Goal: Task Accomplishment & Management: Manage account settings

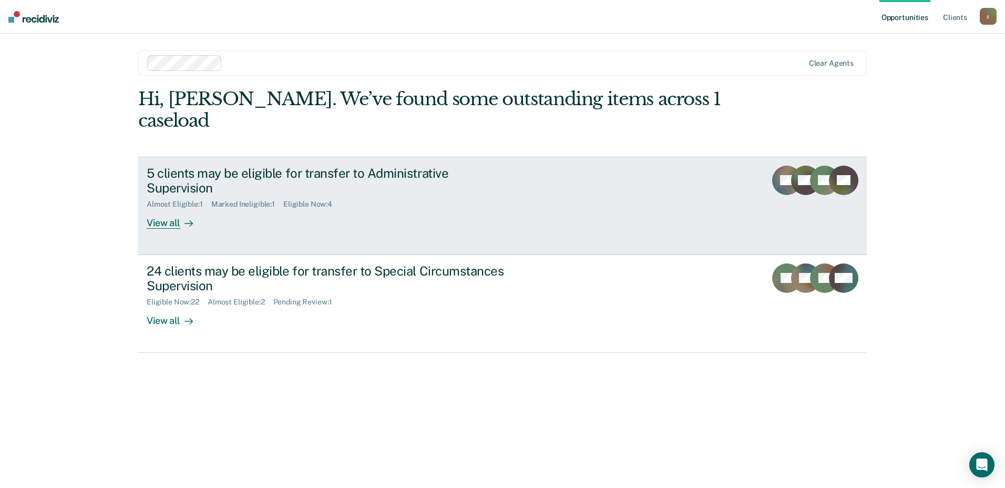
click at [160, 209] on div "View all" at bounding box center [176, 219] width 59 height 21
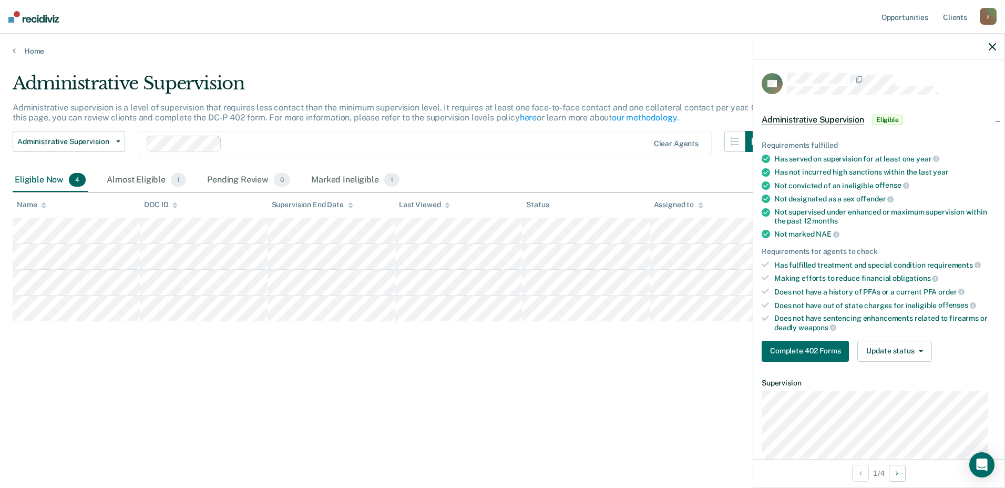
click at [768, 279] on icon at bounding box center [765, 277] width 7 height 7
click at [810, 352] on button "Complete 402 Forms" at bounding box center [805, 351] width 87 height 21
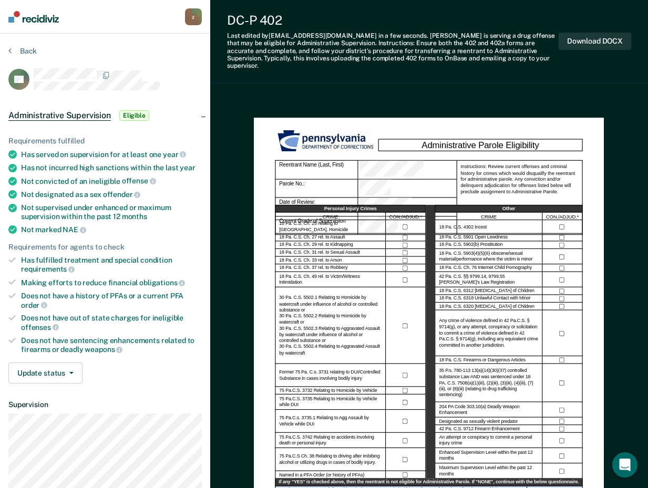
click at [422, 25] on div "DC-P 402" at bounding box center [393, 20] width 332 height 15
click at [530, 16] on div "DC-P 402" at bounding box center [393, 20] width 332 height 15
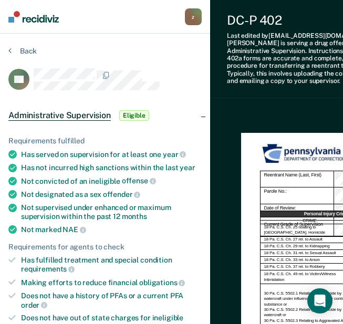
click at [239, 43] on div "Last edited by [PERSON_NAME][EMAIL_ADDRESS][DOMAIN_NAME] in a few seconds . [PE…" at bounding box center [330, 58] width 206 height 53
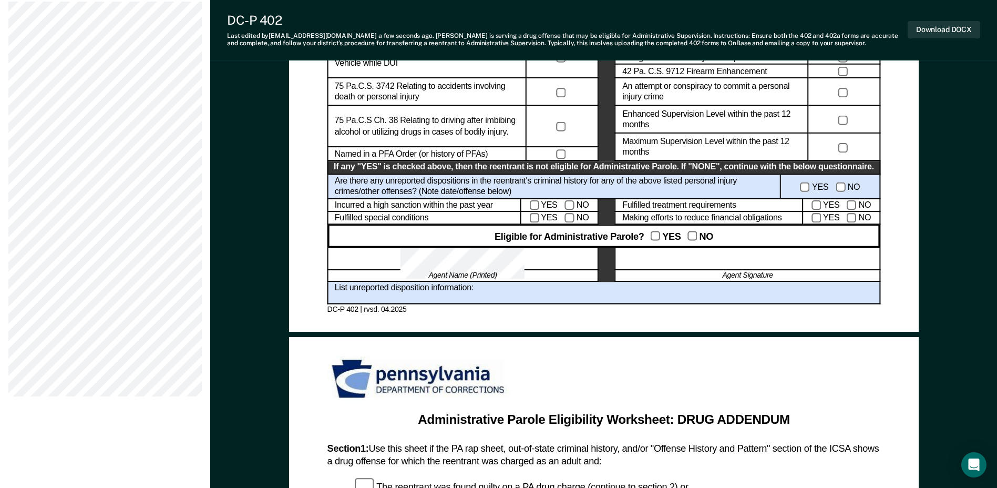
scroll to position [578, 0]
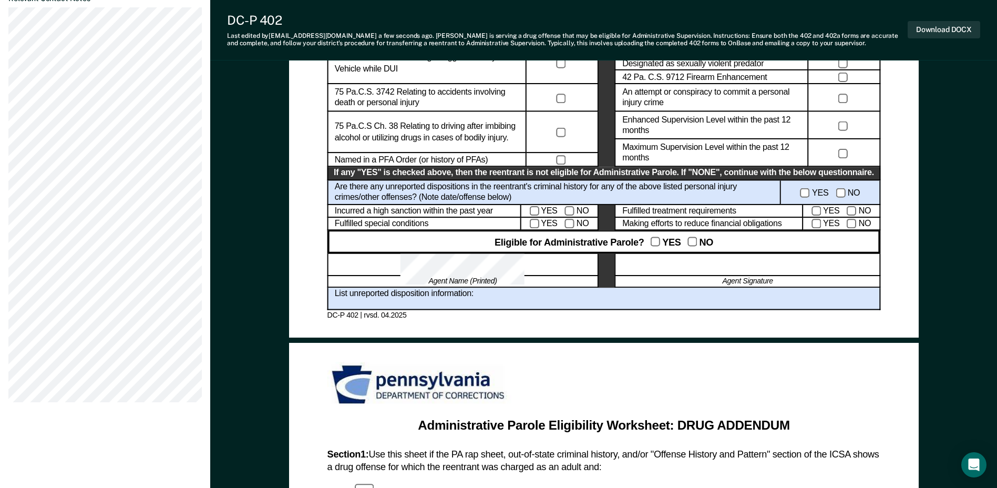
click at [728, 259] on div at bounding box center [747, 264] width 265 height 23
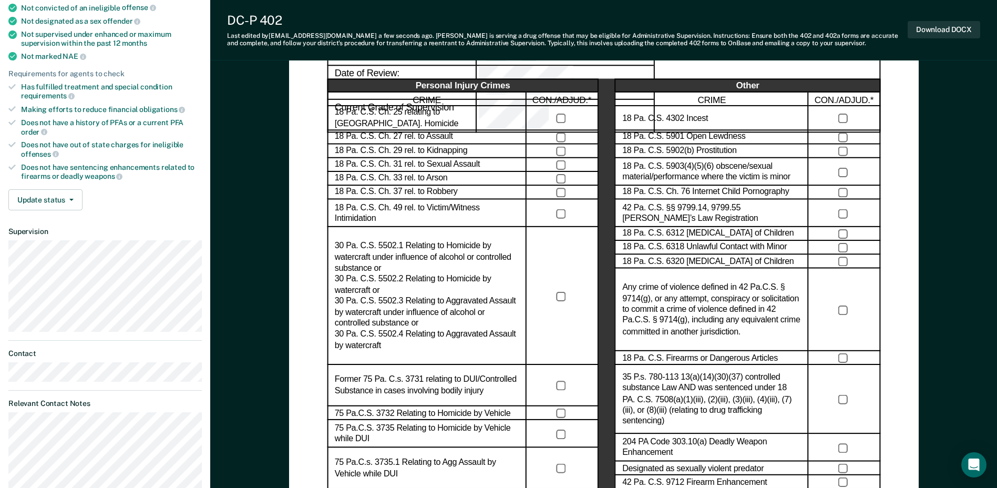
scroll to position [210, 0]
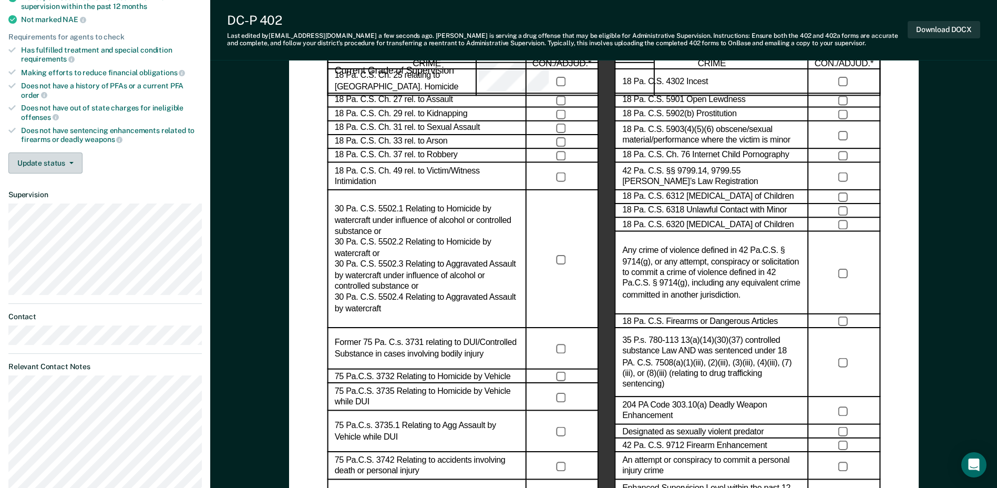
click at [58, 159] on button "Update status" at bounding box center [45, 162] width 74 height 21
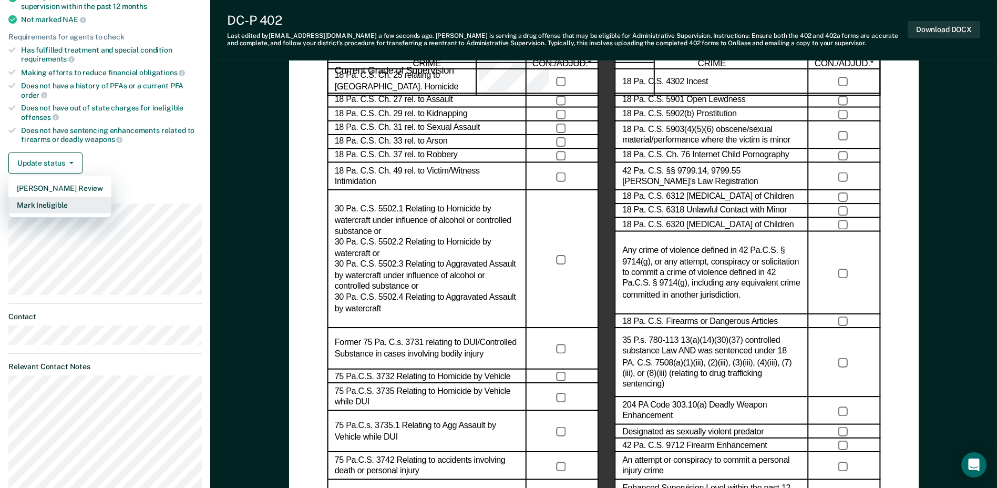
click at [58, 205] on button "Mark Ineligible" at bounding box center [59, 205] width 103 height 17
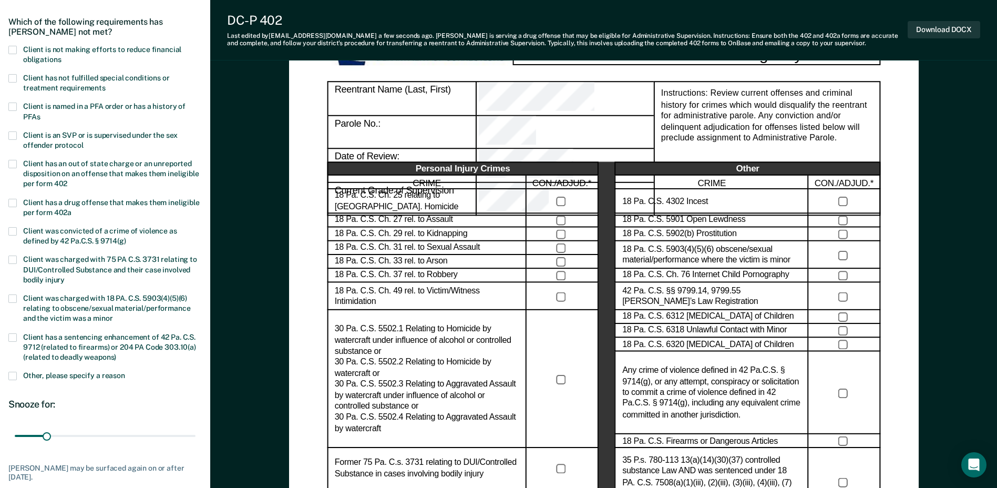
scroll to position [0, 0]
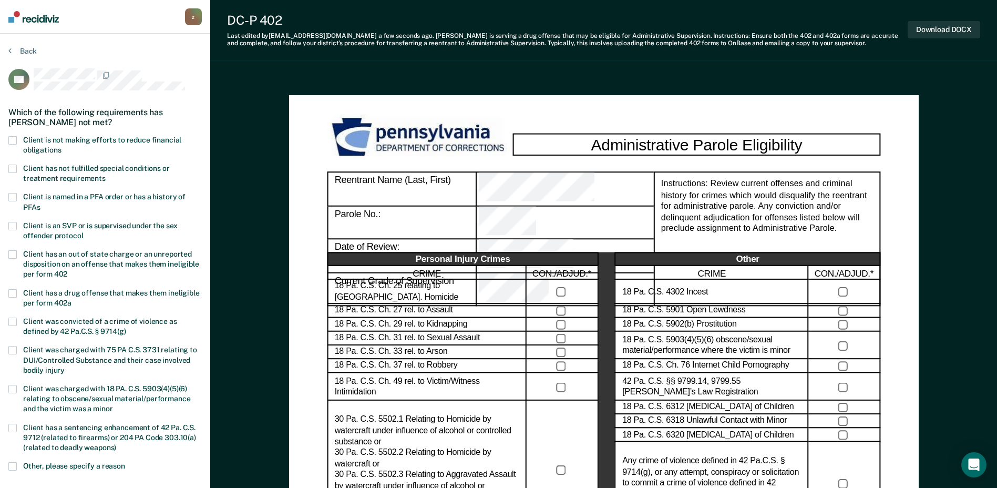
click at [11, 139] on span at bounding box center [12, 140] width 8 height 8
click at [61, 146] on input "Client is not making efforts to reduce financial obligations" at bounding box center [61, 146] width 0 height 0
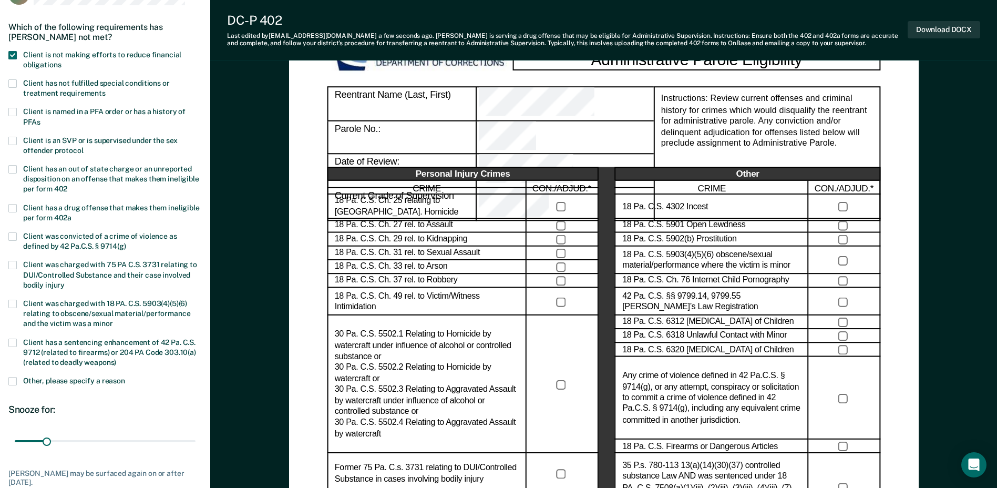
scroll to position [105, 0]
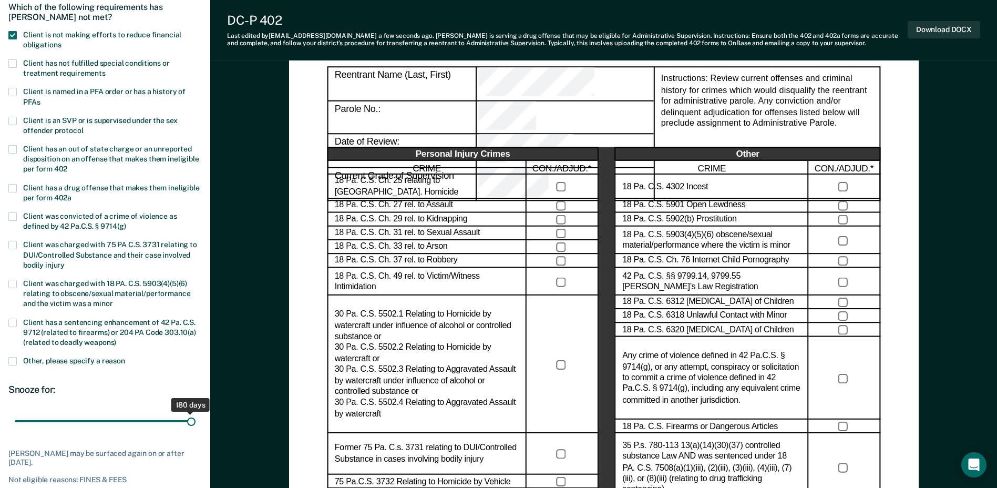
drag, startPoint x: 44, startPoint y: 420, endPoint x: 198, endPoint y: 420, distance: 153.5
type input "180"
click at [196, 420] on input "range" at bounding box center [105, 421] width 181 height 18
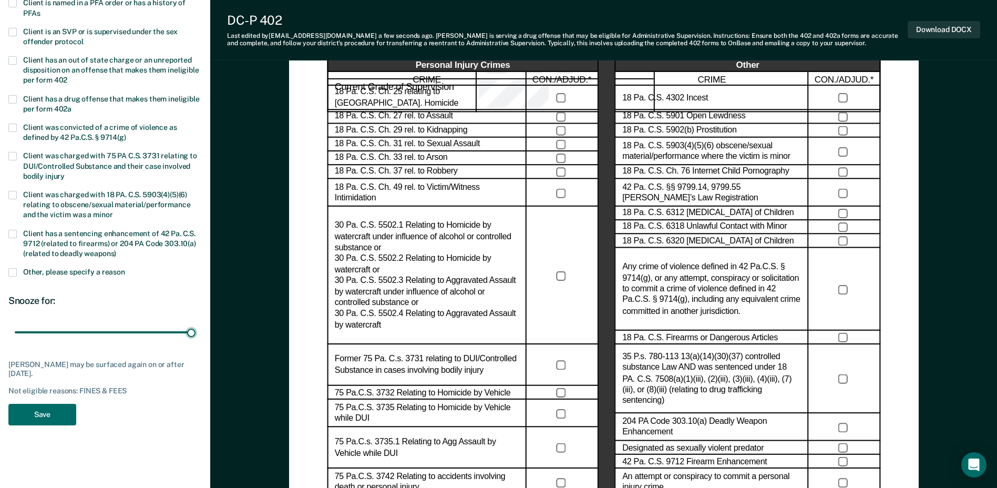
scroll to position [263, 0]
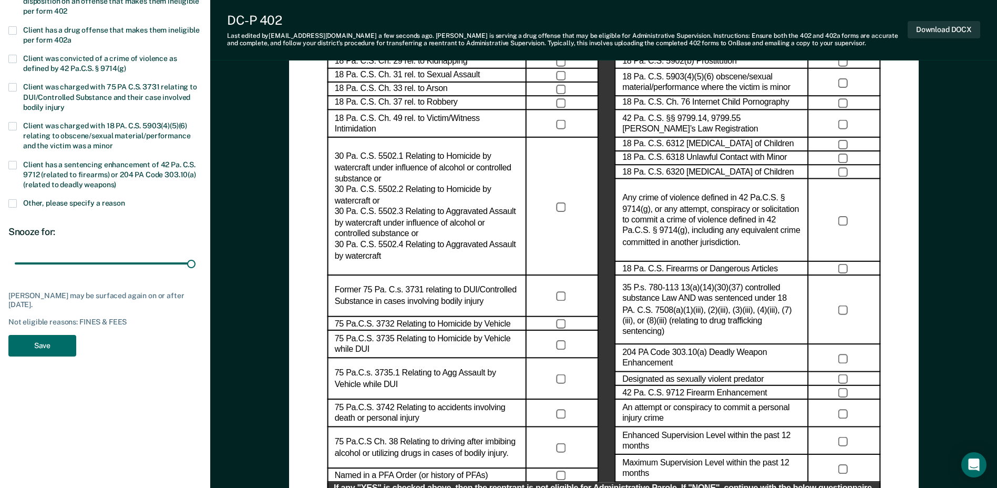
click at [12, 201] on span at bounding box center [12, 203] width 8 height 8
click at [125, 199] on input "Other, please specify a reason" at bounding box center [125, 199] width 0 height 0
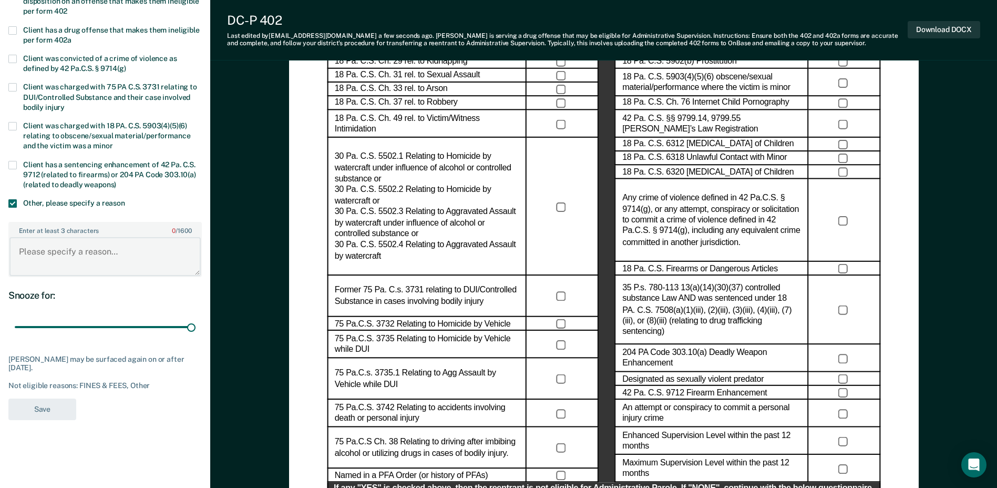
click at [71, 260] on textarea "Enter at least 3 characters 0 / 1600" at bounding box center [104, 256] width 191 height 39
type textarea "M"
type textarea "No payments on FCR since [DATE]"
click at [50, 409] on button "Save" at bounding box center [42, 409] width 68 height 22
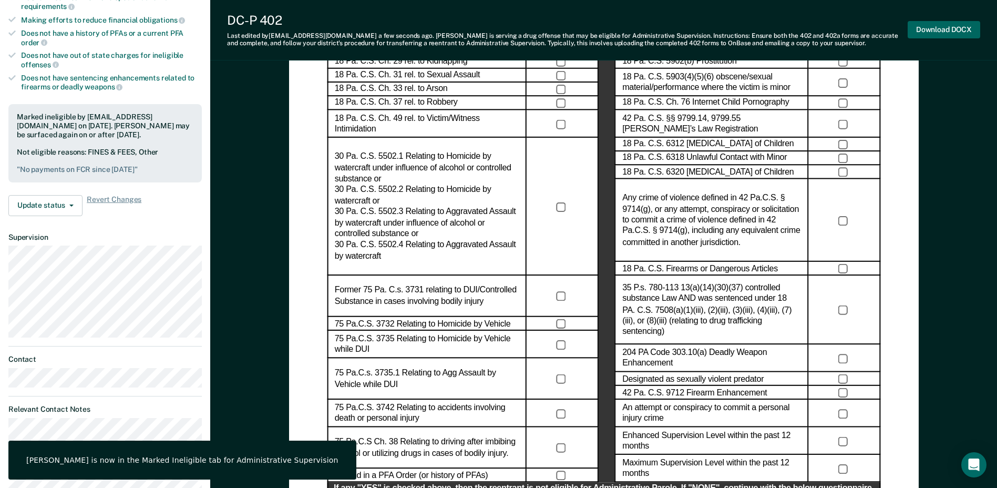
click at [954, 26] on button "Download DOCX" at bounding box center [944, 29] width 73 height 17
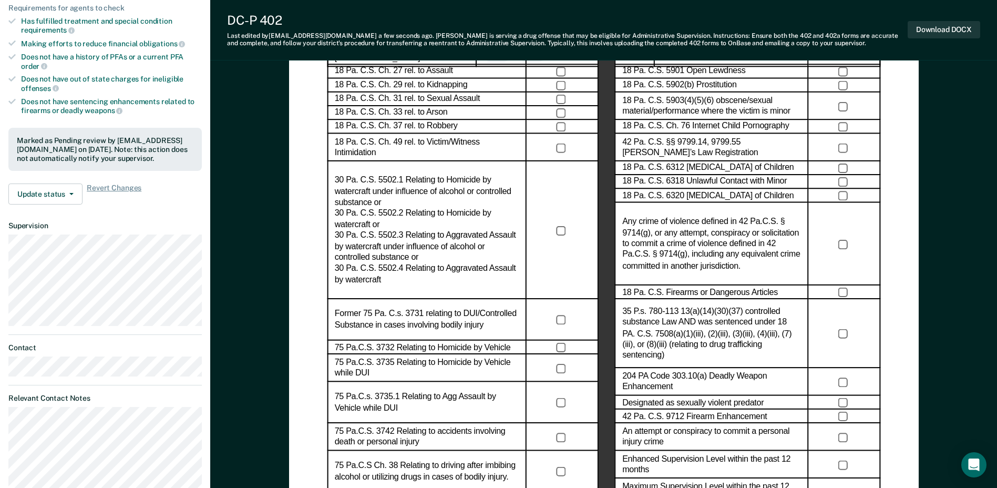
scroll to position [0, 0]
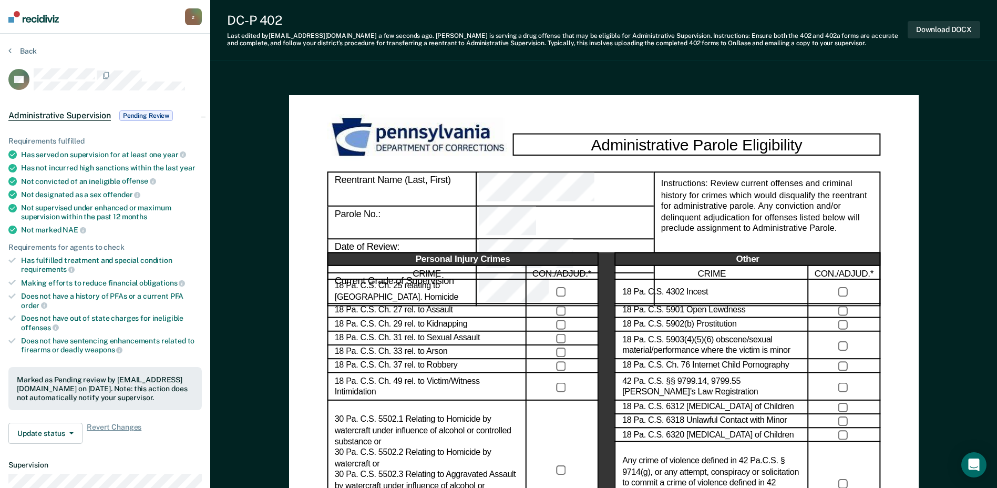
click at [197, 15] on div "z" at bounding box center [193, 16] width 17 height 17
click at [21, 71] on rect at bounding box center [18, 79] width 21 height 21
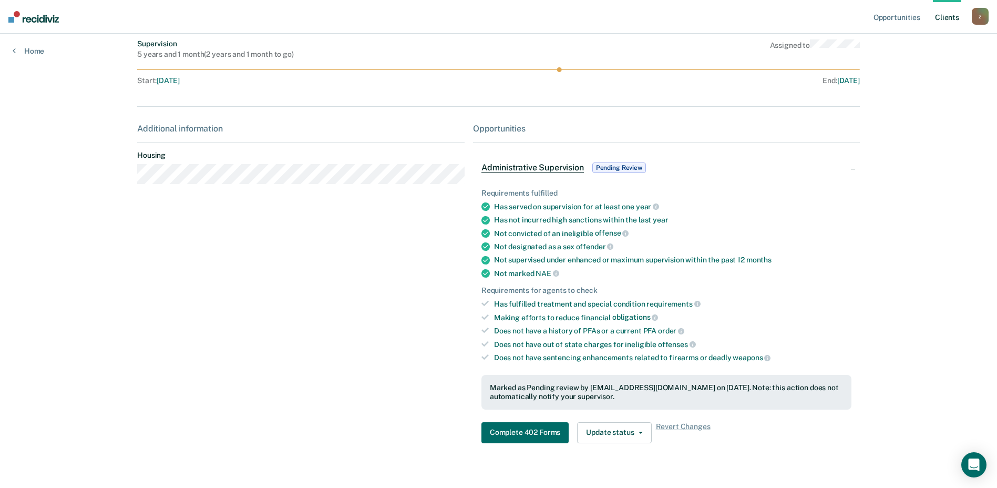
scroll to position [110, 0]
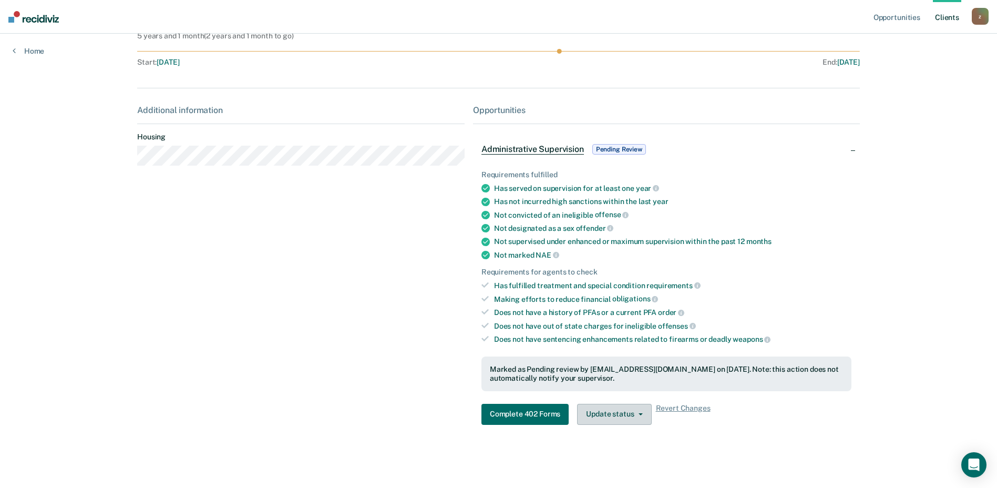
click at [620, 412] on button "Update status" at bounding box center [614, 414] width 74 height 21
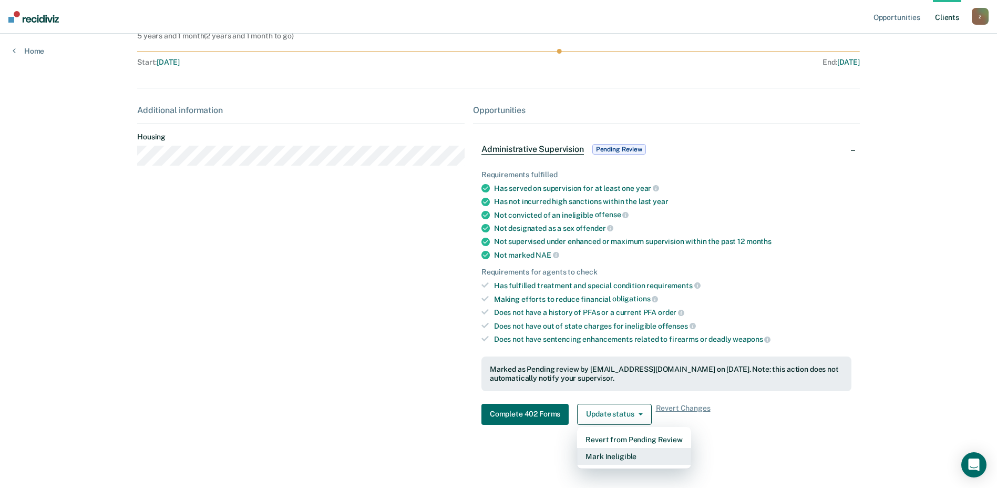
click at [623, 459] on button "Mark Ineligible" at bounding box center [634, 456] width 114 height 17
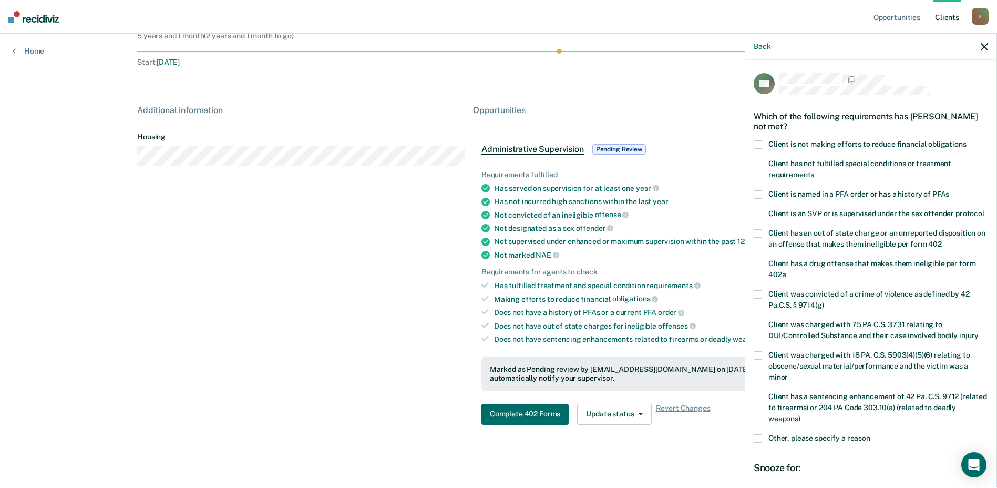
click at [686, 210] on div "Not convicted of an ineligible offense" at bounding box center [672, 214] width 357 height 9
click at [415, 287] on div "Additional information Housing" at bounding box center [301, 269] width 328 height 328
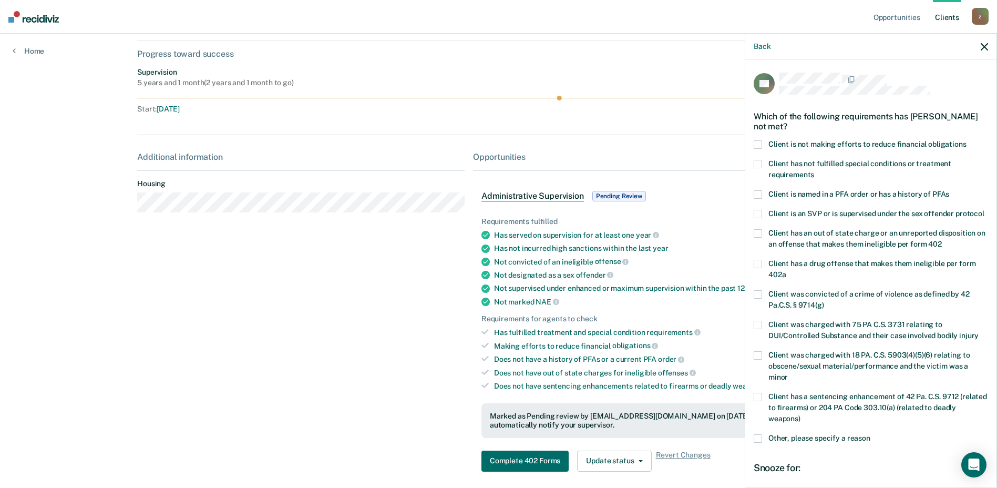
scroll to position [0, 0]
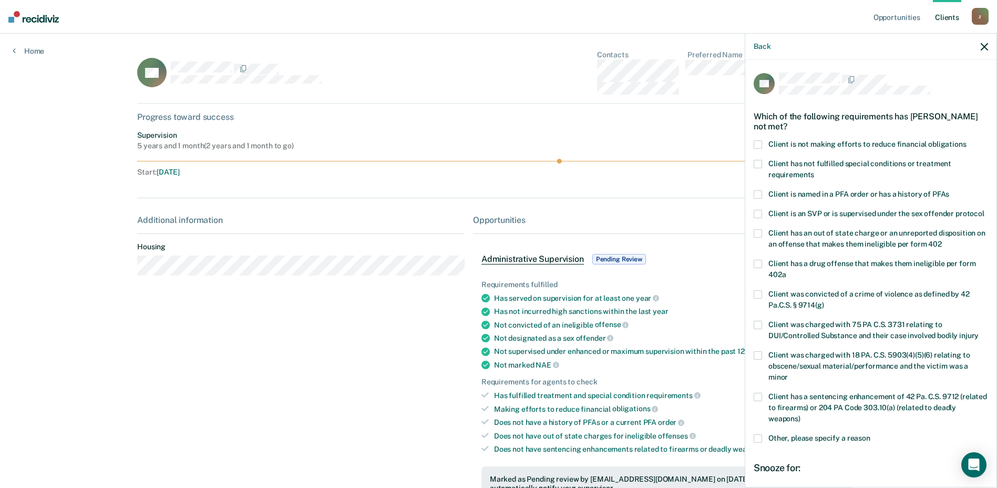
click at [713, 127] on div "TN Contacts Preferred Name Preferred Contact None Call Text Email None Progress…" at bounding box center [498, 302] width 723 height 505
click at [987, 50] on icon "button" at bounding box center [984, 46] width 7 height 7
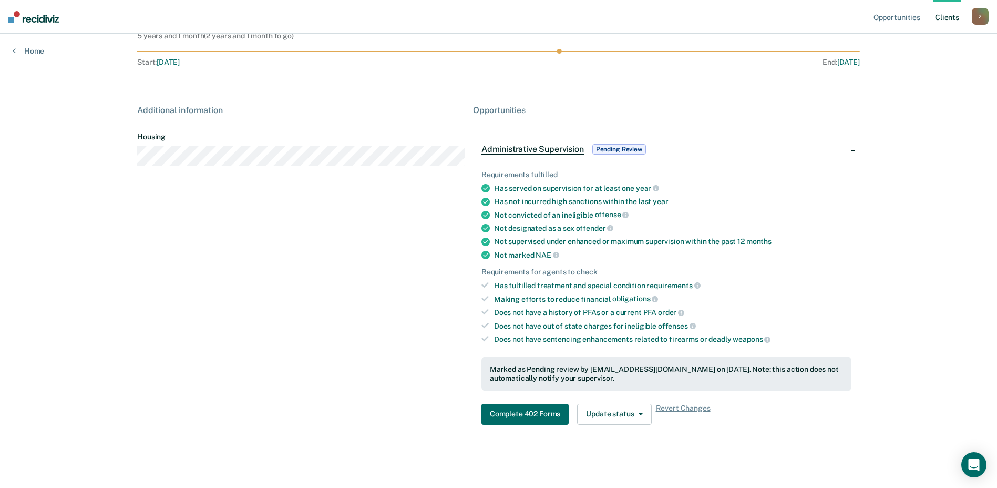
click at [48, 18] on img at bounding box center [33, 17] width 50 height 12
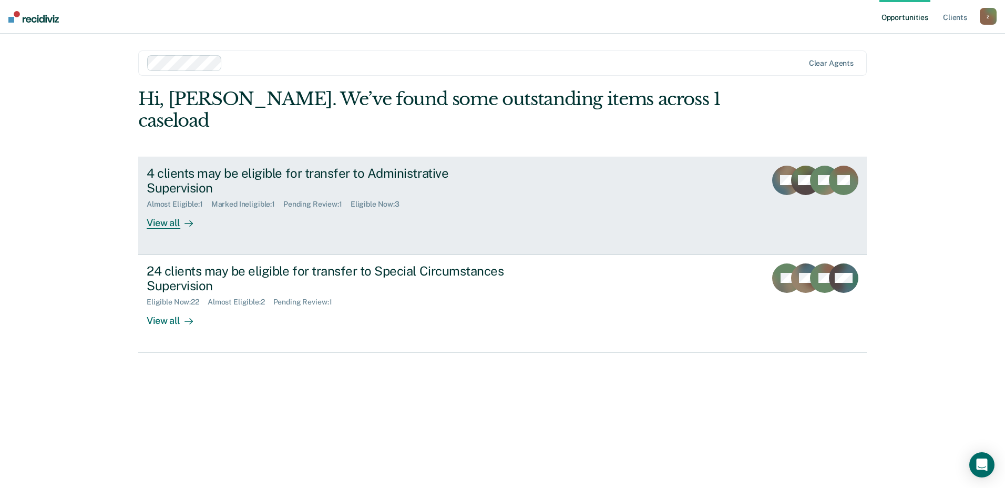
click at [780, 169] on icon at bounding box center [776, 185] width 35 height 40
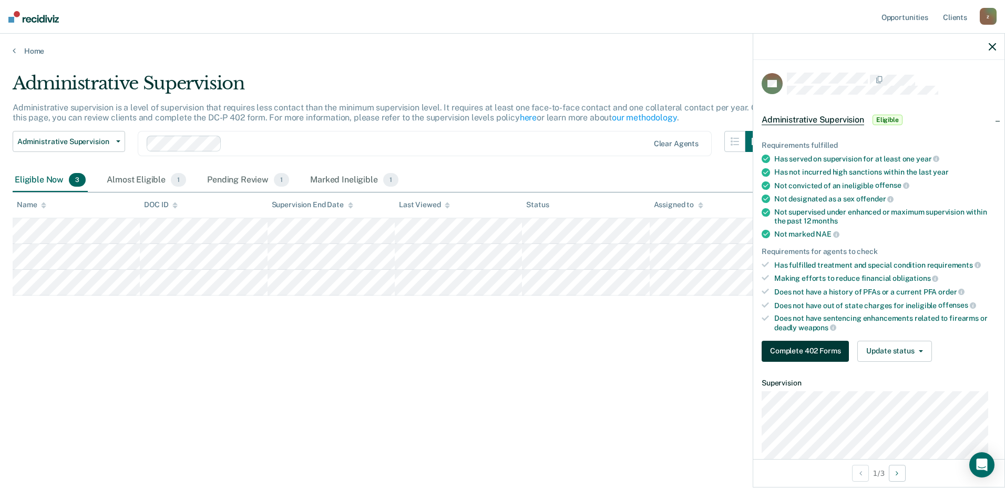
click at [811, 352] on button "Complete 402 Forms" at bounding box center [805, 351] width 87 height 21
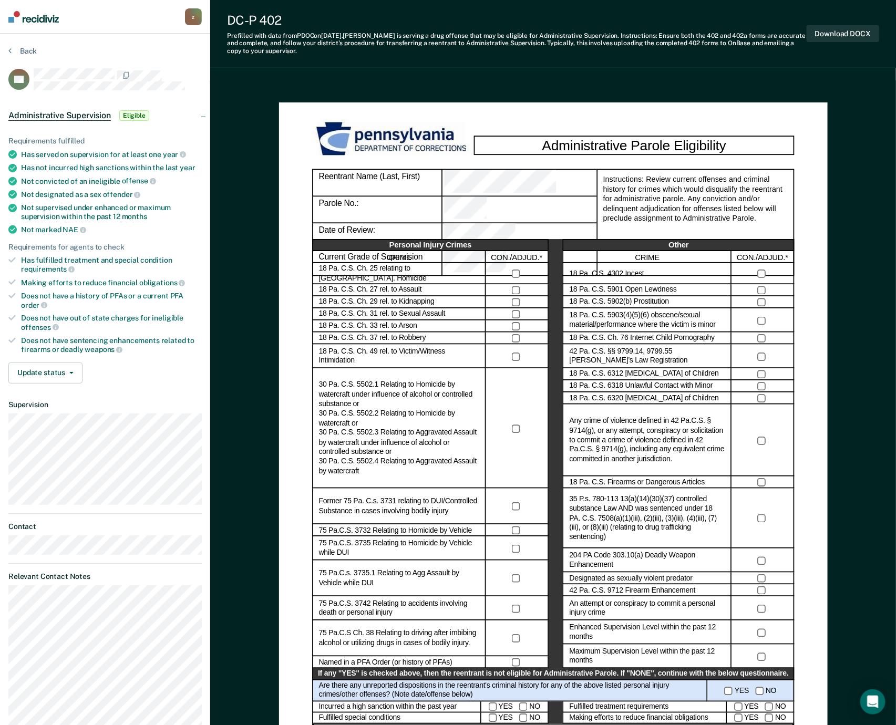
click at [315, 250] on div "Current Grade of Supervision" at bounding box center [377, 263] width 130 height 27
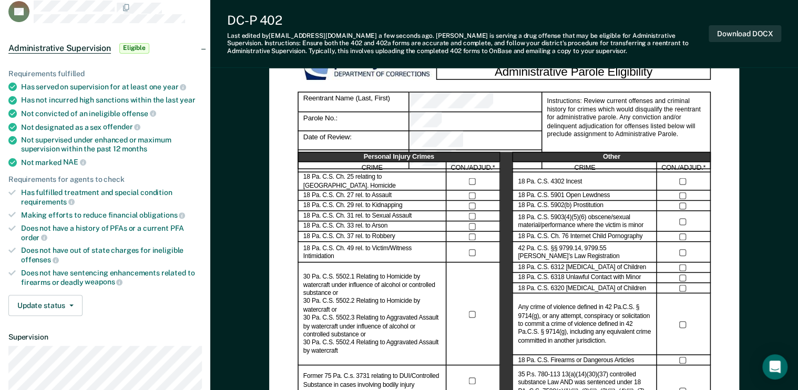
scroll to position [84, 0]
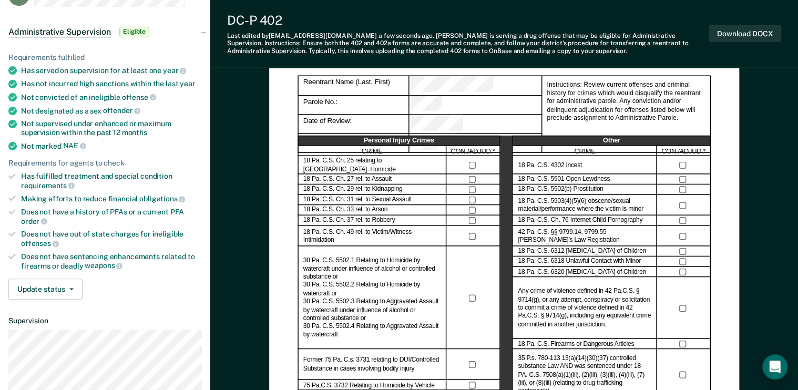
click at [27, 172] on div "Has fulfilled treatment and special condition requirements" at bounding box center [111, 181] width 181 height 18
click at [13, 175] on icon at bounding box center [11, 175] width 7 height 7
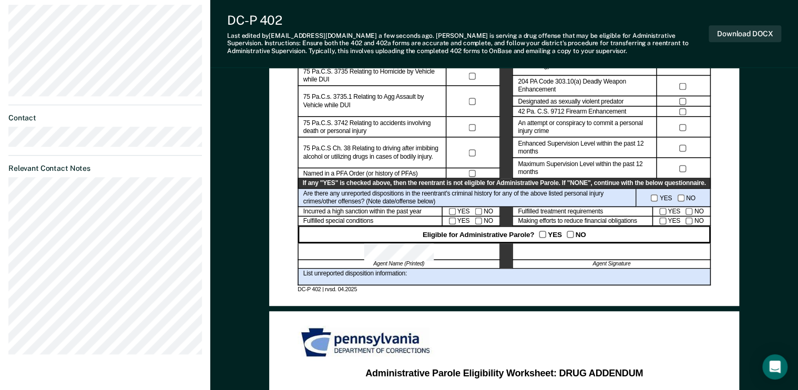
scroll to position [421, 0]
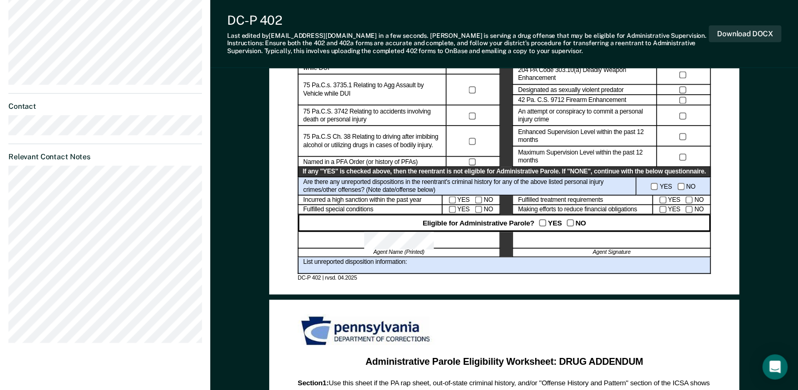
click at [548, 236] on div at bounding box center [611, 240] width 198 height 17
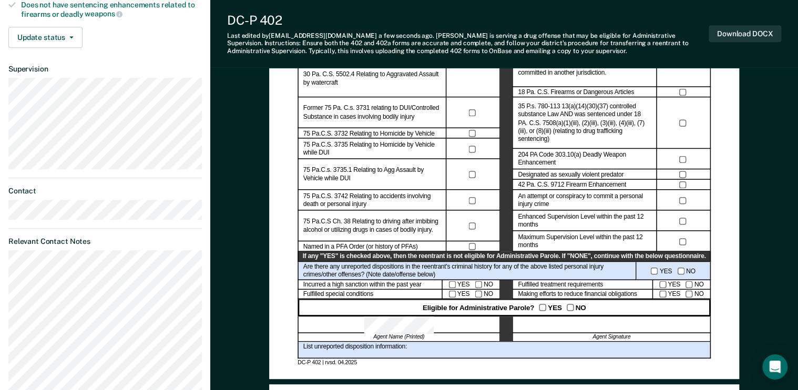
scroll to position [210, 0]
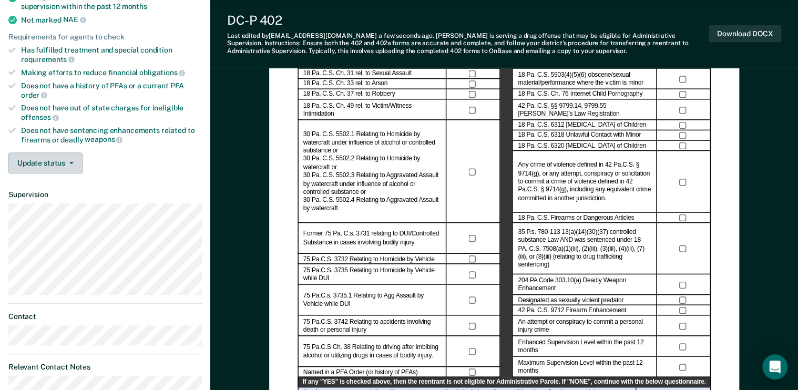
click at [70, 152] on button "Update status" at bounding box center [45, 162] width 74 height 21
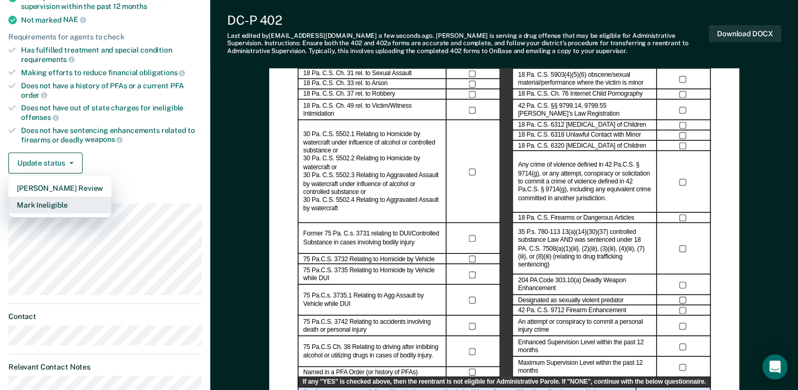
click at [69, 198] on button "Mark Ineligible" at bounding box center [59, 205] width 103 height 17
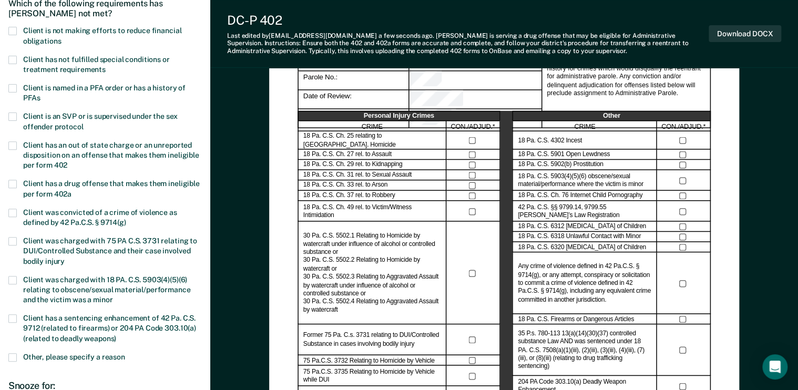
scroll to position [0, 0]
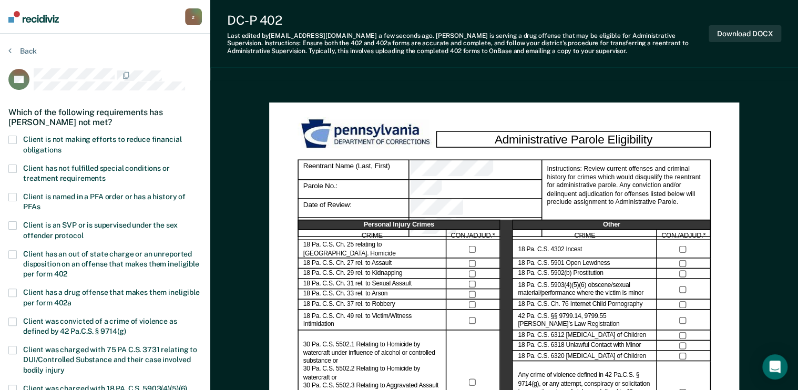
click at [14, 136] on span at bounding box center [12, 140] width 8 height 8
click at [61, 146] on input "Client is not making efforts to reduce financial obligations" at bounding box center [61, 146] width 0 height 0
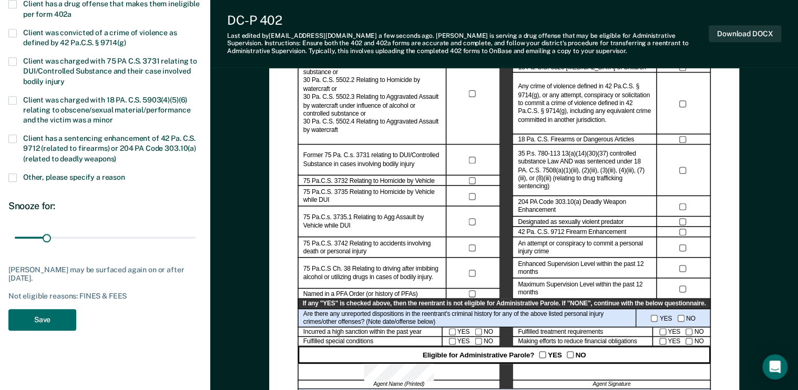
scroll to position [294, 0]
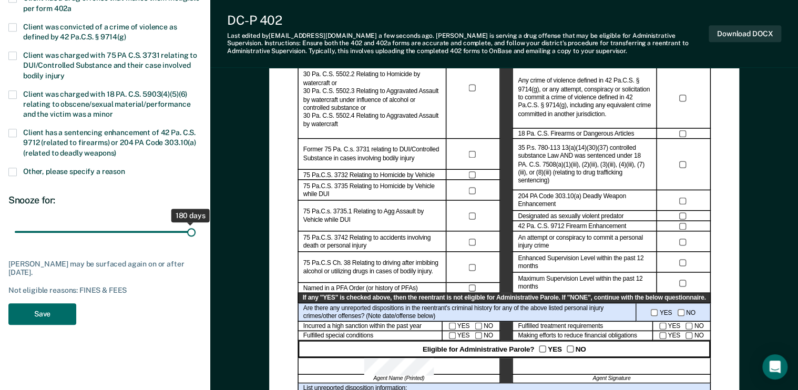
drag, startPoint x: 49, startPoint y: 229, endPoint x: 284, endPoint y: 227, distance: 235.0
type input "180"
click at [196, 227] on input "range" at bounding box center [105, 232] width 181 height 18
click at [34, 311] on button "Save" at bounding box center [42, 314] width 68 height 22
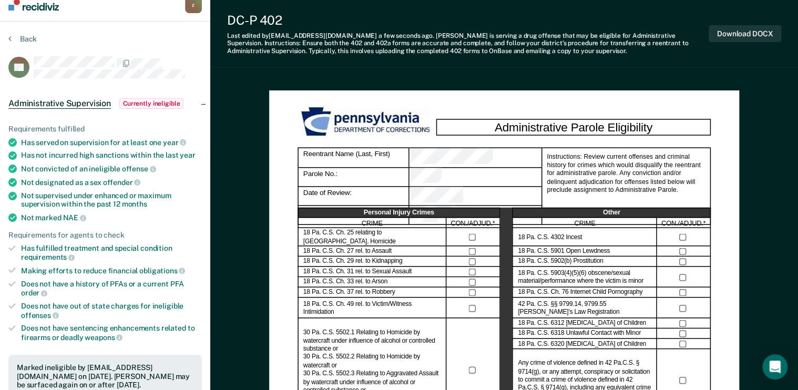
scroll to position [0, 0]
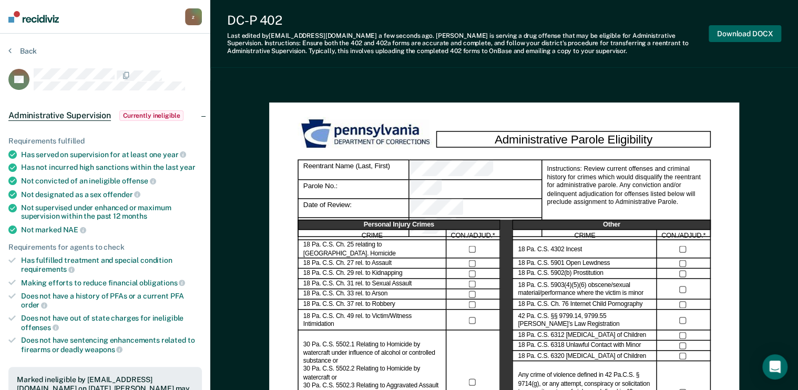
click at [741, 34] on button "Download DOCX" at bounding box center [745, 33] width 73 height 17
click at [192, 19] on div "z" at bounding box center [193, 16] width 17 height 17
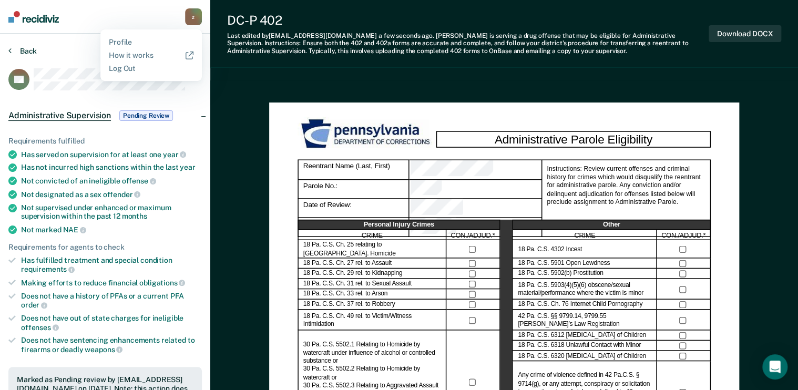
click at [29, 50] on button "Back" at bounding box center [22, 50] width 28 height 9
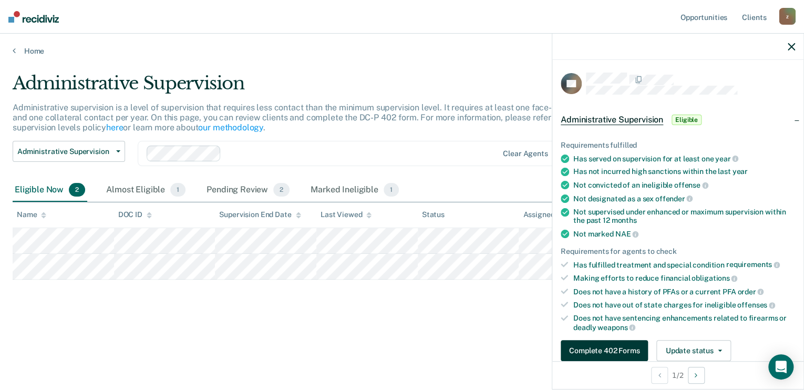
click at [610, 345] on button "Complete 402 Forms" at bounding box center [604, 350] width 87 height 21
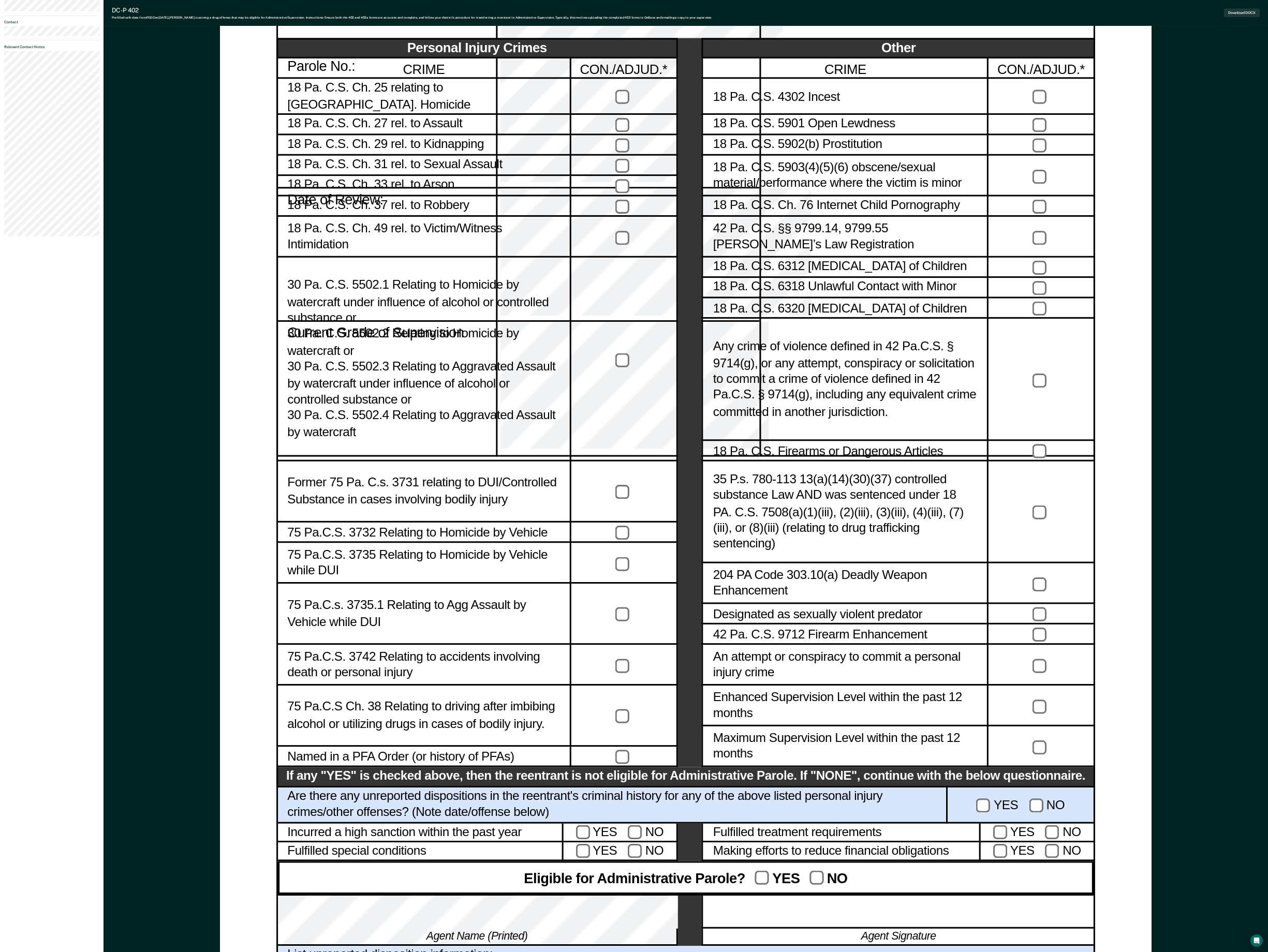
scroll to position [621, 0]
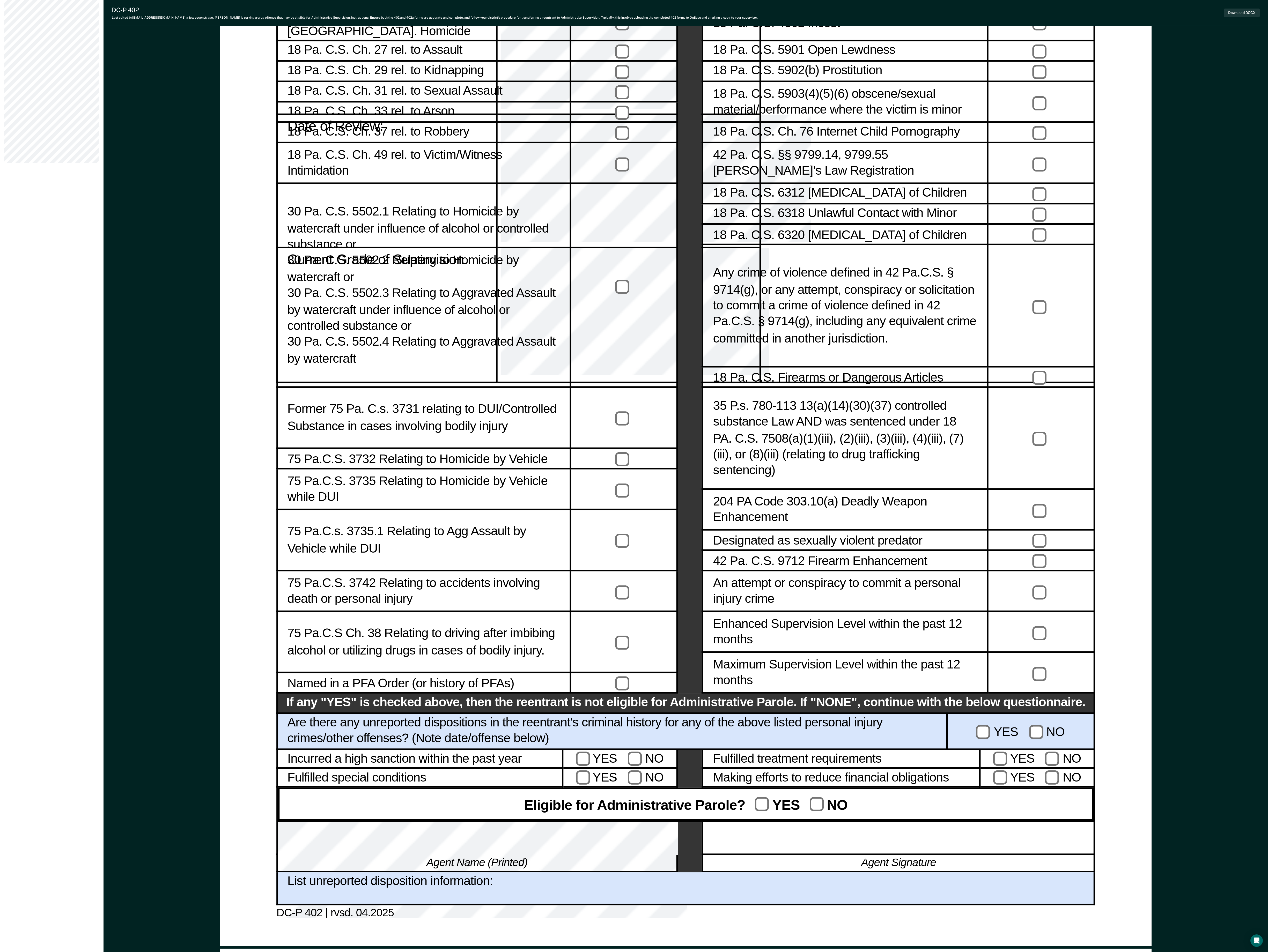
click at [16, 240] on div "[EMAIL_ADDRESS][DOMAIN_NAME] z Profile How it works Log Out Back RU Administrat…" at bounding box center [52, 934] width 103 height 2488
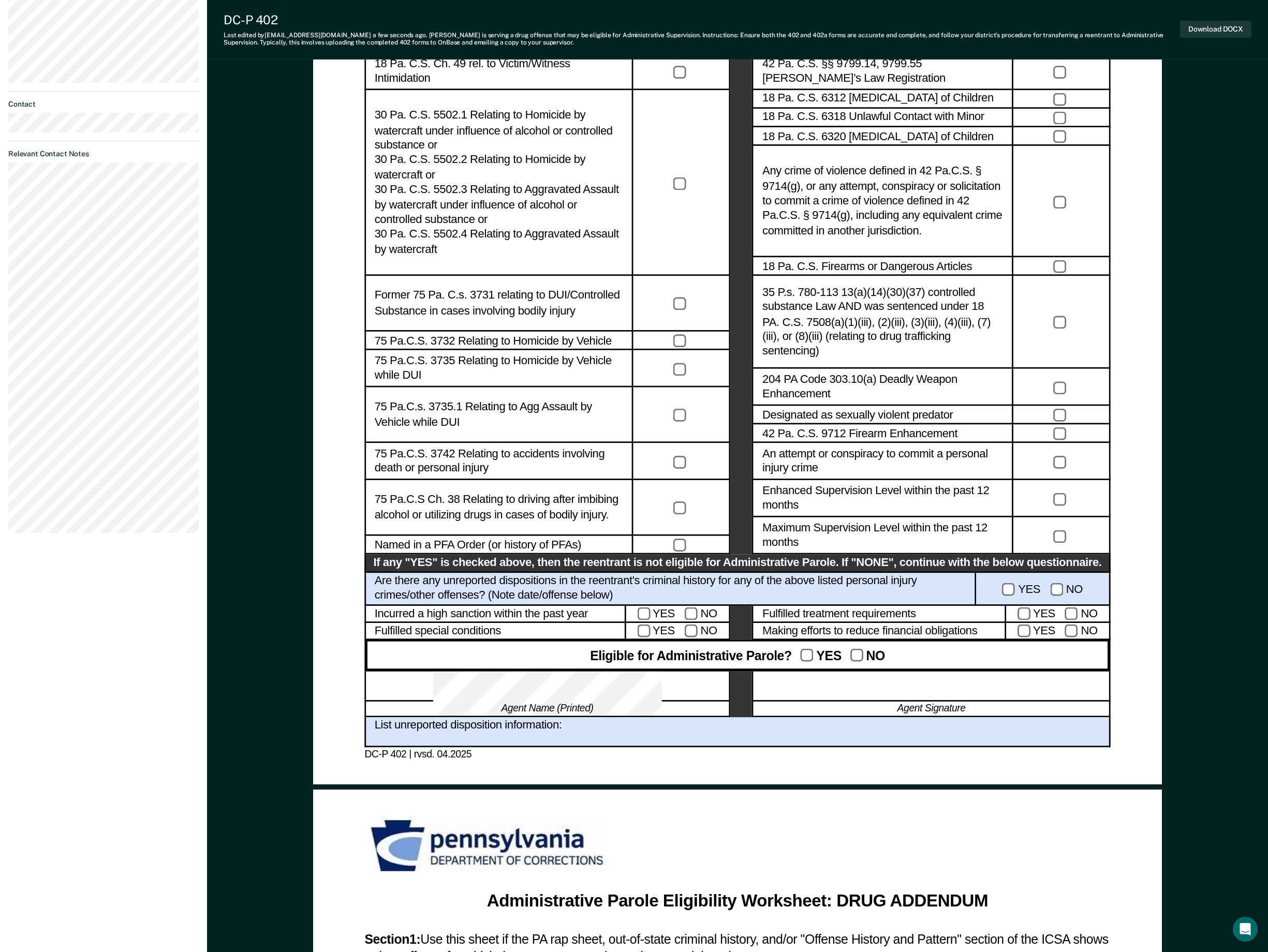
scroll to position [414, 0]
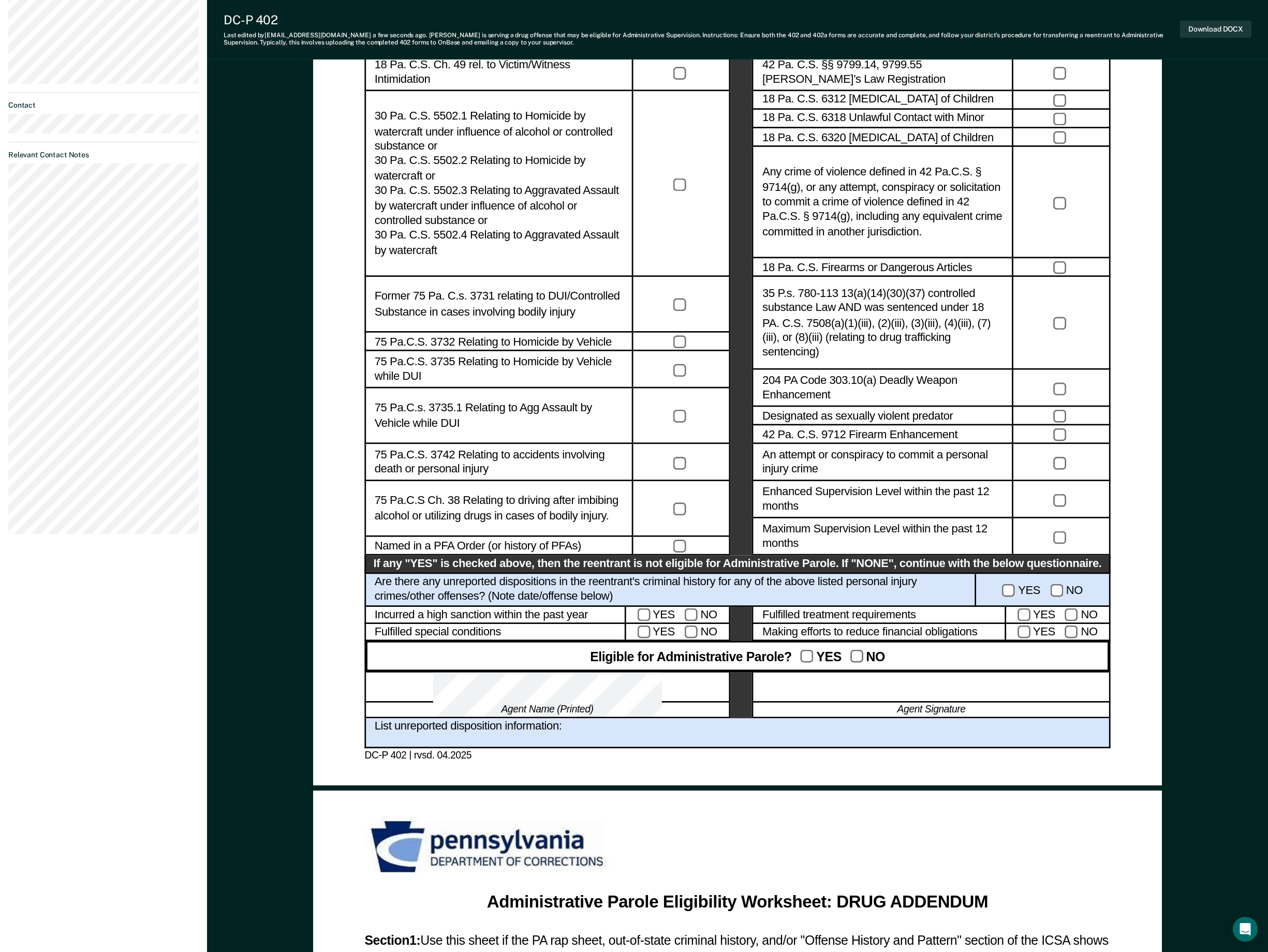
click at [870, 479] on div at bounding box center [931, 687] width 358 height 31
click at [23, 479] on div "[EMAIL_ADDRESS][DOMAIN_NAME] z Profile How it works Log Out Back RU Administrat…" at bounding box center [103, 757] width 207 height 2344
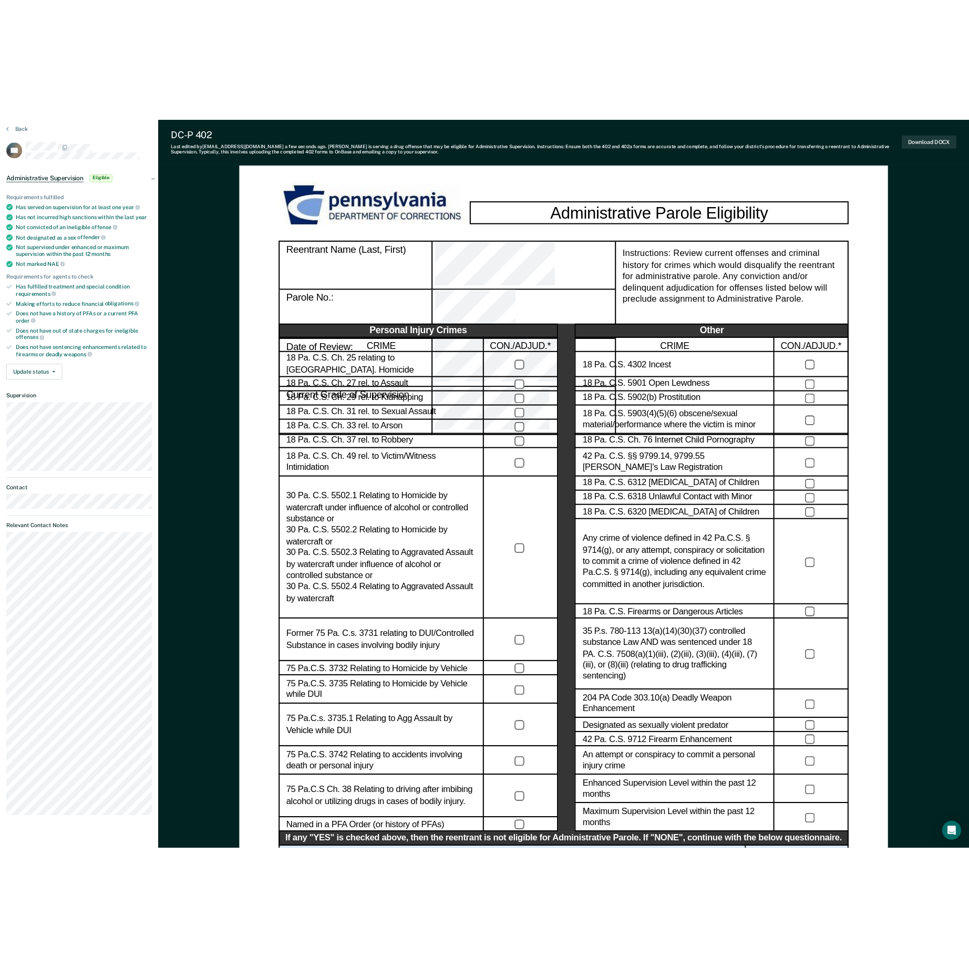
scroll to position [0, 0]
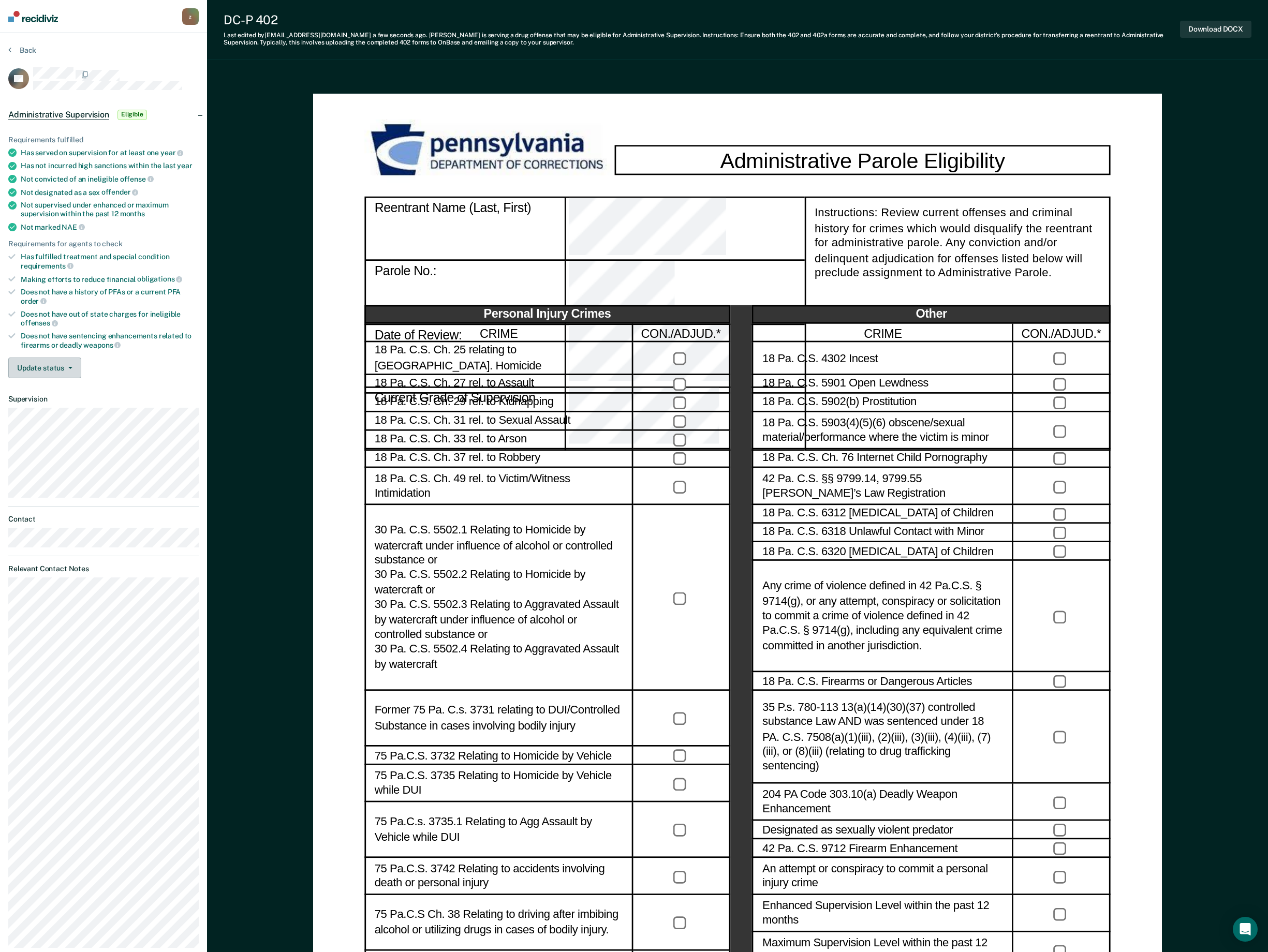
click at [70, 367] on icon "button" at bounding box center [70, 368] width 4 height 2
click at [79, 411] on button "Mark Ineligible" at bounding box center [58, 409] width 101 height 17
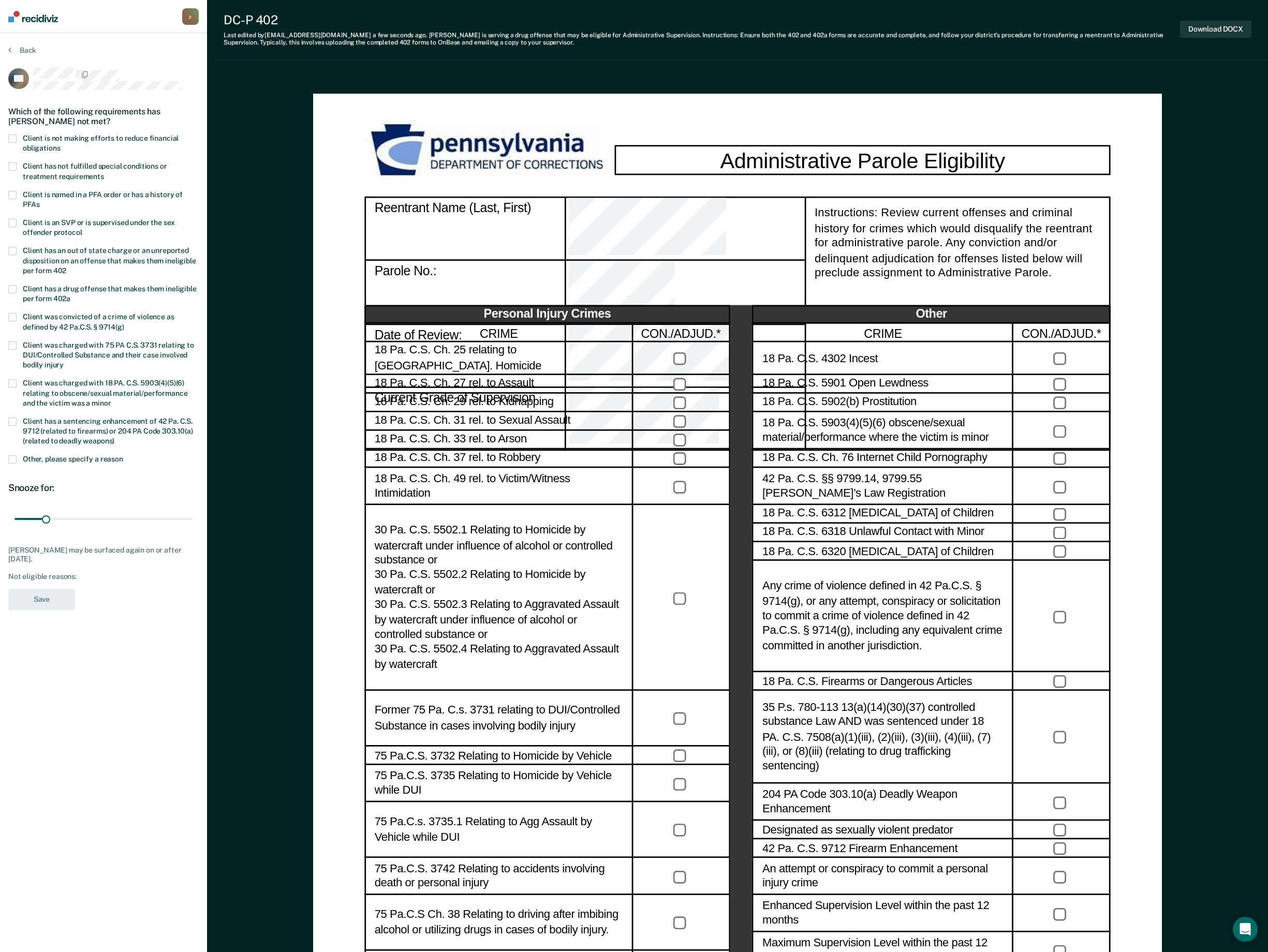
click at [12, 139] on span at bounding box center [12, 139] width 8 height 8
click at [60, 145] on input "Client is not making efforts to reduce financial obligations" at bounding box center [60, 145] width 0 height 0
drag, startPoint x: 47, startPoint y: 511, endPoint x: 150, endPoint y: 526, distance: 104.1
click at [150, 479] on span "30 days" at bounding box center [103, 520] width 178 height 20
click at [105, 479] on input "range" at bounding box center [103, 519] width 178 height 18
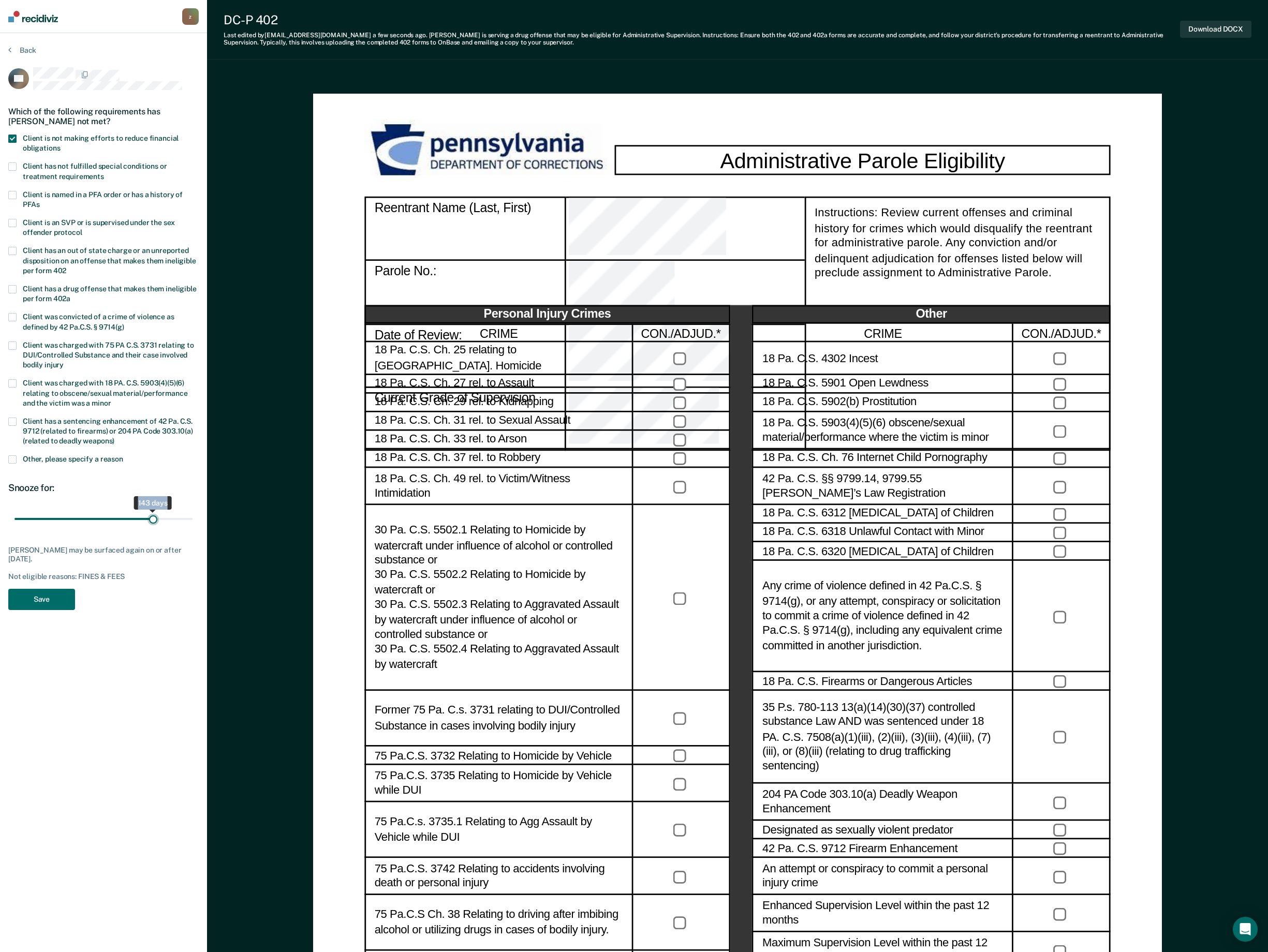
click at [154, 479] on input "range" at bounding box center [103, 519] width 178 height 18
type input "180"
click at [190, 479] on input "range" at bounding box center [103, 519] width 178 height 18
click at [27, 479] on button "Save" at bounding box center [41, 600] width 67 height 22
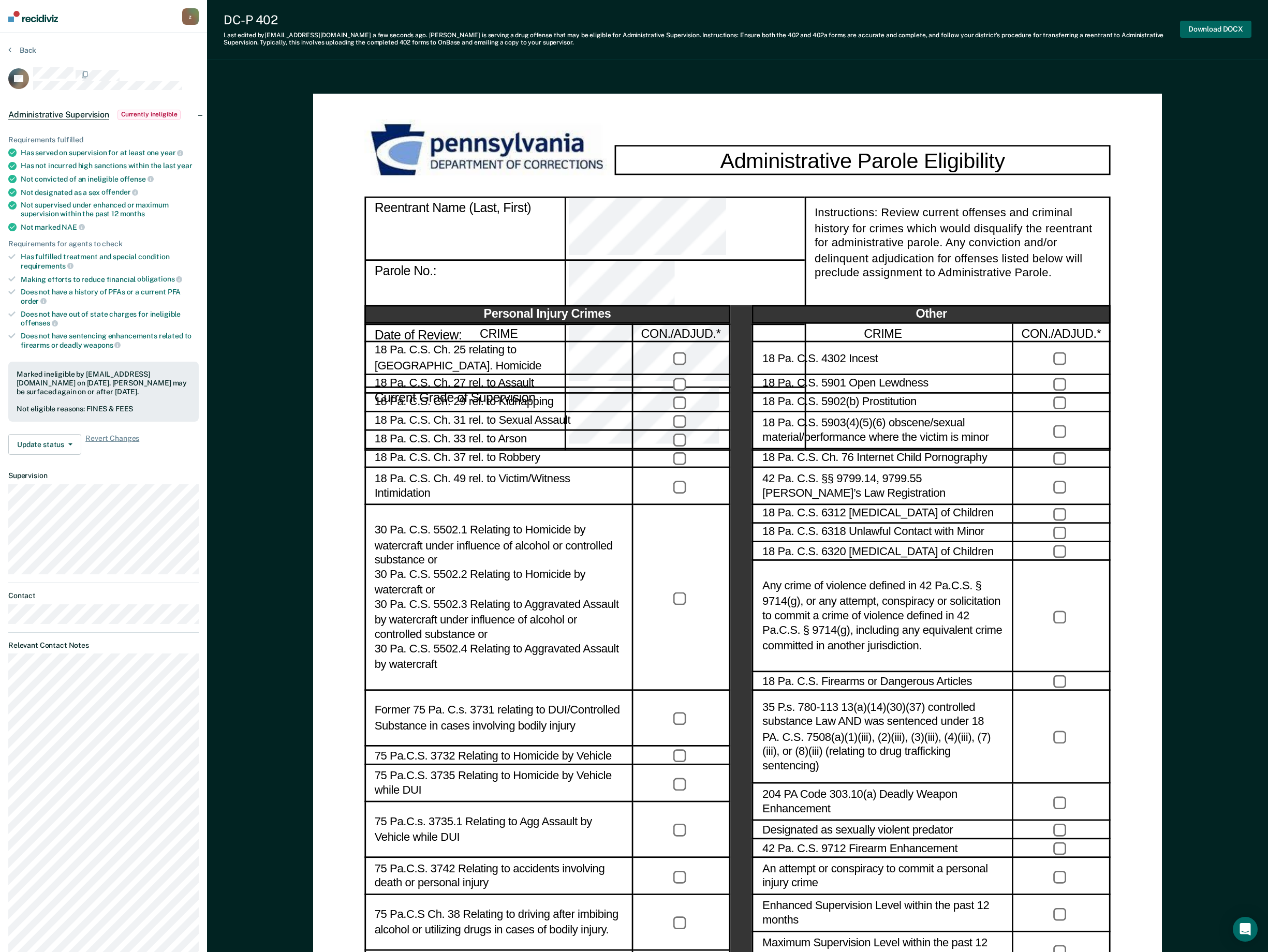
click at [989, 24] on button "Download DOCX" at bounding box center [1216, 29] width 72 height 17
click at [195, 15] on div "z" at bounding box center [190, 16] width 17 height 17
click at [185, 17] on div "z" at bounding box center [190, 16] width 17 height 17
click at [21, 47] on button "Back" at bounding box center [22, 49] width 28 height 9
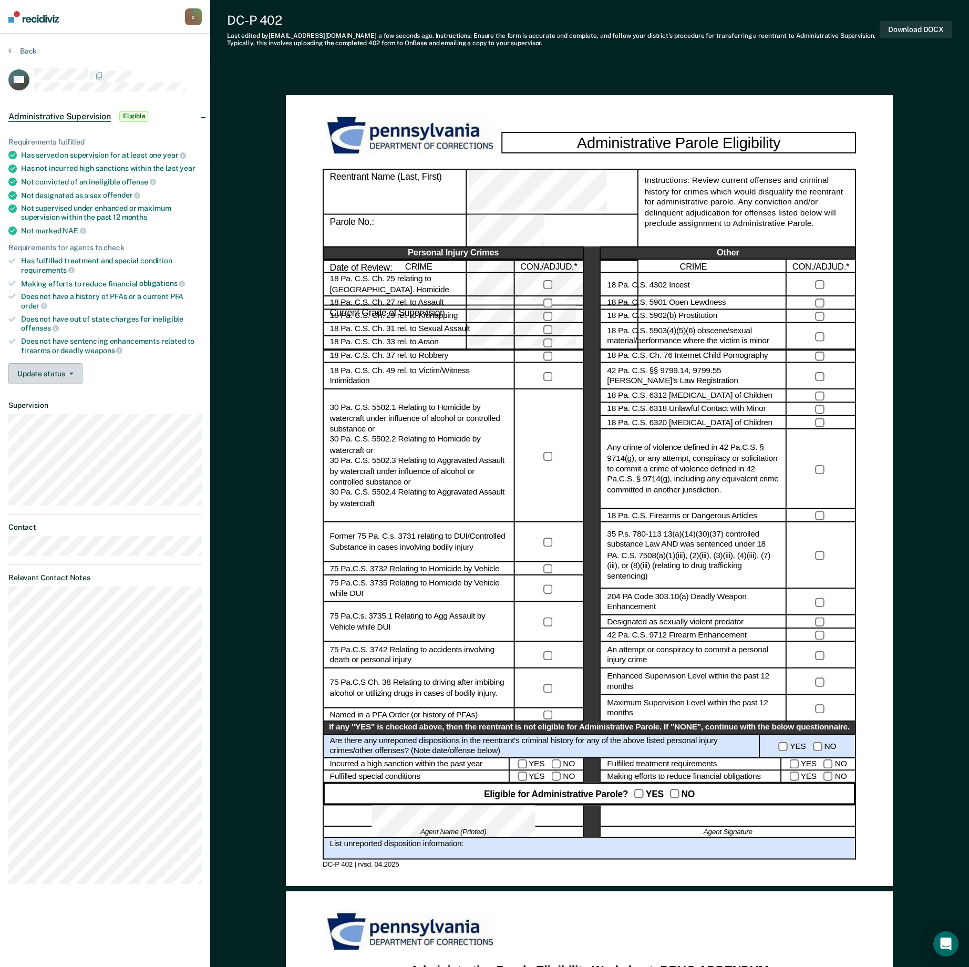
click at [62, 376] on button "Update status" at bounding box center [45, 373] width 74 height 21
click at [67, 411] on button "Mark Ineligible" at bounding box center [59, 415] width 103 height 17
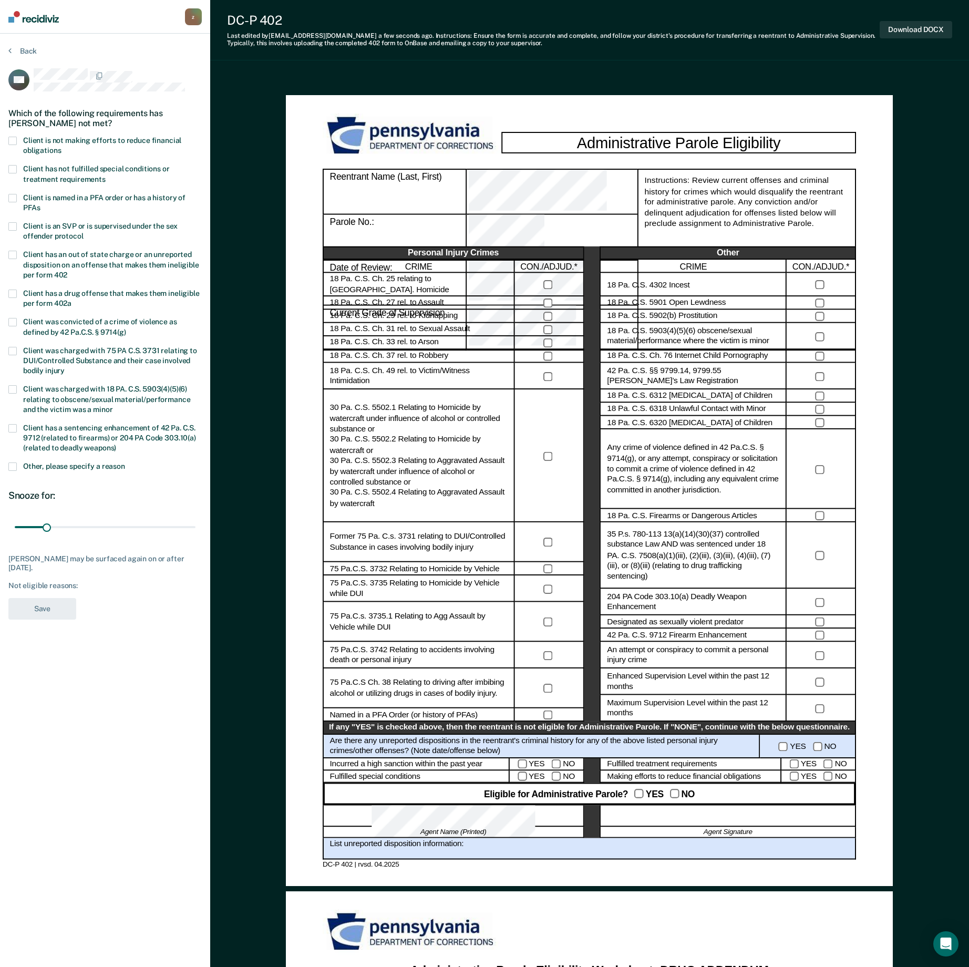
click at [9, 141] on span at bounding box center [12, 141] width 8 height 8
click at [61, 147] on input "Client is not making efforts to reduce financial obligations" at bounding box center [61, 147] width 0 height 0
click at [137, 487] on input "range" at bounding box center [105, 527] width 181 height 18
click at [196, 487] on div "123 days" at bounding box center [104, 528] width 193 height 20
click at [190, 487] on input "range" at bounding box center [105, 527] width 181 height 18
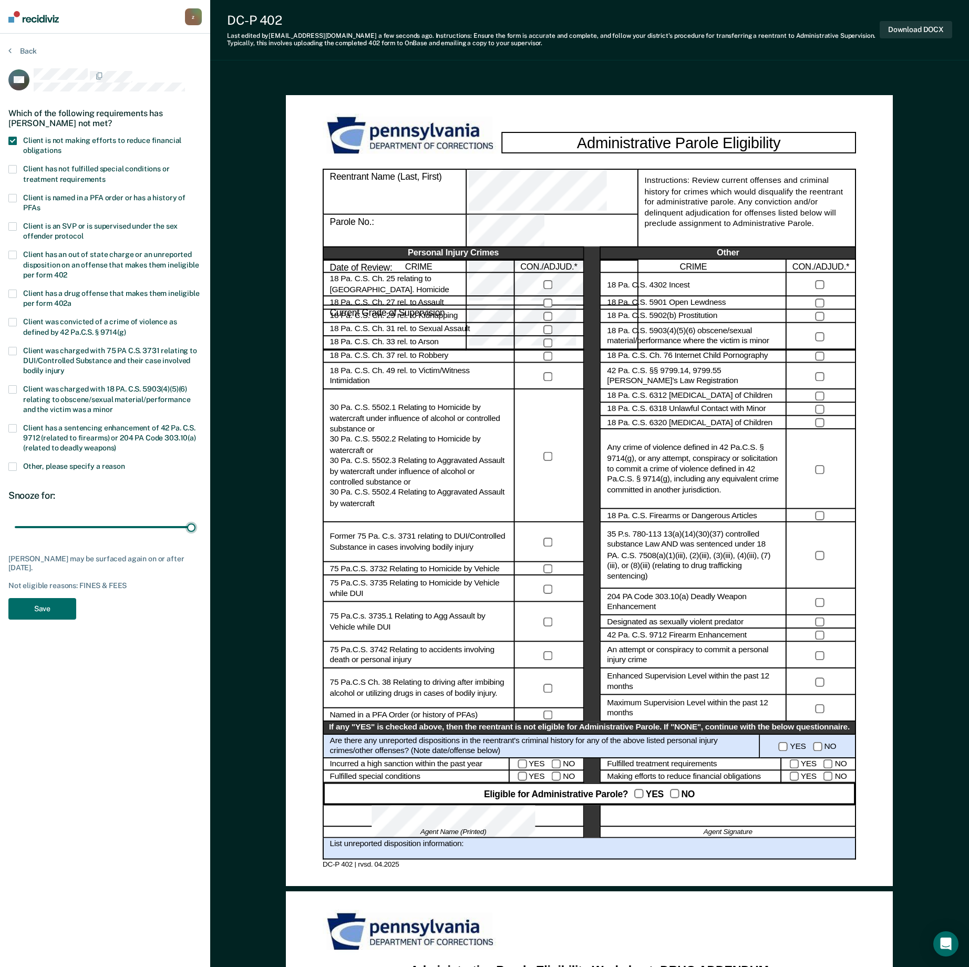
drag, startPoint x: 191, startPoint y: 532, endPoint x: 216, endPoint y: 534, distance: 24.3
type input "180"
click at [196, 487] on input "range" at bounding box center [105, 527] width 181 height 18
click at [48, 487] on button "Save" at bounding box center [42, 609] width 68 height 22
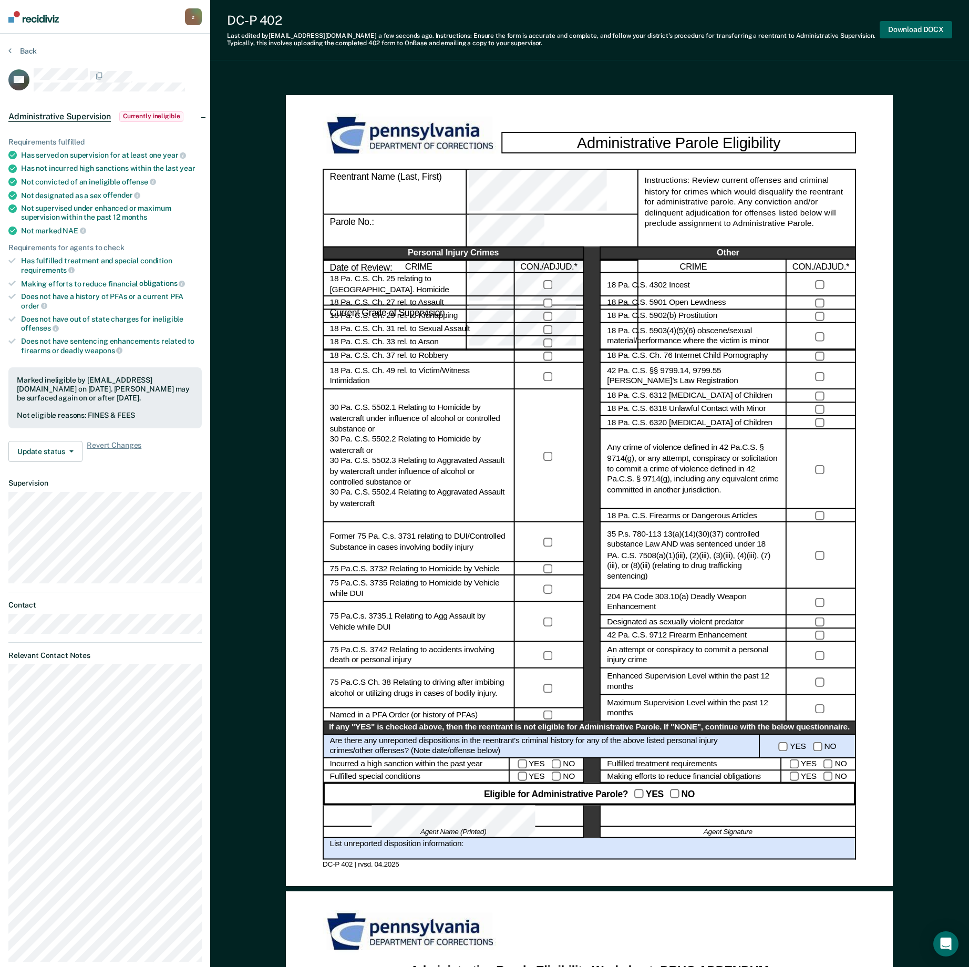
click at [935, 24] on button "Download DOCX" at bounding box center [916, 29] width 73 height 17
click at [44, 19] on img at bounding box center [33, 17] width 50 height 12
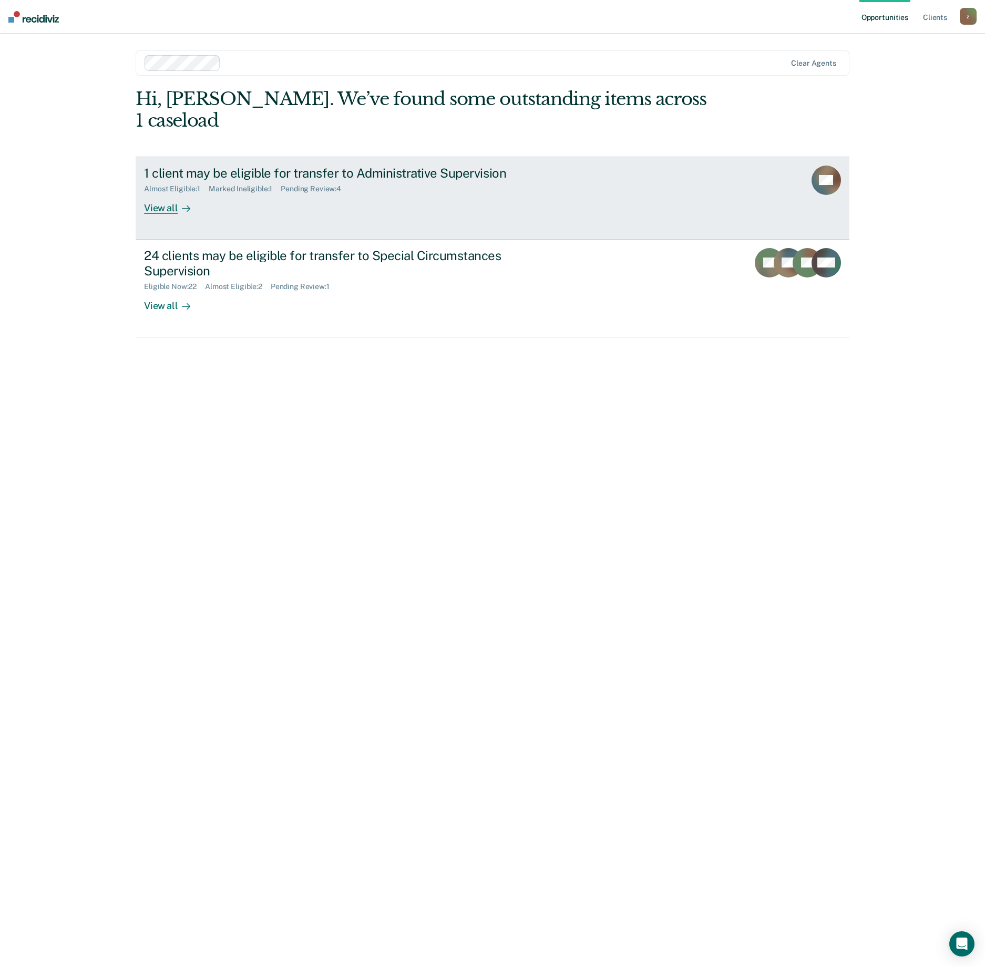
click at [393, 166] on div "1 client may be eligible for transfer to Administrative Supervision" at bounding box center [328, 173] width 369 height 15
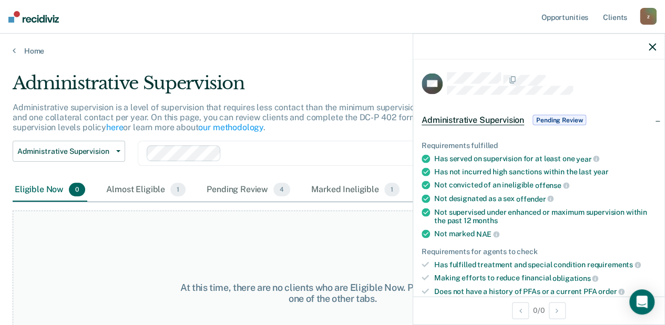
click at [124, 165] on div "Administrative Supervision Administrative Supervision Special Circumstances Sup…" at bounding box center [69, 160] width 113 height 38
click at [127, 186] on div "Almost Eligible 1" at bounding box center [146, 190] width 84 height 23
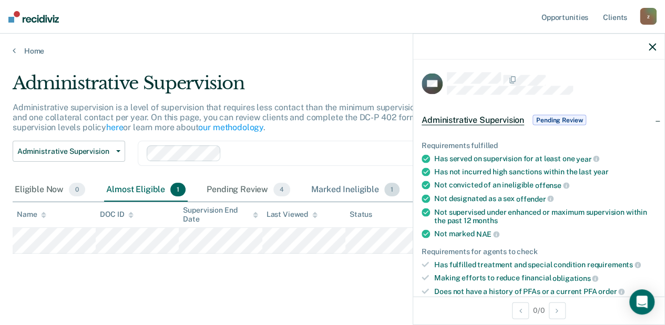
click at [338, 189] on div "Marked Ineligible 1" at bounding box center [355, 190] width 93 height 23
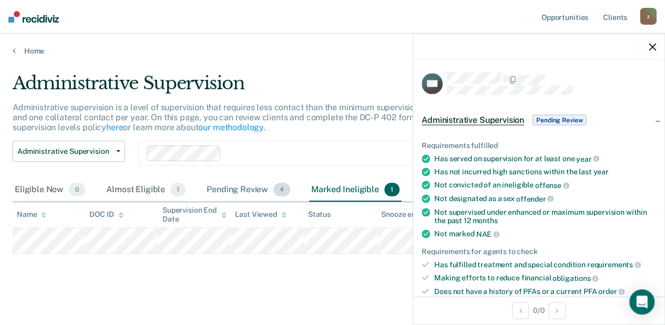
click at [234, 191] on div "Pending Review 4" at bounding box center [249, 190] width 88 height 23
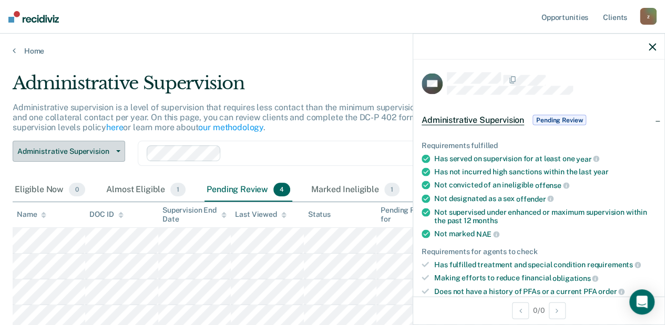
click at [97, 146] on button "Administrative Supervision" at bounding box center [69, 151] width 113 height 21
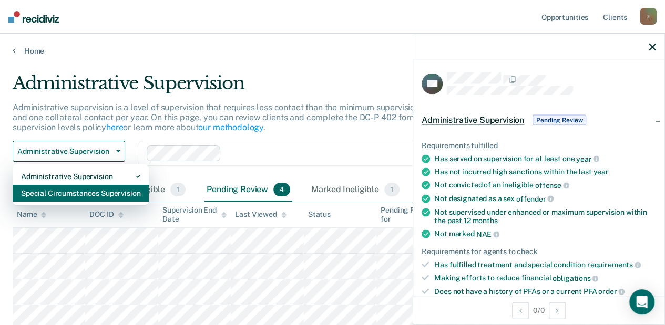
click at [90, 195] on div "Special Circumstances Supervision" at bounding box center [80, 193] width 119 height 17
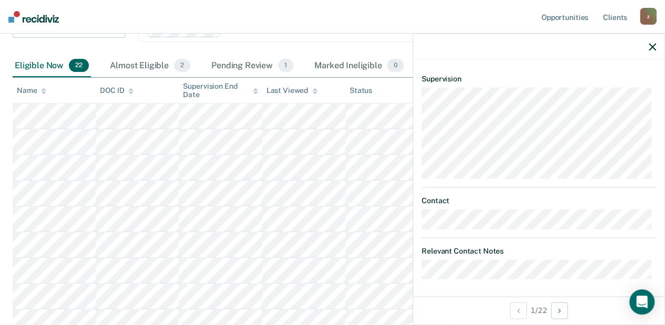
scroll to position [18, 0]
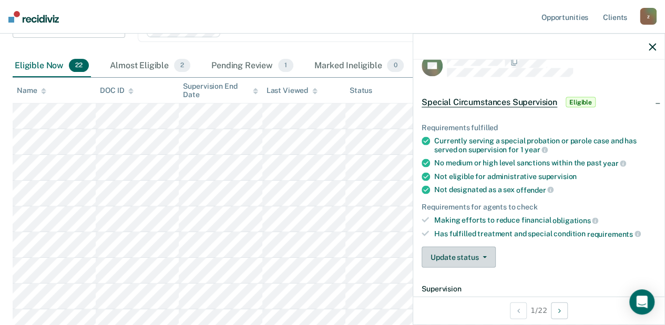
click at [478, 248] on button "Update status" at bounding box center [459, 257] width 74 height 21
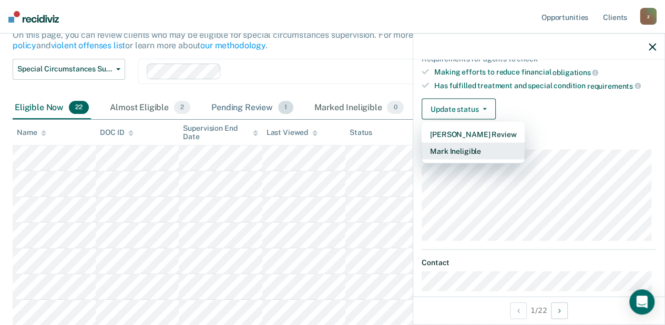
scroll to position [175, 0]
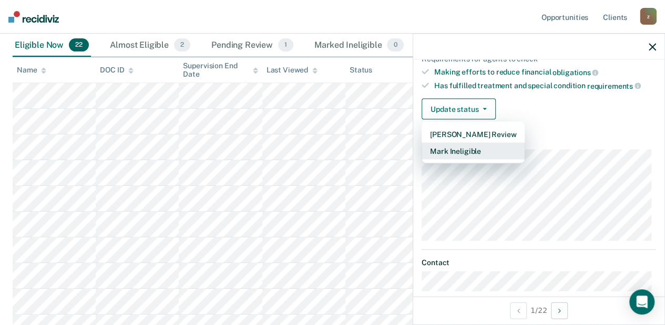
click at [451, 149] on button "Mark Ineligible" at bounding box center [473, 151] width 103 height 17
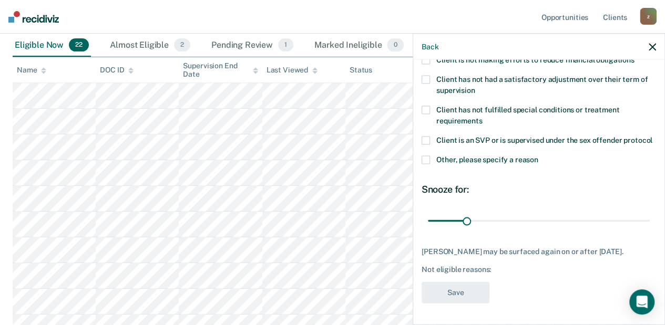
scroll to position [58, 0]
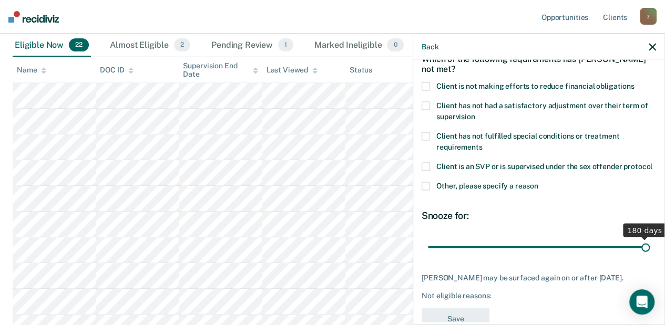
drag, startPoint x: 463, startPoint y: 258, endPoint x: 671, endPoint y: 260, distance: 208.2
type input "180"
click at [650, 257] on input "range" at bounding box center [539, 247] width 222 height 18
click at [423, 191] on span at bounding box center [426, 186] width 8 height 8
click at [538, 182] on input "Other, please specify a reason" at bounding box center [538, 182] width 0 height 0
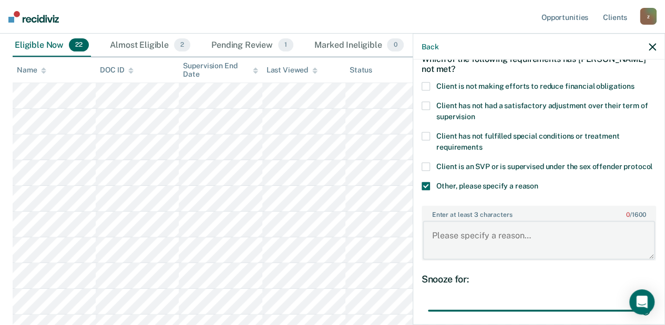
click at [503, 249] on textarea "Enter at least 3 characters 0 / 1600" at bounding box center [539, 240] width 232 height 39
type textarea "i"
drag, startPoint x: 456, startPoint y: 247, endPoint x: 489, endPoint y: 249, distance: 33.2
click at [489, 249] on textarea "not elligible for" at bounding box center [539, 240] width 232 height 39
type textarea "not eligible for"
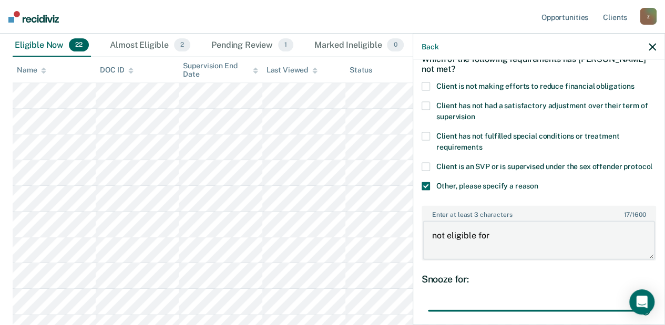
click at [505, 244] on textarea "not eligible for" at bounding box center [539, 240] width 232 height 39
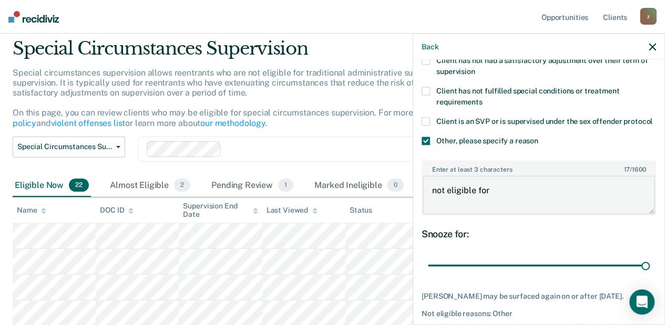
scroll to position [105, 0]
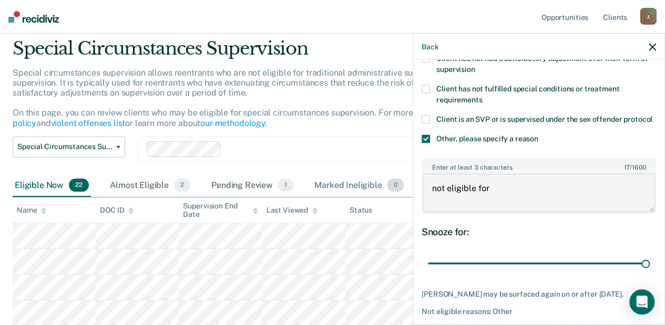
drag, startPoint x: 464, startPoint y: 197, endPoint x: 379, endPoint y: 191, distance: 85.3
click at [379, 191] on body "Looks like you’re using Internet Explorer 11. For faster loading and a better e…" at bounding box center [332, 127] width 665 height 325
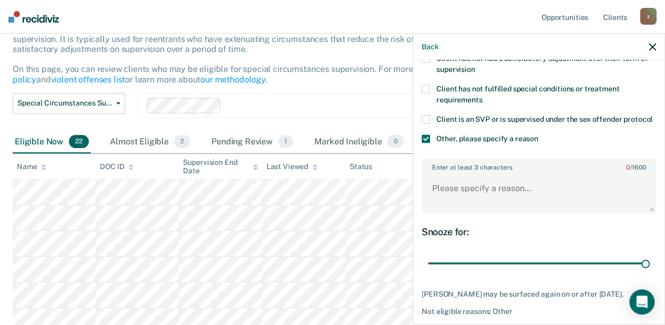
scroll to position [70, 0]
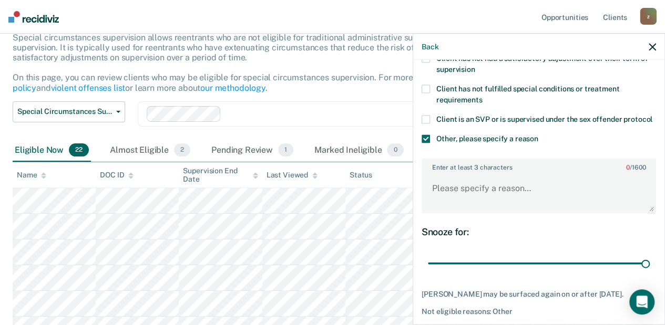
click at [652, 45] on icon "button" at bounding box center [652, 46] width 7 height 7
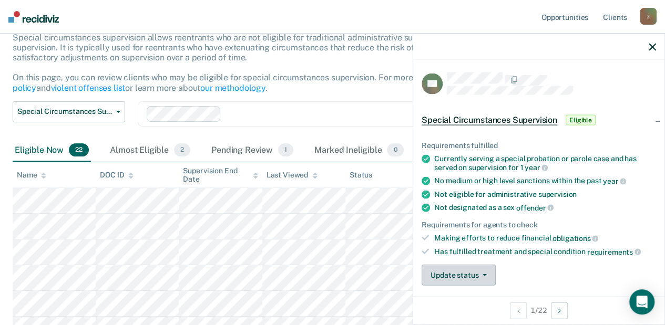
click at [490, 273] on button "Update status" at bounding box center [459, 275] width 74 height 21
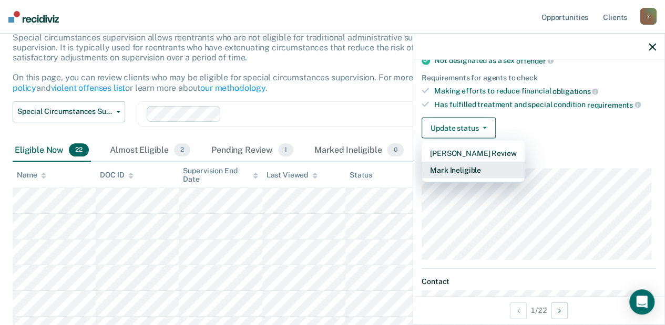
scroll to position [149, 0]
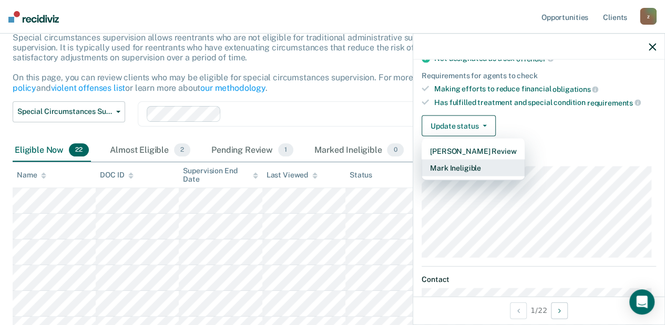
click at [482, 167] on button "Mark Ineligible" at bounding box center [473, 168] width 103 height 17
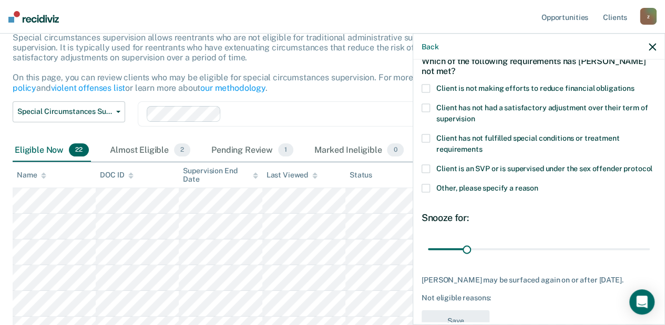
scroll to position [0, 0]
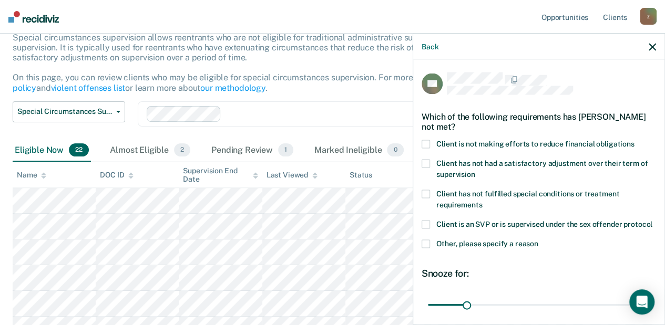
click at [427, 147] on span at bounding box center [426, 144] width 8 height 8
click at [635, 140] on input "Client is not making efforts to reduce financial obligations" at bounding box center [635, 140] width 0 height 0
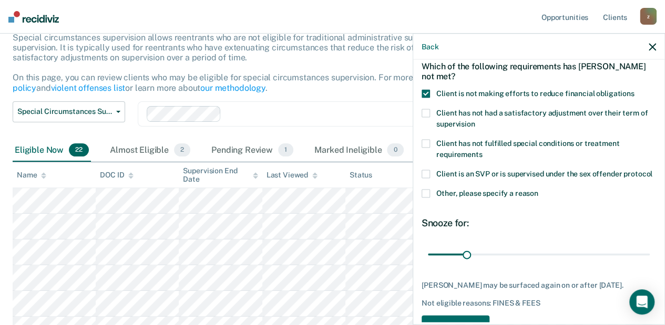
scroll to position [93, 0]
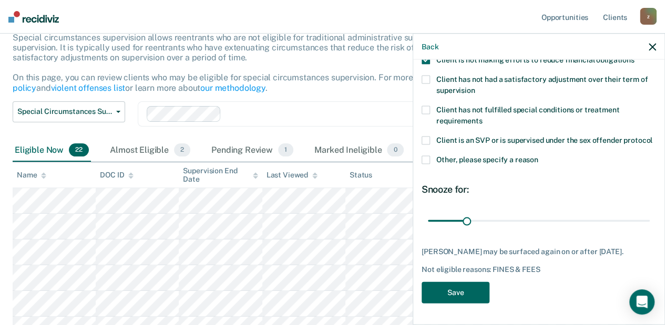
click at [467, 289] on button "Save" at bounding box center [456, 293] width 68 height 22
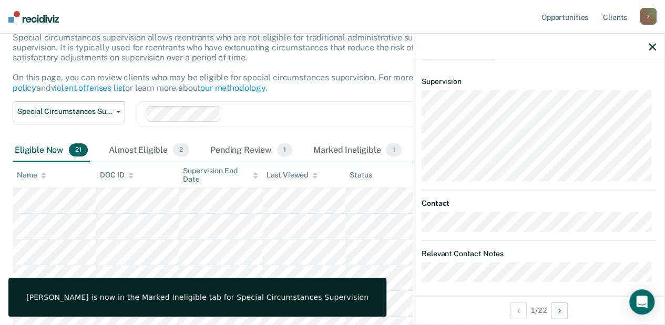
scroll to position [128, 0]
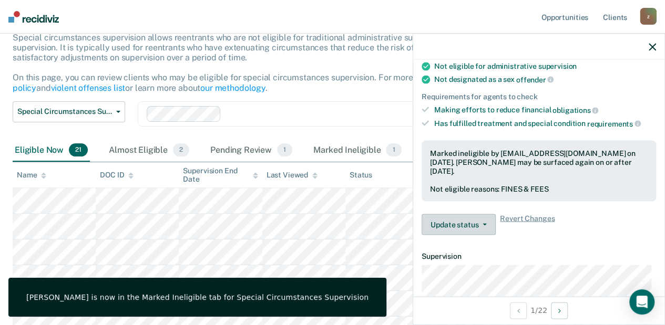
click at [481, 218] on button "Update status" at bounding box center [459, 224] width 74 height 21
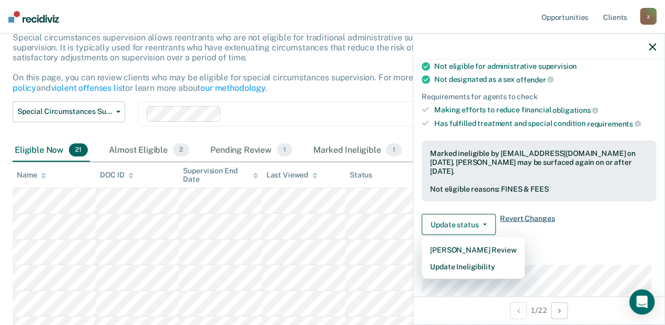
click at [530, 217] on span "Revert Changes" at bounding box center [527, 224] width 55 height 21
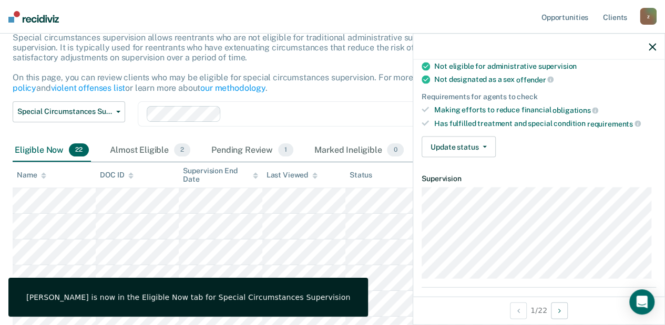
click at [476, 121] on div "Has fulfilled treatment and special condition requirements" at bounding box center [545, 123] width 222 height 9
click at [477, 138] on button "Update status" at bounding box center [459, 147] width 74 height 21
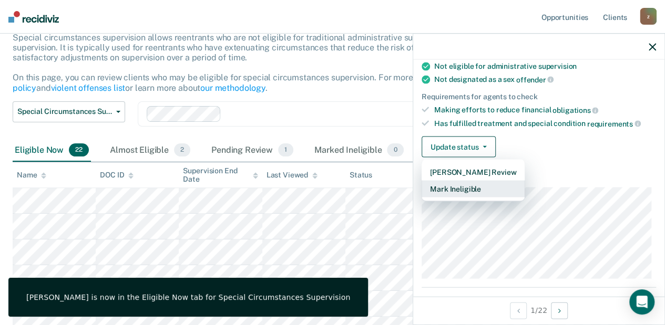
click at [470, 186] on button "Mark Ineligible" at bounding box center [473, 189] width 103 height 17
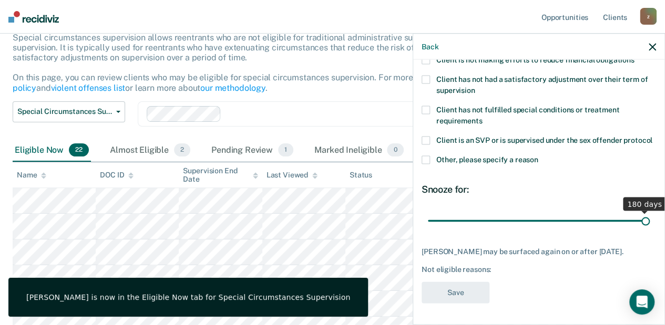
drag, startPoint x: 461, startPoint y: 222, endPoint x: 671, endPoint y: 234, distance: 210.7
type input "180"
click at [650, 230] on input "range" at bounding box center [539, 221] width 222 height 18
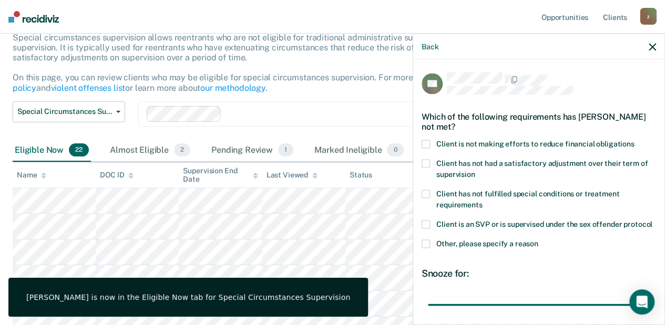
click at [449, 145] on span "Client is not making efforts to reduce financial obligations" at bounding box center [535, 144] width 198 height 8
click at [635, 140] on input "Client is not making efforts to reduce financial obligations" at bounding box center [635, 140] width 0 height 0
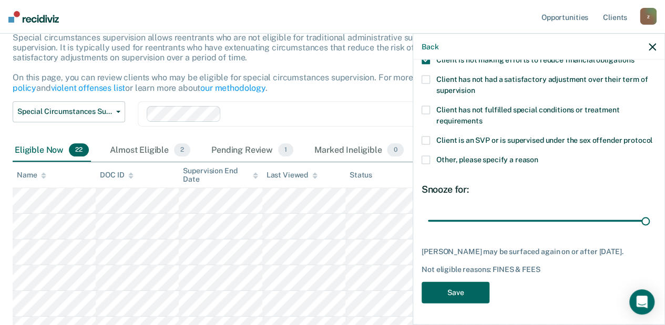
click at [459, 295] on button "Save" at bounding box center [456, 293] width 68 height 22
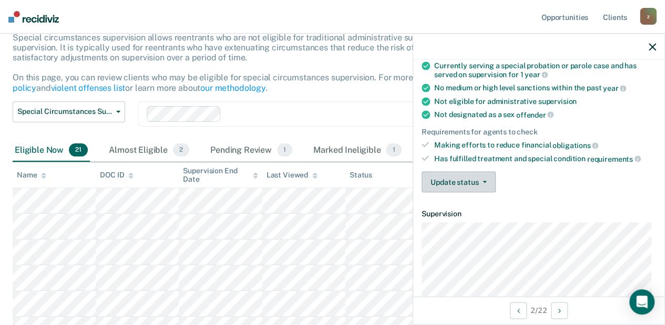
click at [472, 175] on button "Update status" at bounding box center [459, 182] width 74 height 21
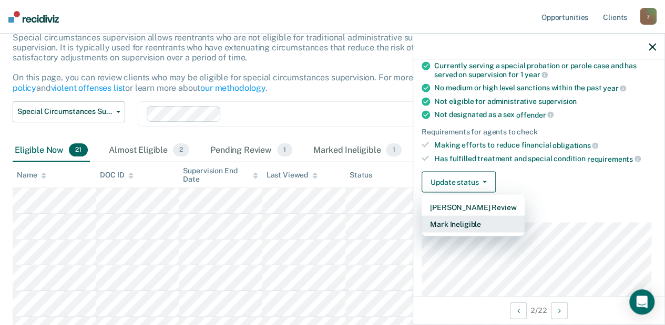
click at [481, 222] on button "Mark Ineligible" at bounding box center [473, 224] width 103 height 17
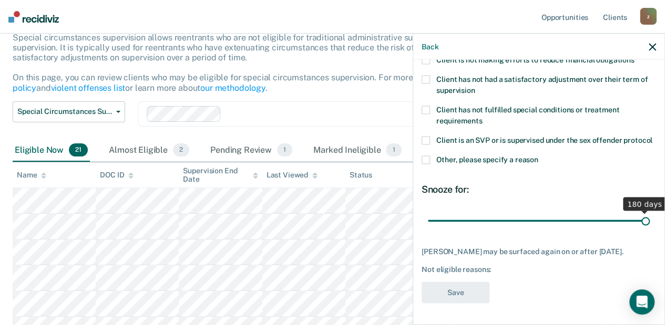
drag, startPoint x: 467, startPoint y: 221, endPoint x: 671, endPoint y: 222, distance: 203.5
type input "180"
click at [650, 222] on input "range" at bounding box center [539, 221] width 222 height 18
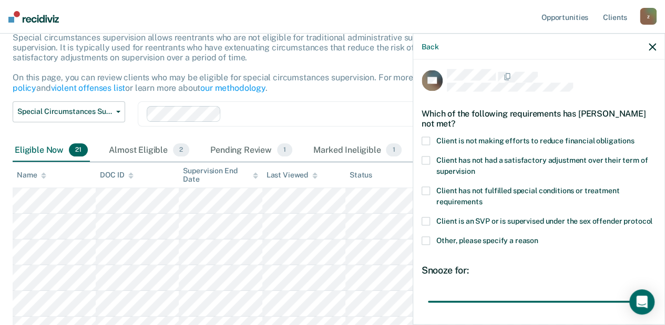
scroll to position [0, 0]
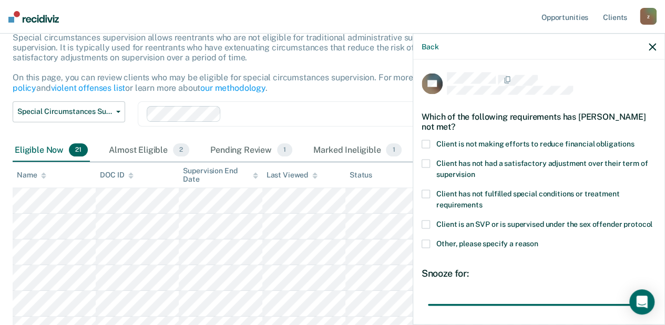
click at [430, 145] on label "Client is not making efforts to reduce financial obligations" at bounding box center [539, 145] width 234 height 11
click at [635, 140] on input "Client is not making efforts to reduce financial obligations" at bounding box center [635, 140] width 0 height 0
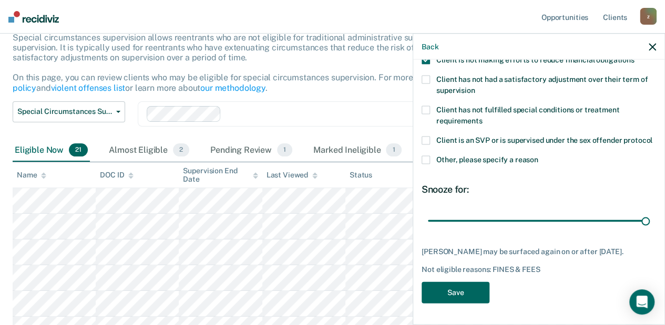
scroll to position [93, 0]
click at [447, 291] on button "Save" at bounding box center [456, 293] width 68 height 22
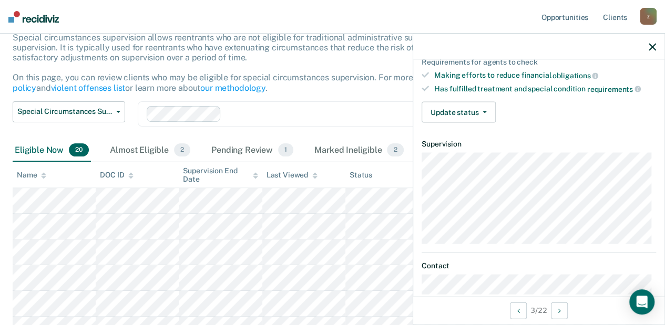
scroll to position [160, 0]
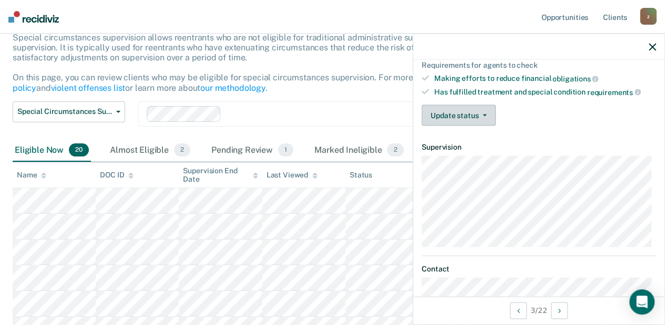
click at [466, 119] on button "Update status" at bounding box center [459, 115] width 74 height 21
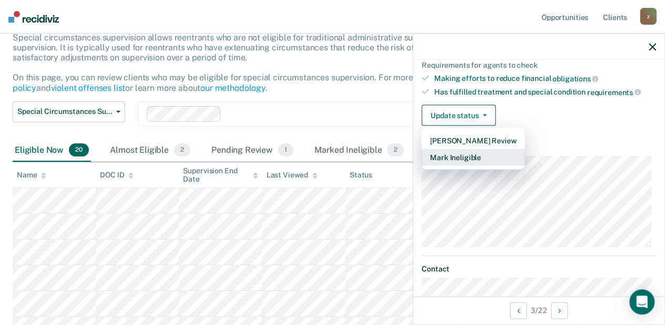
click at [467, 155] on button "Mark Ineligible" at bounding box center [473, 157] width 103 height 17
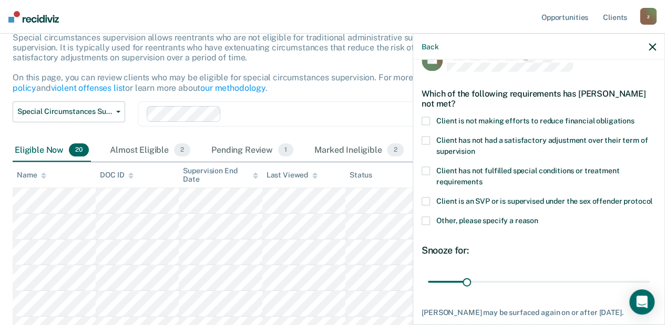
scroll to position [0, 0]
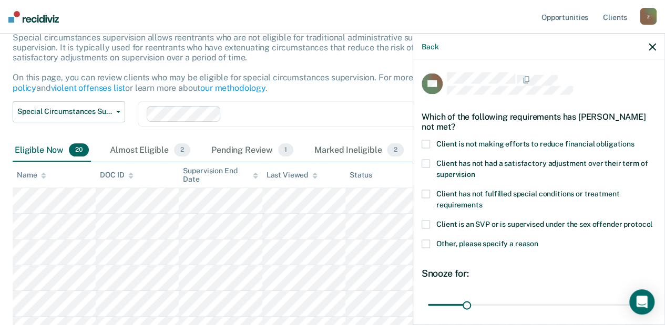
click at [429, 141] on span at bounding box center [426, 144] width 8 height 8
click at [635, 140] on input "Client is not making efforts to reduce financial obligations" at bounding box center [635, 140] width 0 height 0
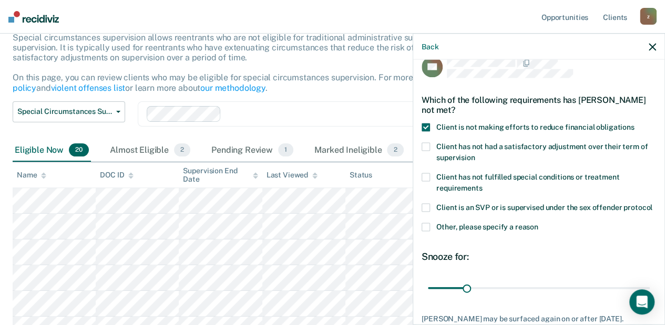
scroll to position [35, 0]
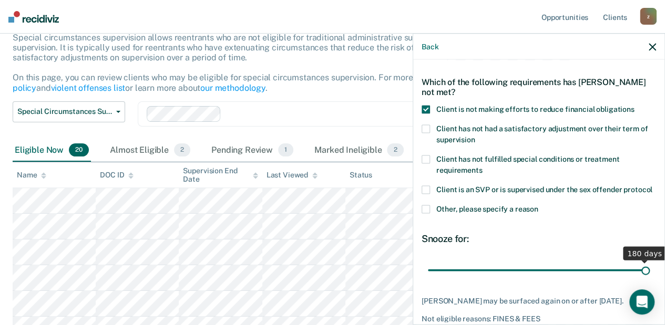
drag, startPoint x: 467, startPoint y: 281, endPoint x: 671, endPoint y: 289, distance: 203.6
type input "180"
click at [650, 280] on input "range" at bounding box center [539, 270] width 222 height 18
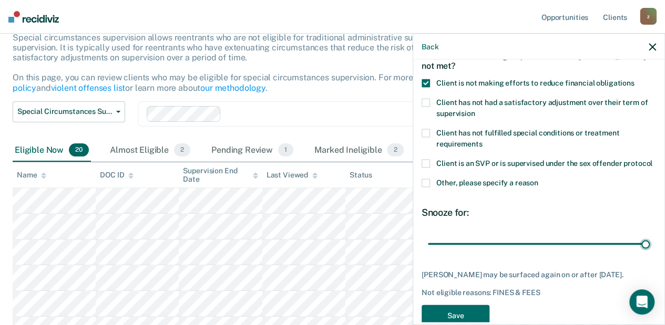
scroll to position [93, 0]
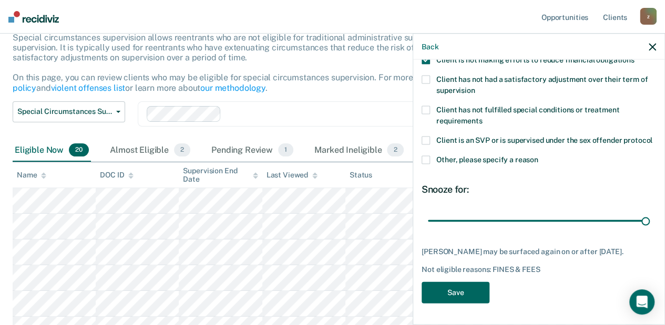
click at [457, 299] on button "Save" at bounding box center [456, 293] width 68 height 22
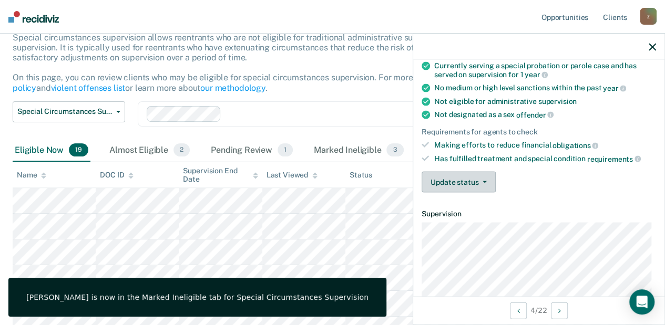
click at [484, 175] on button "Update status" at bounding box center [459, 182] width 74 height 21
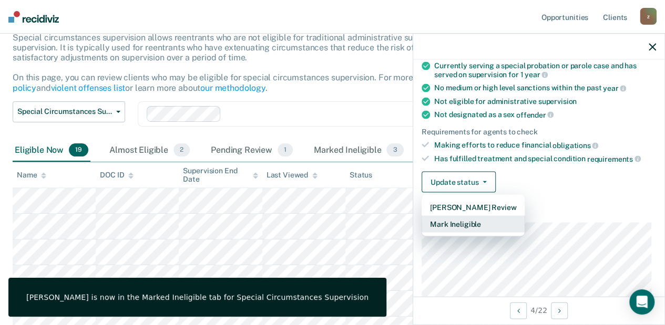
click at [483, 219] on button "Mark Ineligible" at bounding box center [473, 224] width 103 height 17
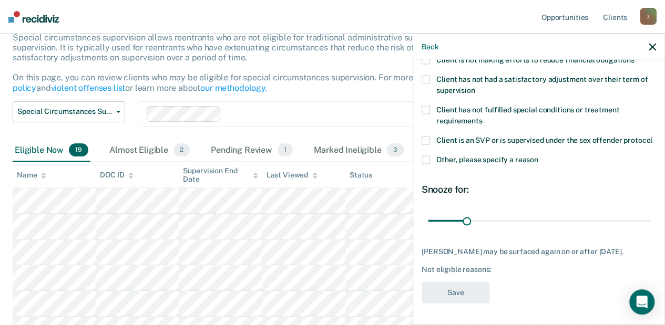
scroll to position [0, 0]
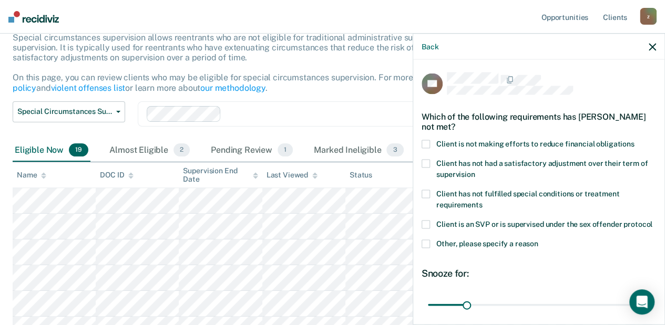
click at [427, 144] on span at bounding box center [426, 144] width 8 height 8
click at [635, 140] on input "Client is not making efforts to reduce financial obligations" at bounding box center [635, 140] width 0 height 0
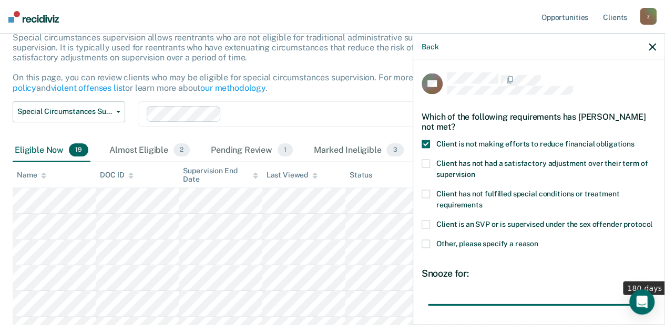
drag, startPoint x: 466, startPoint y: 313, endPoint x: 671, endPoint y: 311, distance: 204.5
type input "180"
click at [650, 311] on input "range" at bounding box center [539, 305] width 222 height 18
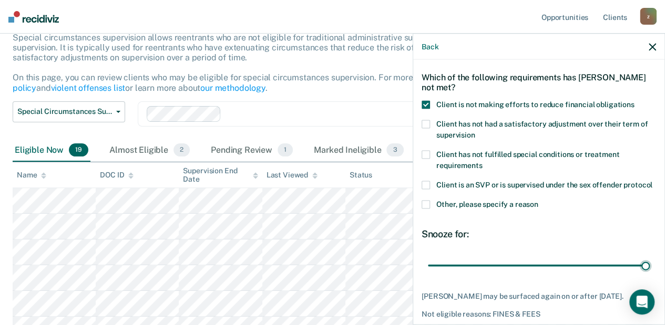
scroll to position [93, 0]
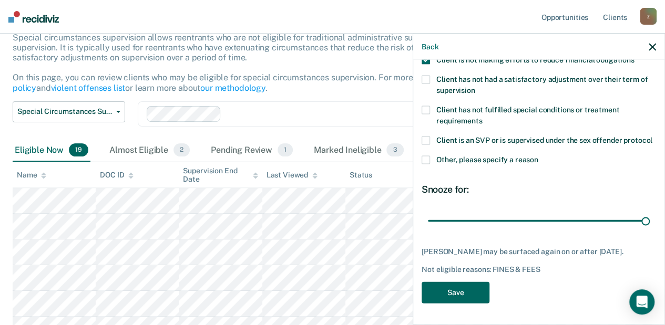
click at [471, 295] on button "Save" at bounding box center [456, 293] width 68 height 22
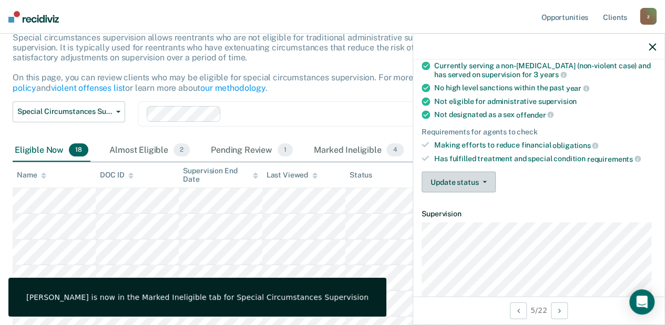
click at [463, 177] on button "Update status" at bounding box center [459, 182] width 74 height 21
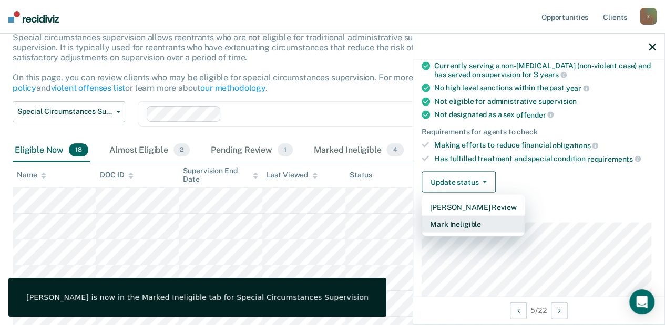
click at [466, 226] on button "Mark Ineligible" at bounding box center [473, 224] width 103 height 17
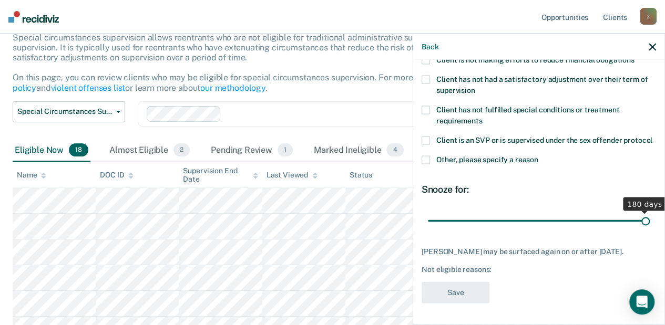
drag, startPoint x: 464, startPoint y: 221, endPoint x: 671, endPoint y: 204, distance: 207.3
type input "180"
click at [650, 212] on input "range" at bounding box center [539, 221] width 222 height 18
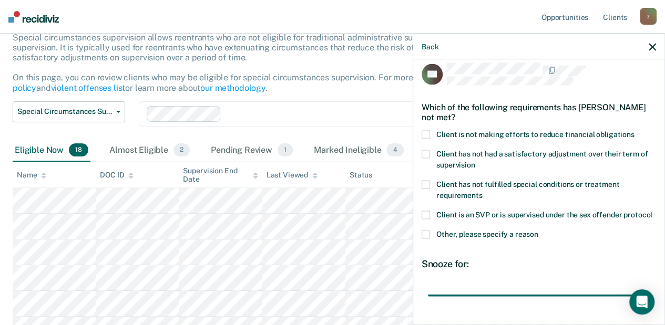
scroll to position [0, 0]
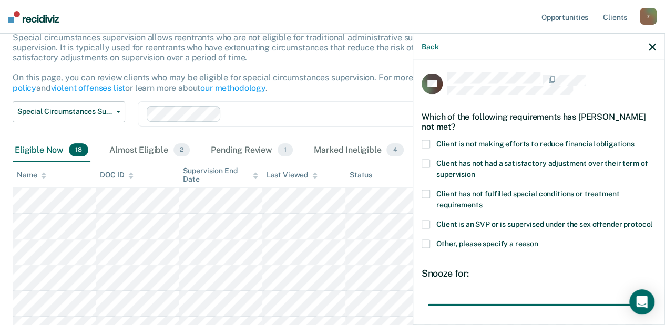
click at [429, 144] on span at bounding box center [426, 144] width 8 height 8
click at [635, 140] on input "Client is not making efforts to reduce financial obligations" at bounding box center [635, 140] width 0 height 0
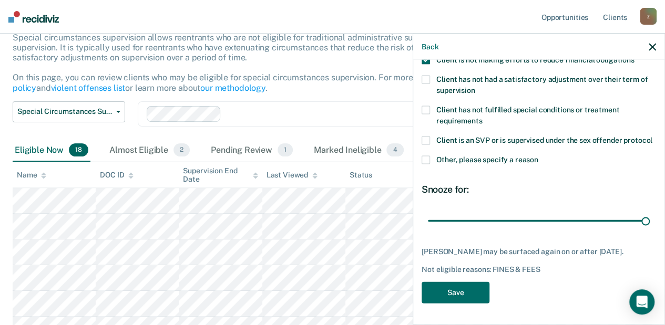
scroll to position [102, 0]
click at [452, 288] on button "Save" at bounding box center [456, 293] width 68 height 22
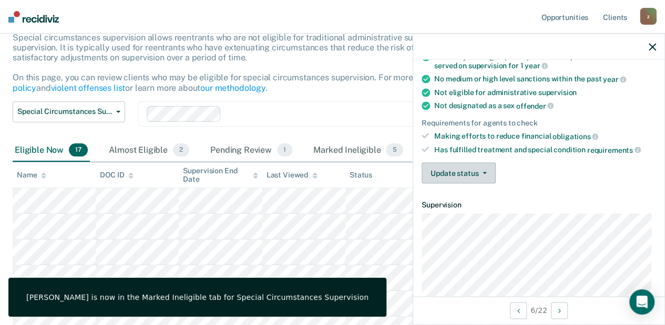
click at [486, 167] on button "Update status" at bounding box center [459, 173] width 74 height 21
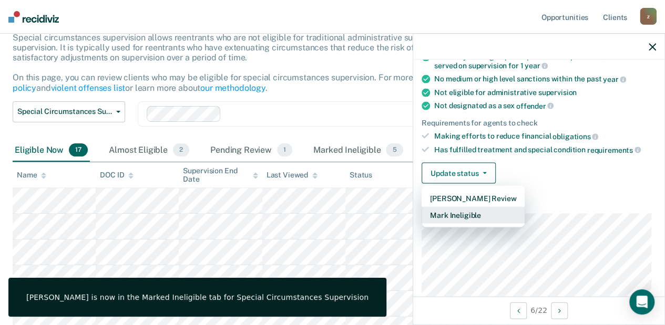
click at [468, 210] on button "Mark Ineligible" at bounding box center [473, 215] width 103 height 17
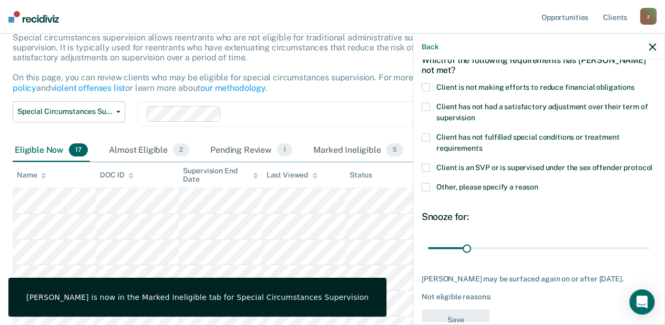
scroll to position [0, 0]
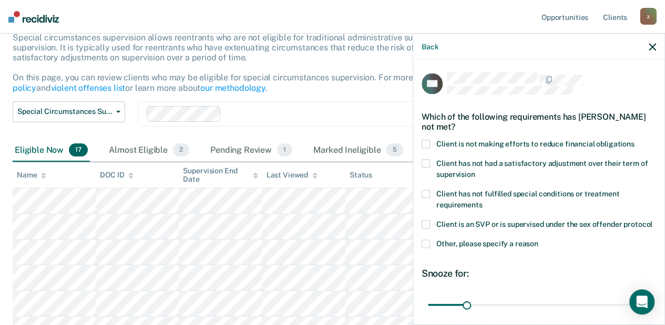
click at [425, 147] on label "Client is not making efforts to reduce financial obligations" at bounding box center [539, 145] width 234 height 11
click at [635, 140] on input "Client is not making efforts to reduce financial obligations" at bounding box center [635, 140] width 0 height 0
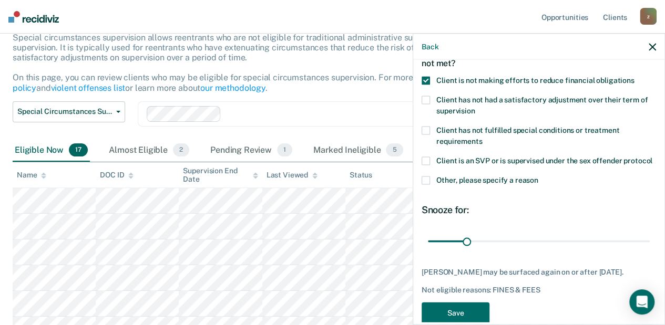
scroll to position [102, 0]
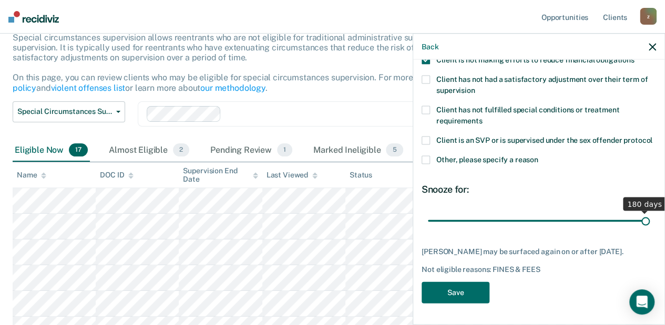
drag, startPoint x: 462, startPoint y: 213, endPoint x: 671, endPoint y: 230, distance: 209.4
type input "180"
click at [650, 230] on input "range" at bounding box center [539, 221] width 222 height 18
click at [442, 289] on button "Save" at bounding box center [456, 293] width 68 height 22
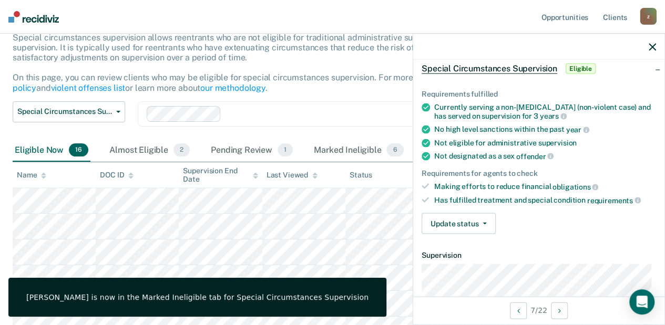
scroll to position [0, 0]
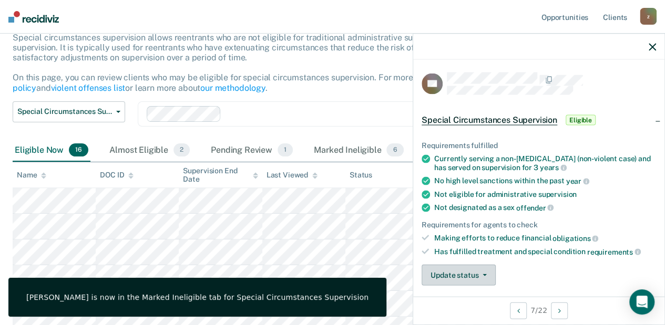
click at [457, 272] on button "Update status" at bounding box center [459, 275] width 74 height 21
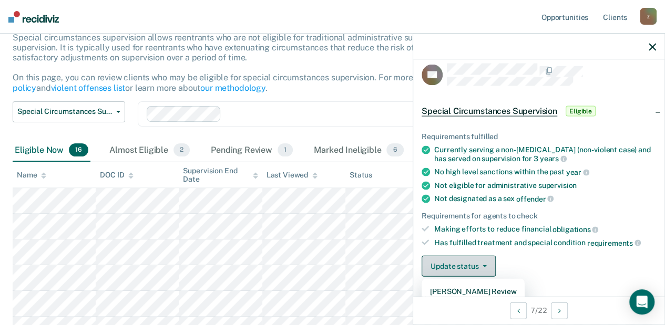
click at [469, 265] on button "Update status" at bounding box center [459, 266] width 74 height 21
click at [472, 265] on button "Update status" at bounding box center [459, 266] width 74 height 21
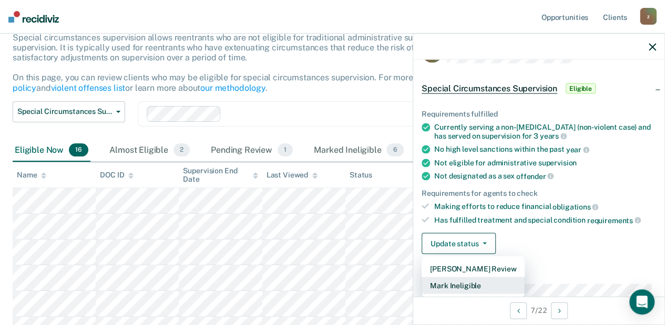
scroll to position [79, 0]
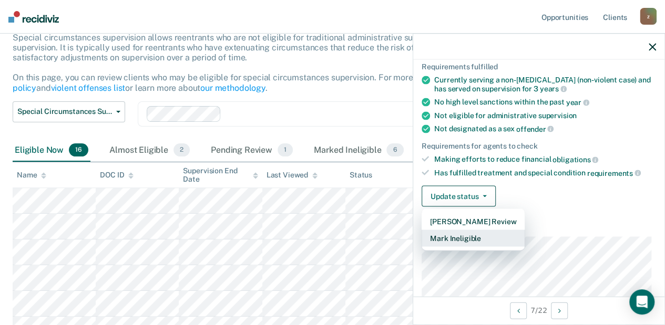
click at [442, 236] on button "Mark Ineligible" at bounding box center [473, 238] width 103 height 17
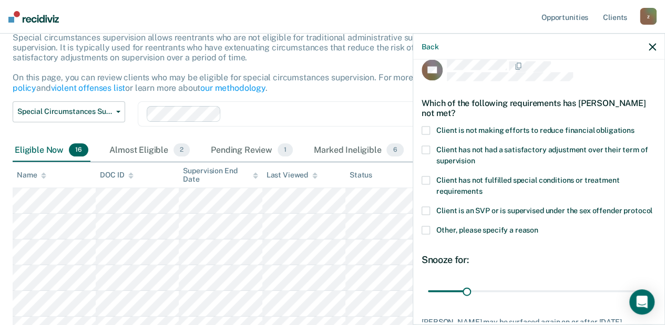
scroll to position [0, 0]
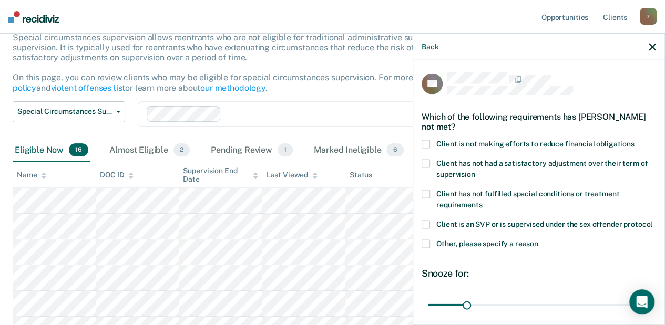
click at [427, 142] on span at bounding box center [426, 144] width 8 height 8
click at [635, 140] on input "Client is not making efforts to reduce financial obligations" at bounding box center [635, 140] width 0 height 0
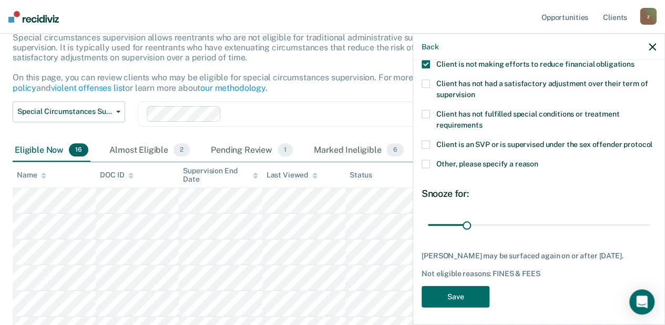
scroll to position [93, 0]
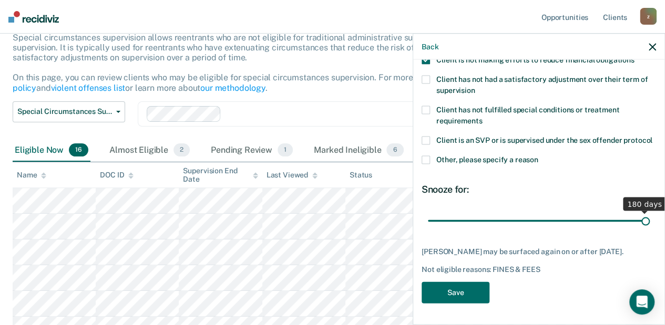
drag, startPoint x: 466, startPoint y: 219, endPoint x: 671, endPoint y: 221, distance: 205.0
type input "180"
click at [650, 221] on input "range" at bounding box center [539, 221] width 222 height 18
click at [457, 299] on button "Save" at bounding box center [456, 293] width 68 height 22
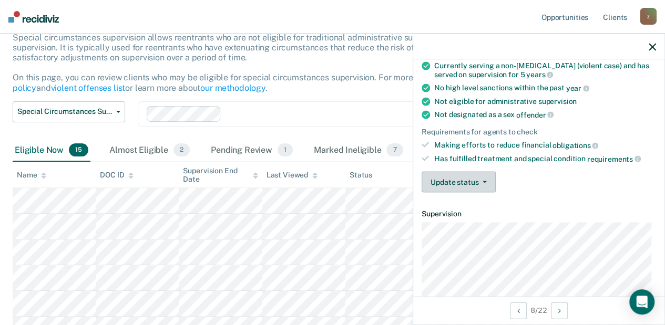
click at [468, 180] on button "Update status" at bounding box center [459, 182] width 74 height 21
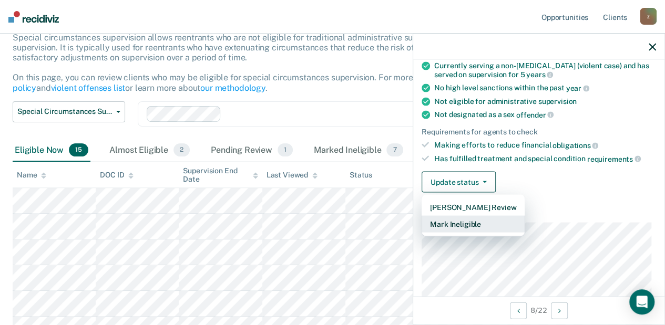
click at [473, 218] on button "Mark Ineligible" at bounding box center [473, 224] width 103 height 17
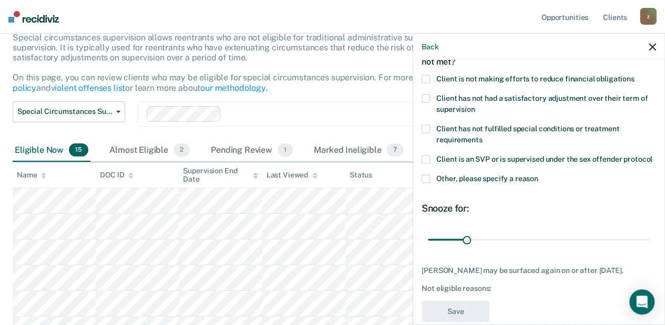
scroll to position [23, 0]
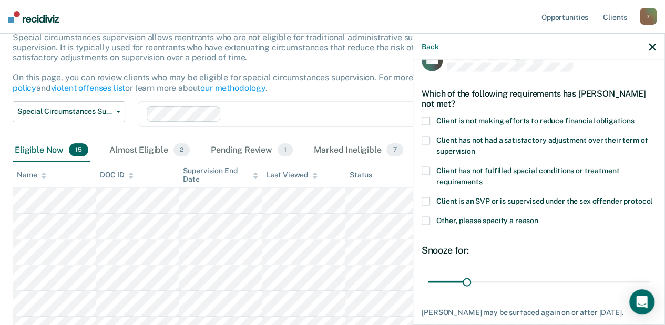
click at [434, 120] on label "Client is not making efforts to reduce financial obligations" at bounding box center [539, 122] width 234 height 11
click at [635, 117] on input "Client is not making efforts to reduce financial obligations" at bounding box center [635, 117] width 0 height 0
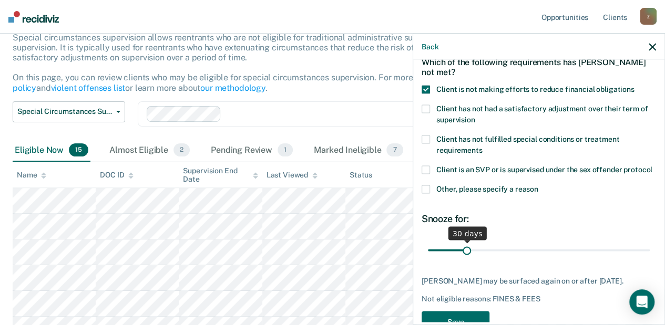
scroll to position [93, 0]
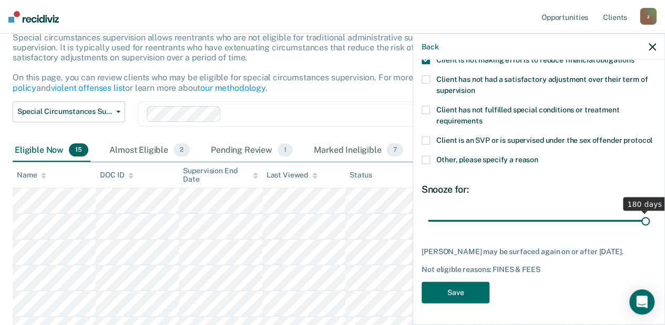
drag, startPoint x: 466, startPoint y: 221, endPoint x: 671, endPoint y: 243, distance: 205.7
type input "180"
click at [650, 230] on input "range" at bounding box center [539, 221] width 222 height 18
click at [455, 293] on button "Save" at bounding box center [456, 293] width 68 height 22
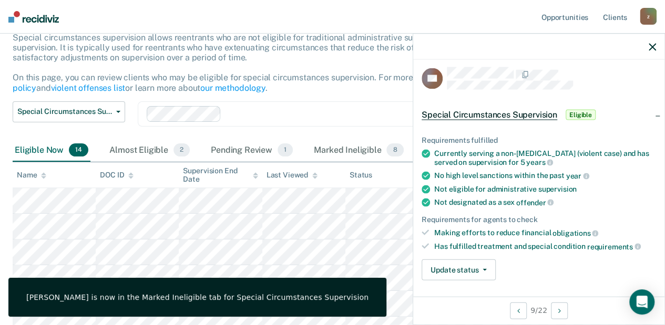
scroll to position [0, 0]
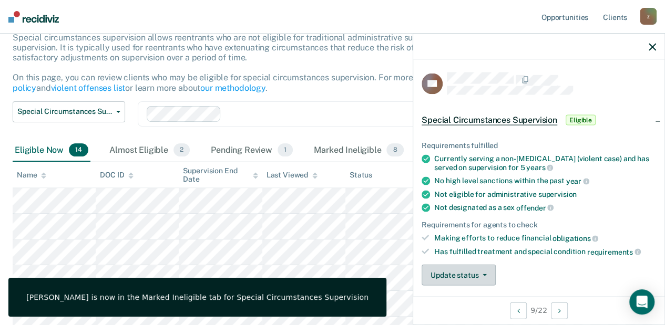
click at [481, 274] on span "button" at bounding box center [482, 275] width 8 height 2
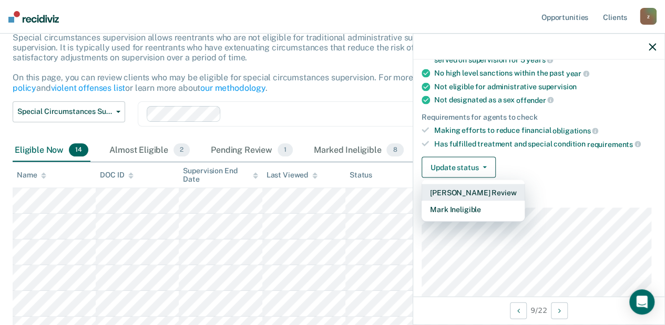
scroll to position [114, 0]
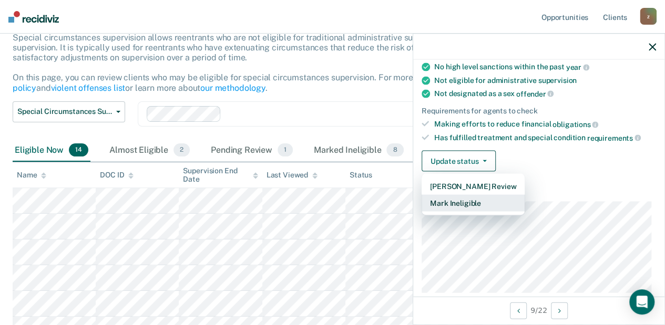
click at [456, 205] on button "Mark Ineligible" at bounding box center [473, 203] width 103 height 17
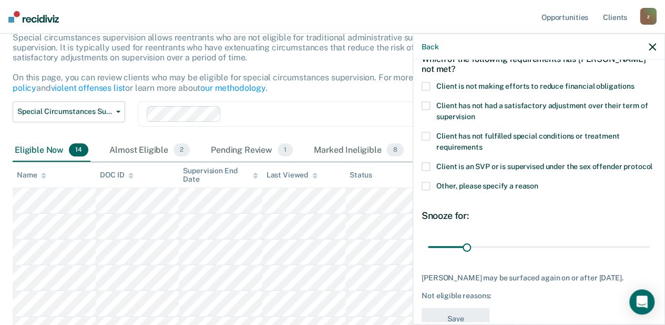
scroll to position [0, 0]
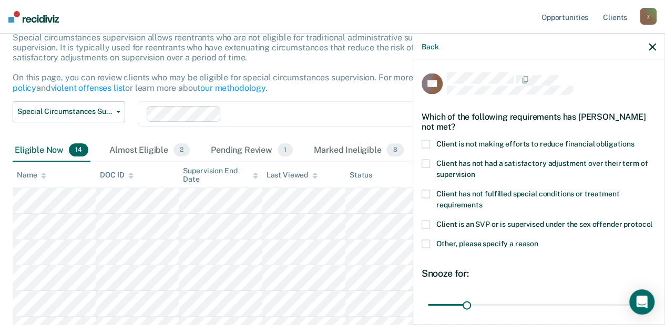
click at [423, 142] on span at bounding box center [426, 144] width 8 height 8
click at [635, 140] on input "Client is not making efforts to reduce financial obligations" at bounding box center [635, 140] width 0 height 0
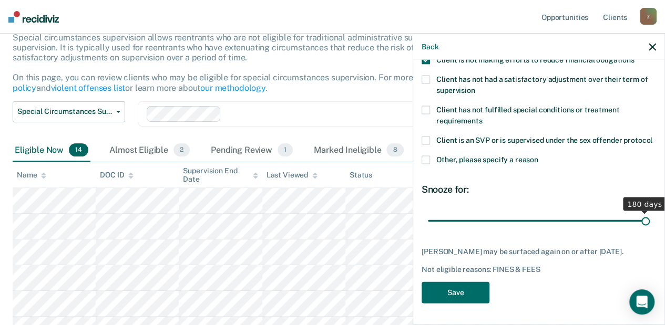
drag, startPoint x: 465, startPoint y: 223, endPoint x: 671, endPoint y: 229, distance: 205.6
type input "180"
click at [650, 229] on input "range" at bounding box center [539, 221] width 222 height 18
click at [482, 290] on button "Save" at bounding box center [456, 293] width 68 height 22
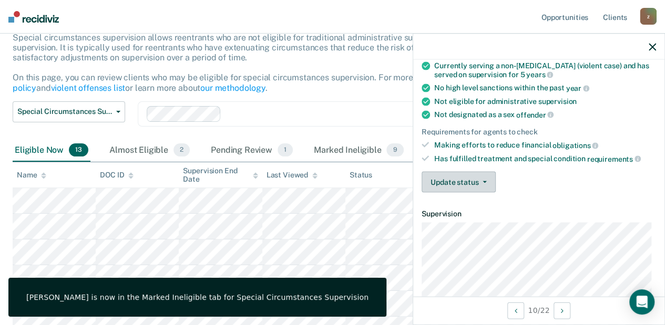
click at [451, 176] on button "Update status" at bounding box center [459, 182] width 74 height 21
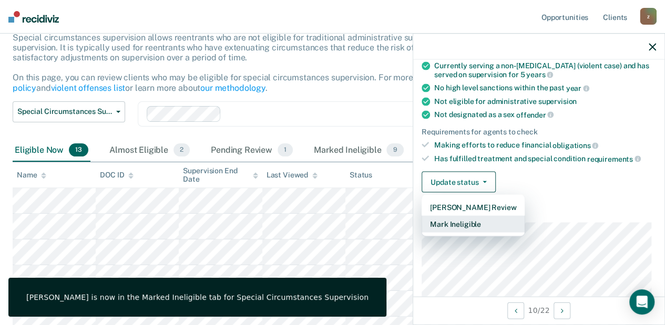
click at [468, 226] on button "Mark Ineligible" at bounding box center [473, 224] width 103 height 17
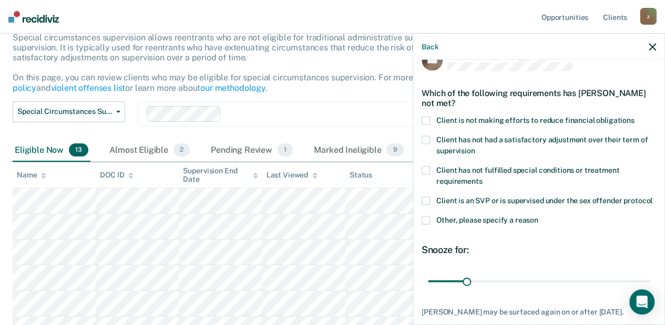
scroll to position [23, 0]
click at [431, 117] on label "Client is not making efforts to reduce financial obligations" at bounding box center [539, 122] width 234 height 11
click at [635, 117] on input "Client is not making efforts to reduce financial obligations" at bounding box center [635, 117] width 0 height 0
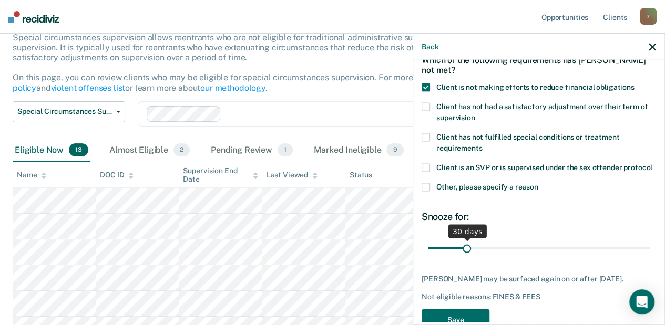
scroll to position [93, 0]
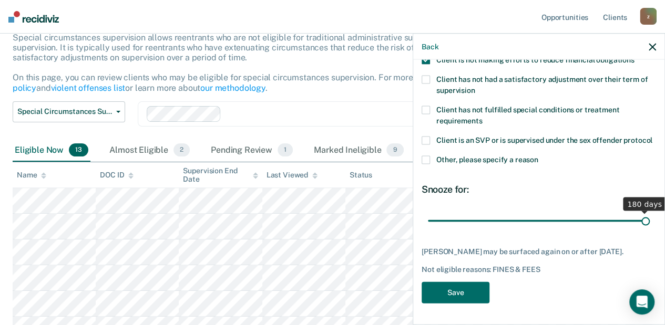
drag, startPoint x: 465, startPoint y: 223, endPoint x: 671, endPoint y: 225, distance: 206.1
type input "180"
click at [650, 225] on input "range" at bounding box center [539, 221] width 222 height 18
click at [457, 294] on button "Save" at bounding box center [456, 293] width 68 height 22
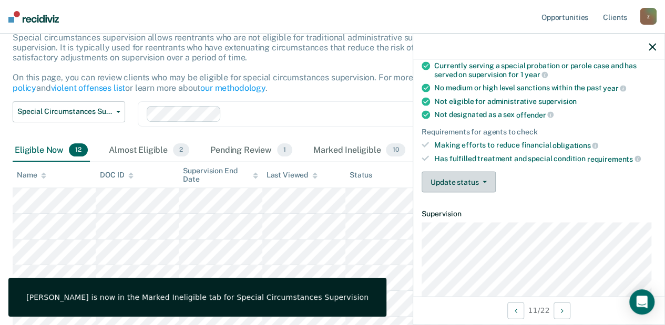
click at [466, 182] on button "Update status" at bounding box center [459, 182] width 74 height 21
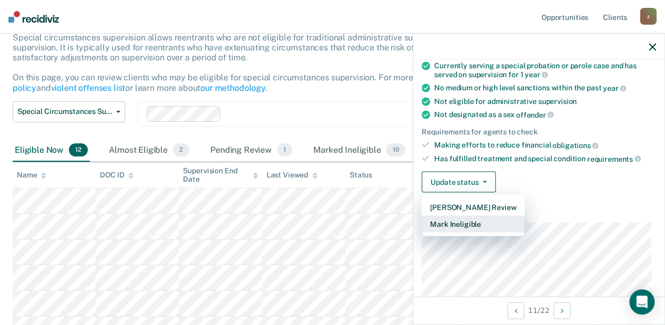
click at [474, 228] on button "Mark Ineligible" at bounding box center [473, 224] width 103 height 17
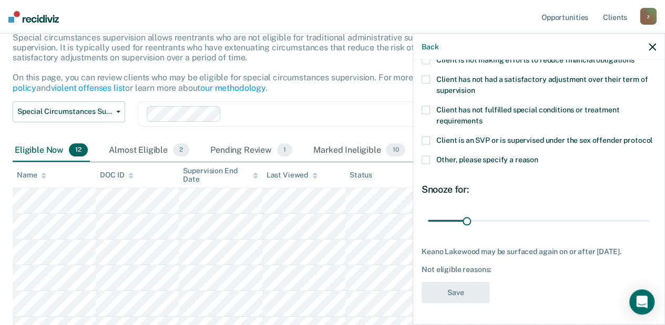
scroll to position [0, 0]
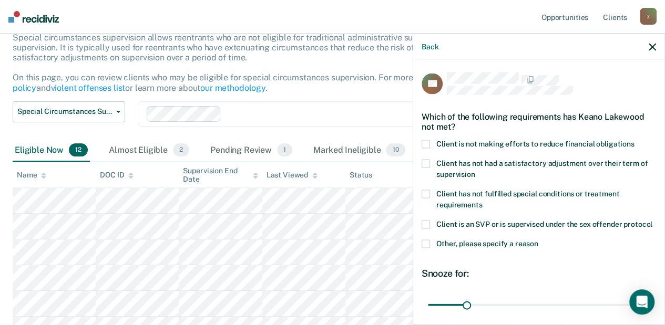
click at [455, 144] on span "Client is not making efforts to reduce financial obligations" at bounding box center [535, 144] width 198 height 8
click at [635, 140] on input "Client is not making efforts to reduce financial obligations" at bounding box center [635, 140] width 0 height 0
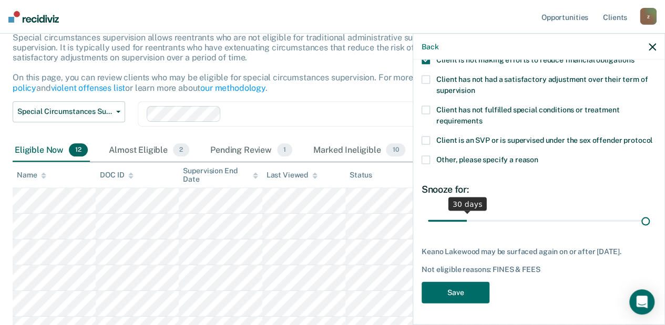
scroll to position [93, 0]
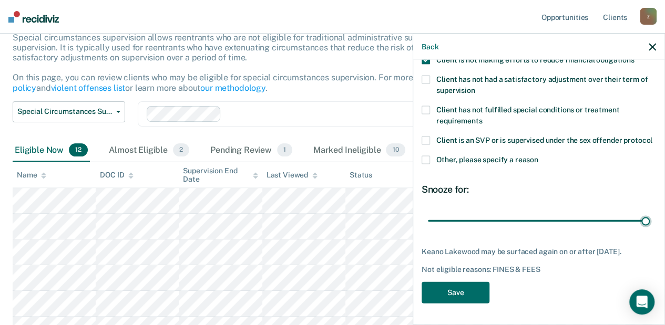
drag, startPoint x: 465, startPoint y: 212, endPoint x: 670, endPoint y: 234, distance: 206.2
type input "180"
click at [650, 230] on input "range" at bounding box center [539, 221] width 222 height 18
click at [456, 289] on button "Save" at bounding box center [456, 293] width 68 height 22
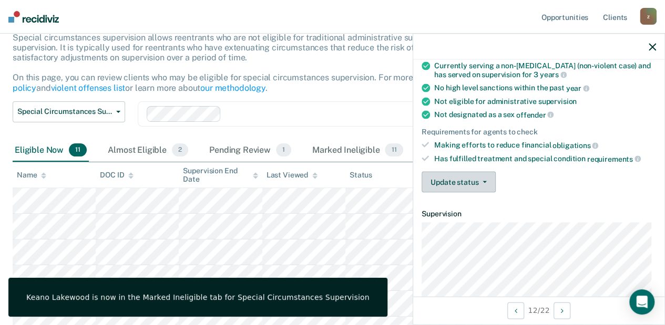
click at [430, 181] on button "Update status" at bounding box center [459, 182] width 74 height 21
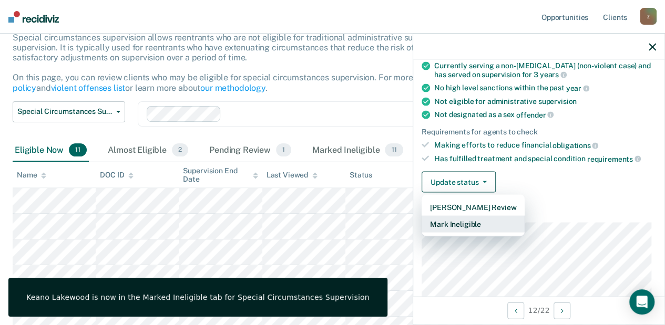
click at [474, 220] on button "Mark Ineligible" at bounding box center [473, 224] width 103 height 17
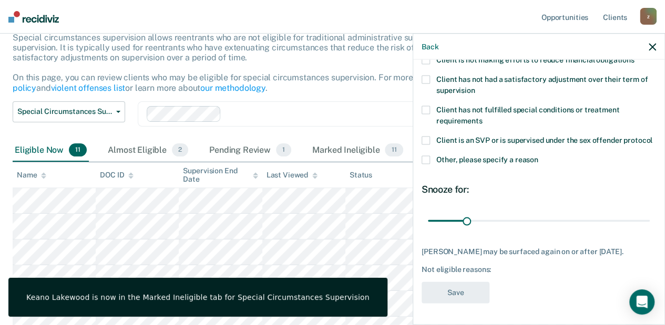
scroll to position [0, 0]
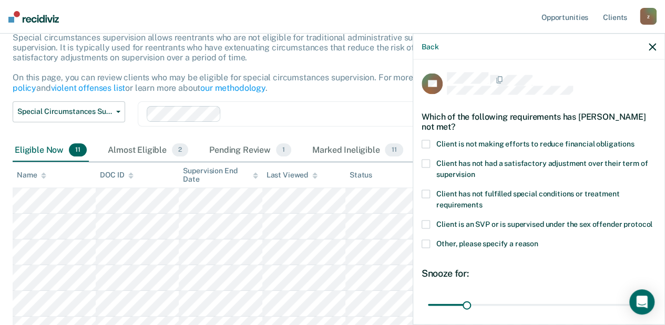
drag, startPoint x: 446, startPoint y: 141, endPoint x: 452, endPoint y: 148, distance: 9.4
click at [447, 141] on span "Client is not making efforts to reduce financial obligations" at bounding box center [535, 144] width 198 height 8
click at [635, 140] on input "Client is not making efforts to reduce financial obligations" at bounding box center [635, 140] width 0 height 0
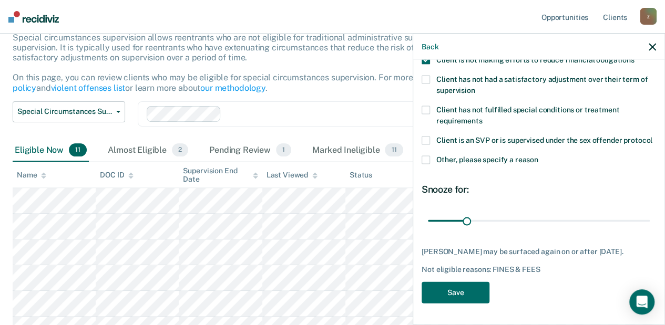
scroll to position [93, 0]
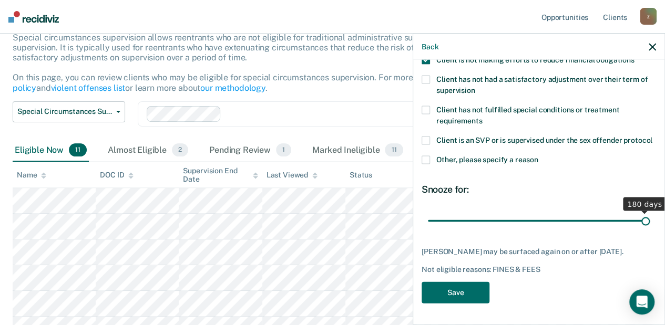
drag, startPoint x: 468, startPoint y: 220, endPoint x: 670, endPoint y: 228, distance: 202.0
type input "180"
click at [650, 228] on input "range" at bounding box center [539, 221] width 222 height 18
click at [469, 291] on button "Save" at bounding box center [456, 293] width 68 height 22
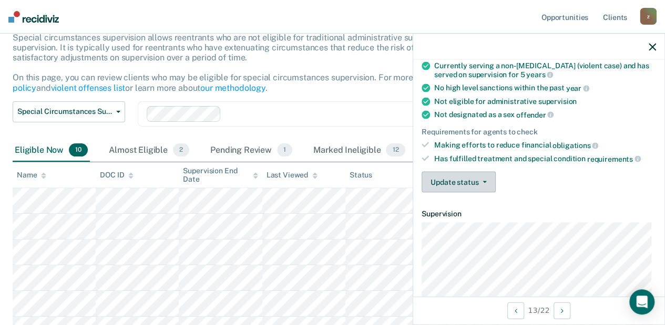
click at [478, 187] on button "Update status" at bounding box center [459, 182] width 74 height 21
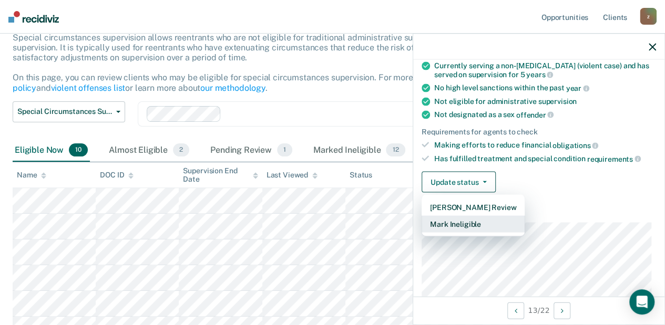
click at [474, 218] on button "Mark Ineligible" at bounding box center [473, 224] width 103 height 17
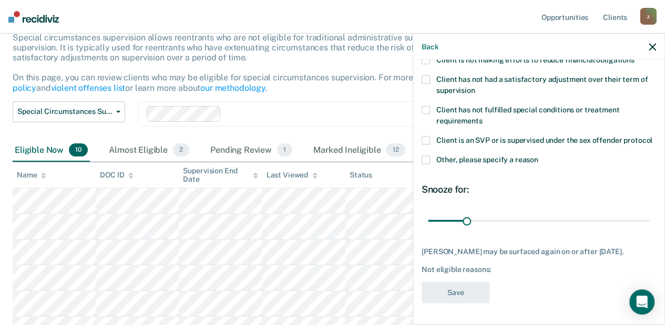
scroll to position [0, 0]
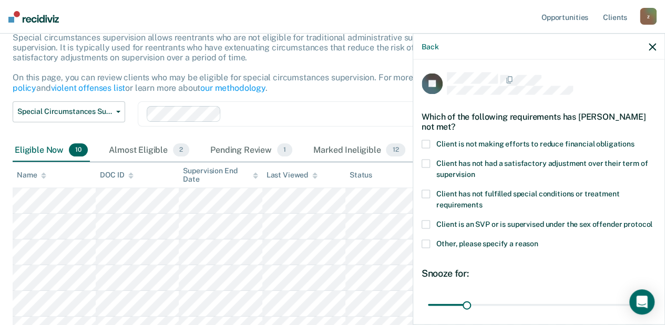
click at [426, 143] on span at bounding box center [426, 144] width 8 height 8
click at [635, 140] on input "Client is not making efforts to reduce financial obligations" at bounding box center [635, 140] width 0 height 0
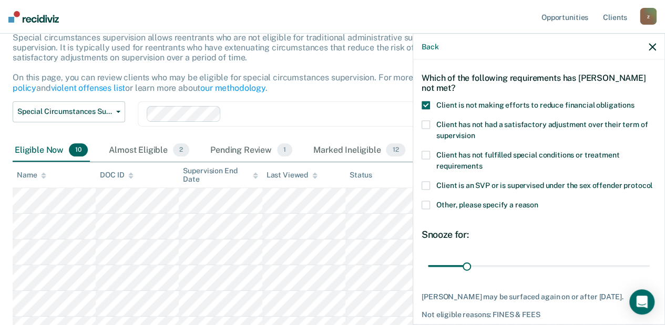
scroll to position [93, 0]
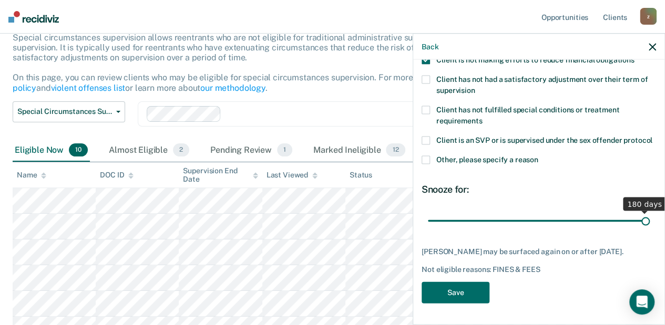
drag, startPoint x: 466, startPoint y: 223, endPoint x: 671, endPoint y: 231, distance: 205.2
type input "180"
click at [650, 230] on input "range" at bounding box center [539, 221] width 222 height 18
click at [443, 293] on button "Save" at bounding box center [456, 293] width 68 height 22
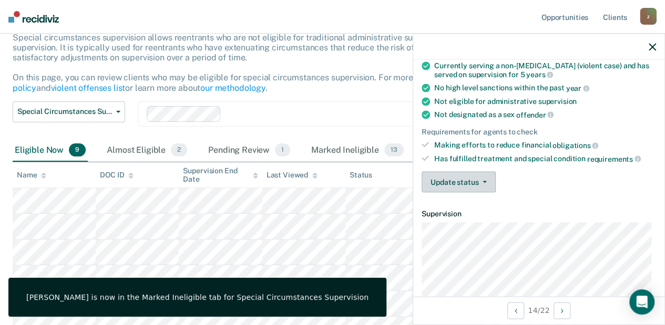
click at [469, 176] on button "Update status" at bounding box center [459, 182] width 74 height 21
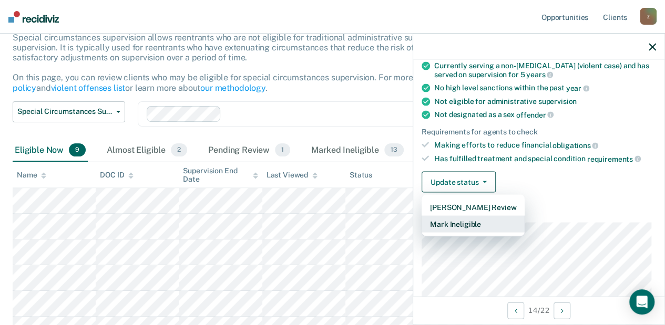
click at [485, 223] on button "Mark Ineligible" at bounding box center [473, 224] width 103 height 17
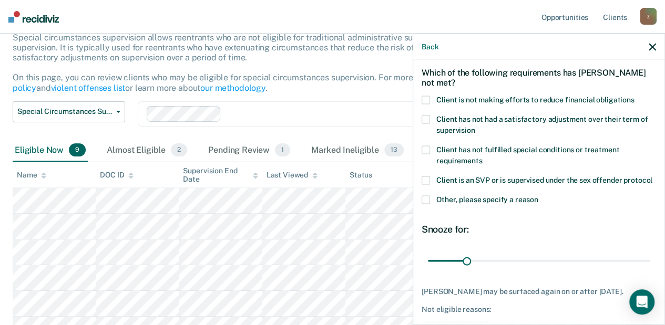
scroll to position [0, 0]
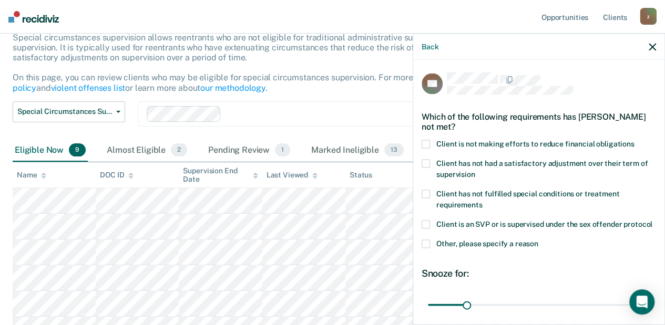
click at [455, 147] on label "Client is not making efforts to reduce financial obligations" at bounding box center [539, 145] width 234 height 11
click at [635, 140] on input "Client is not making efforts to reduce financial obligations" at bounding box center [635, 140] width 0 height 0
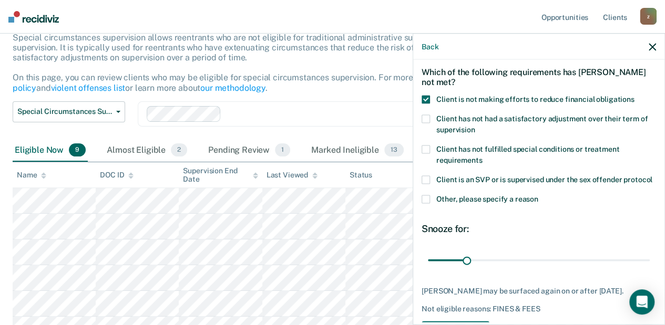
scroll to position [93, 0]
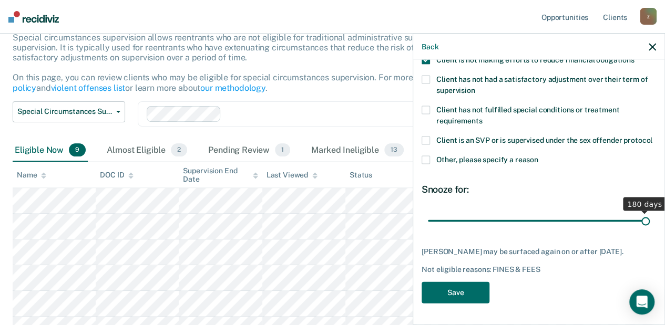
drag, startPoint x: 466, startPoint y: 222, endPoint x: 671, endPoint y: 232, distance: 205.3
type input "180"
click at [650, 230] on input "range" at bounding box center [539, 221] width 222 height 18
click at [458, 291] on button "Save" at bounding box center [456, 293] width 68 height 22
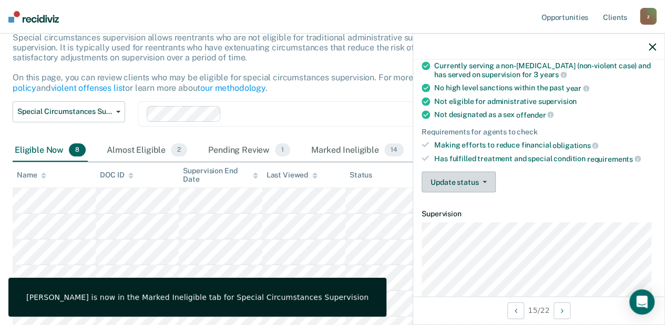
click at [469, 172] on button "Update status" at bounding box center [459, 182] width 74 height 21
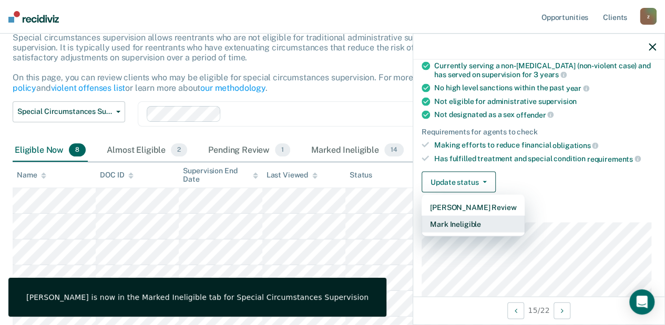
click at [470, 219] on button "Mark Ineligible" at bounding box center [473, 224] width 103 height 17
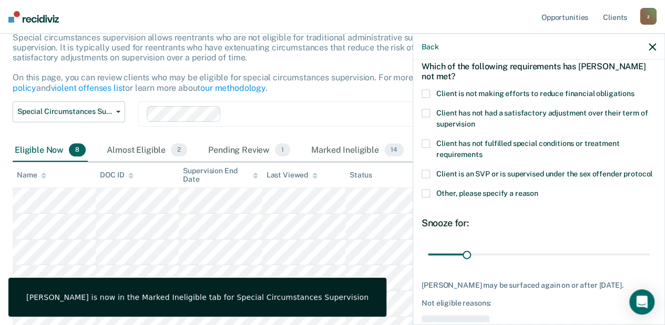
scroll to position [0, 0]
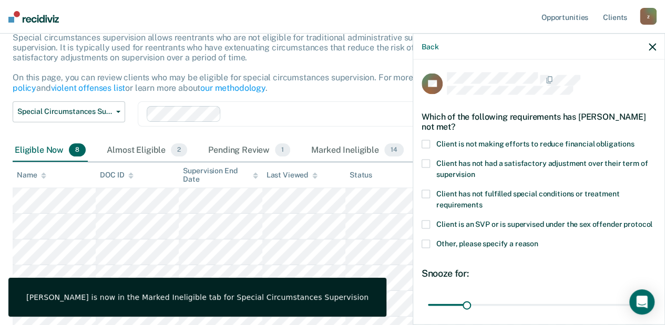
click at [443, 142] on span "Client is not making efforts to reduce financial obligations" at bounding box center [535, 144] width 198 height 8
click at [635, 140] on input "Client is not making efforts to reduce financial obligations" at bounding box center [635, 140] width 0 height 0
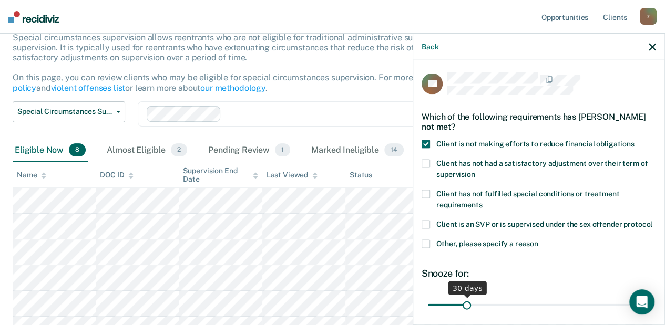
scroll to position [102, 0]
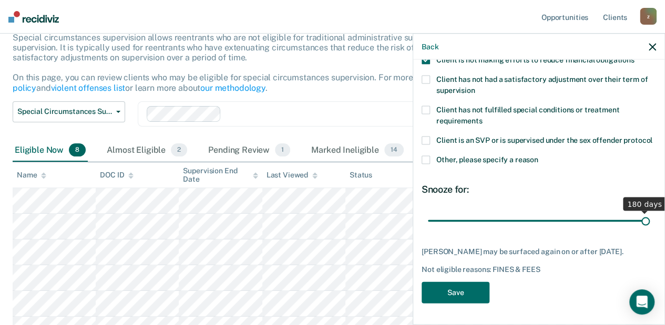
drag, startPoint x: 464, startPoint y: 213, endPoint x: 671, endPoint y: 229, distance: 207.2
type input "180"
click at [650, 229] on input "range" at bounding box center [539, 221] width 222 height 18
click at [458, 300] on button "Save" at bounding box center [456, 293] width 68 height 22
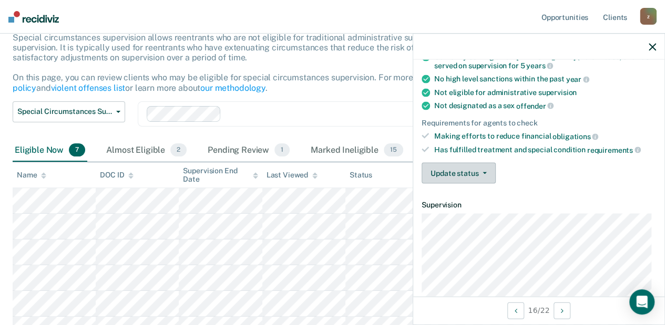
click at [446, 173] on button "Update status" at bounding box center [459, 173] width 74 height 21
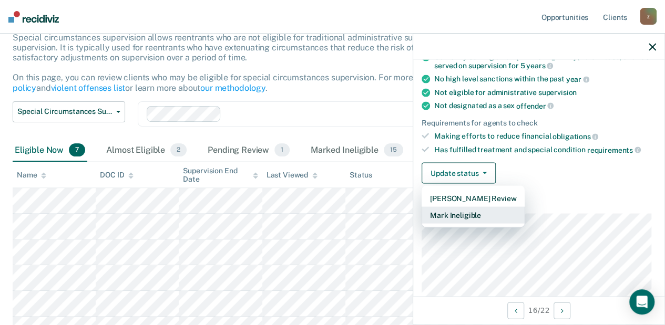
click at [482, 213] on button "Mark Ineligible" at bounding box center [473, 215] width 103 height 17
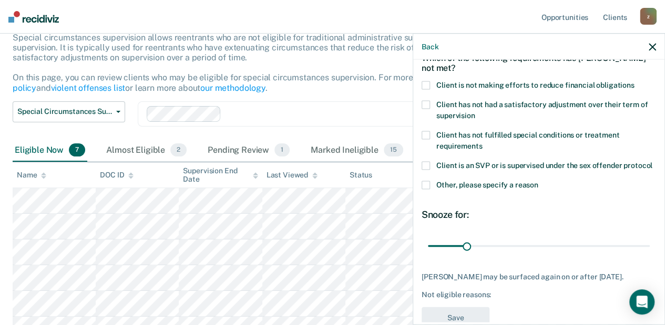
scroll to position [0, 0]
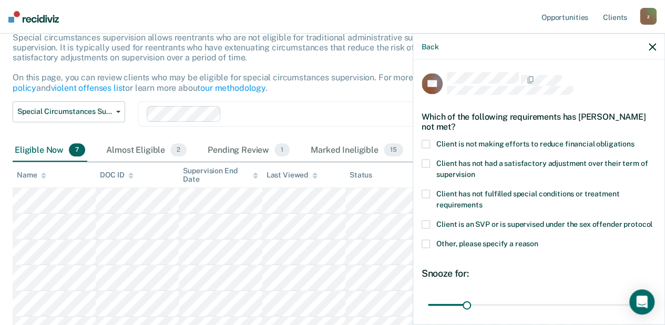
click at [473, 140] on span "Client is not making efforts to reduce financial obligations" at bounding box center [535, 144] width 198 height 8
click at [635, 140] on input "Client is not making efforts to reduce financial obligations" at bounding box center [635, 140] width 0 height 0
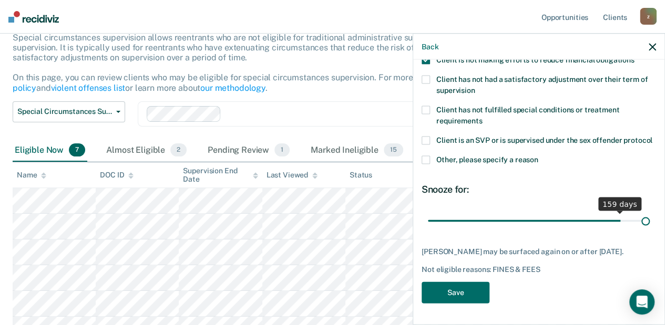
scroll to position [93, 0]
drag, startPoint x: 463, startPoint y: 210, endPoint x: 670, endPoint y: 239, distance: 209.2
type input "180"
click at [650, 230] on input "range" at bounding box center [539, 221] width 222 height 18
click at [451, 293] on button "Save" at bounding box center [456, 293] width 68 height 22
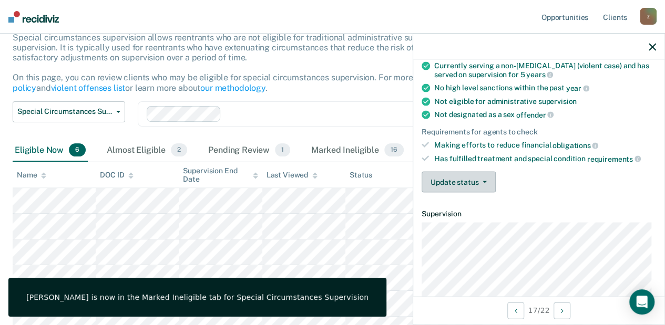
click at [453, 180] on button "Update status" at bounding box center [459, 182] width 74 height 21
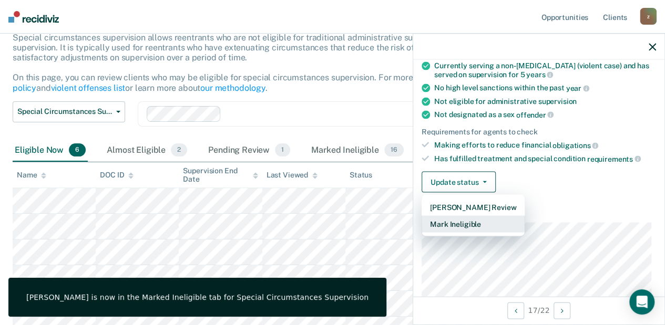
click at [454, 219] on button "Mark Ineligible" at bounding box center [473, 224] width 103 height 17
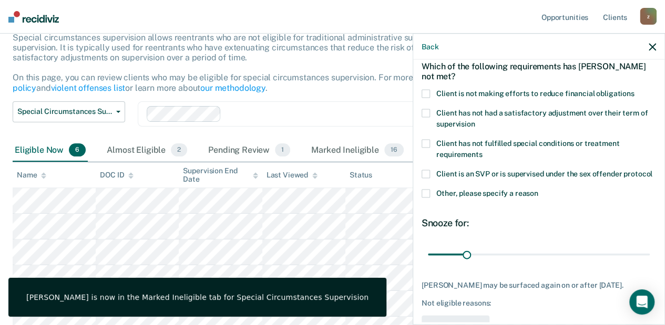
scroll to position [0, 0]
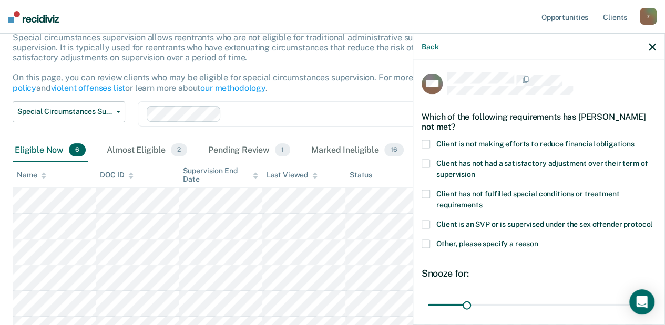
click at [461, 140] on span "Client is not making efforts to reduce financial obligations" at bounding box center [535, 144] width 198 height 8
click at [635, 140] on input "Client is not making efforts to reduce financial obligations" at bounding box center [635, 140] width 0 height 0
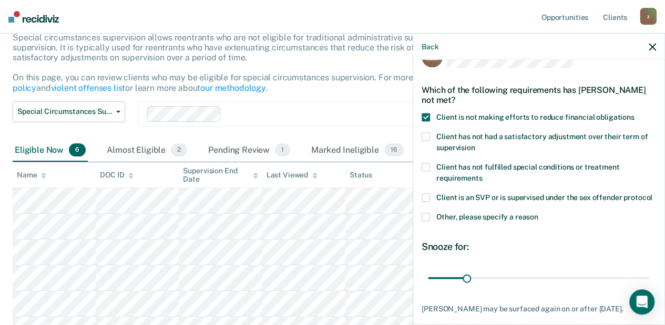
scroll to position [93, 0]
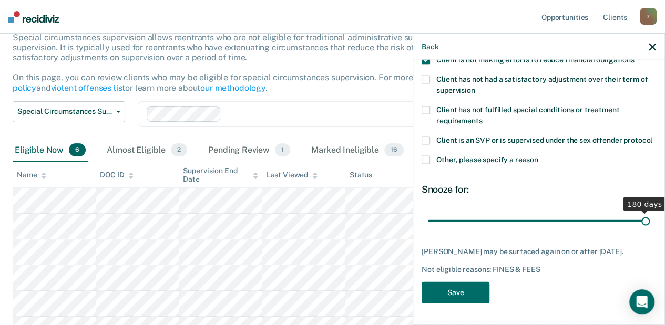
drag, startPoint x: 467, startPoint y: 225, endPoint x: 671, endPoint y: 241, distance: 204.6
type input "180"
click at [650, 230] on input "range" at bounding box center [539, 221] width 222 height 18
click at [469, 289] on button "Save" at bounding box center [456, 293] width 68 height 22
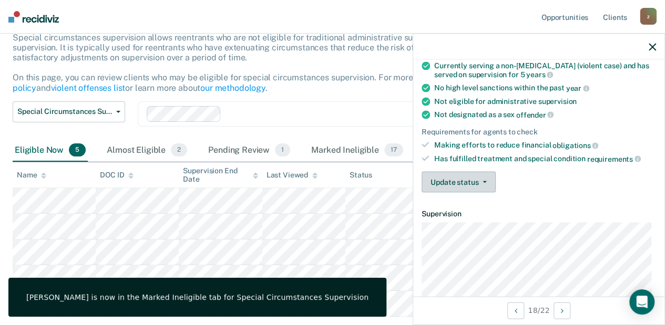
click at [478, 181] on span "button" at bounding box center [482, 182] width 8 height 2
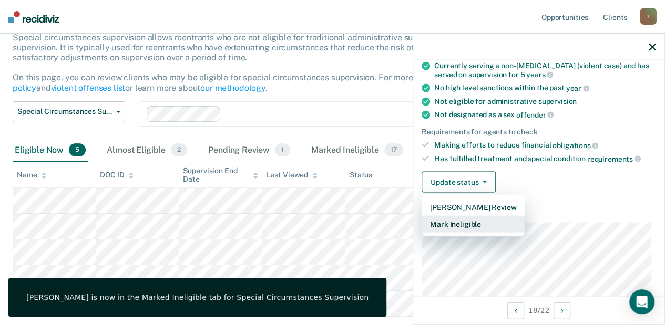
click at [465, 225] on button "Mark Ineligible" at bounding box center [473, 224] width 103 height 17
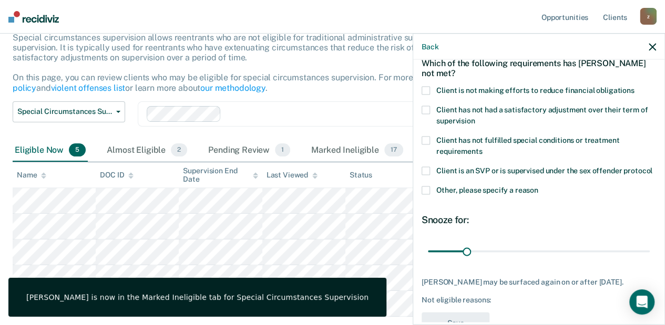
scroll to position [0, 0]
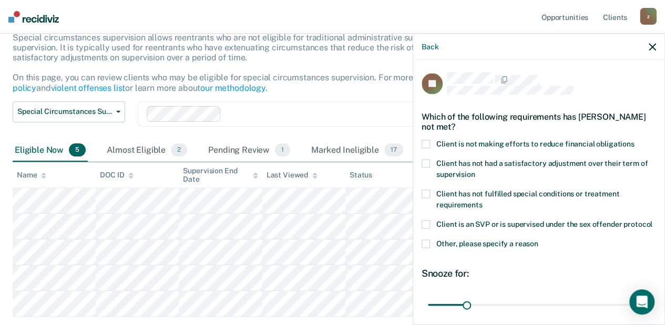
click at [459, 143] on span "Client is not making efforts to reduce financial obligations" at bounding box center [535, 144] width 198 height 8
click at [635, 140] on input "Client is not making efforts to reduce financial obligations" at bounding box center [635, 140] width 0 height 0
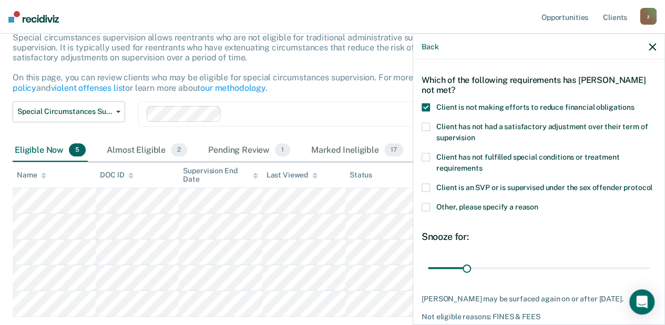
scroll to position [93, 0]
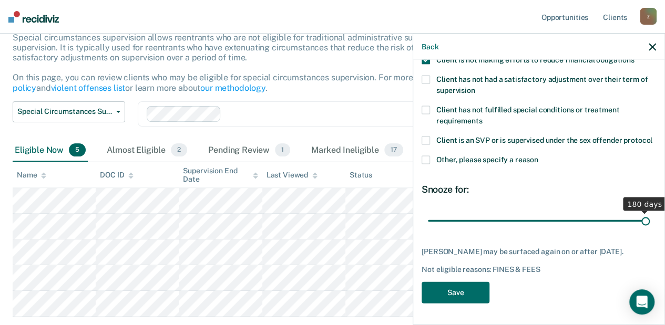
drag, startPoint x: 467, startPoint y: 224, endPoint x: 671, endPoint y: 234, distance: 203.7
type input "180"
click at [650, 230] on input "range" at bounding box center [539, 221] width 222 height 18
click at [468, 291] on button "Save" at bounding box center [456, 293] width 68 height 22
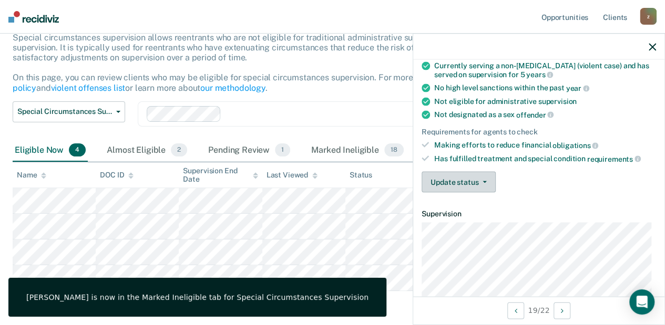
click at [470, 185] on button "Update status" at bounding box center [459, 182] width 74 height 21
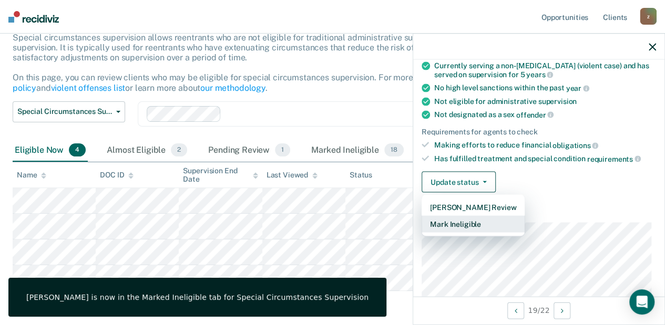
click at [465, 223] on button "Mark Ineligible" at bounding box center [473, 224] width 103 height 17
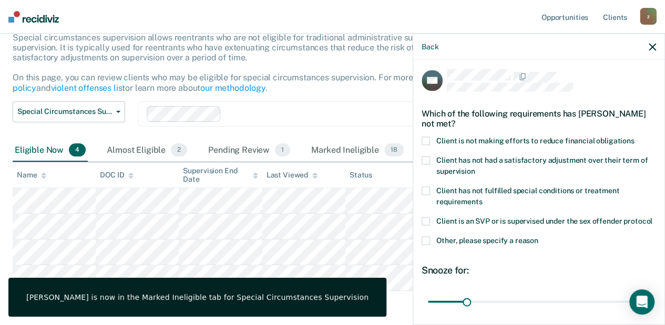
scroll to position [0, 0]
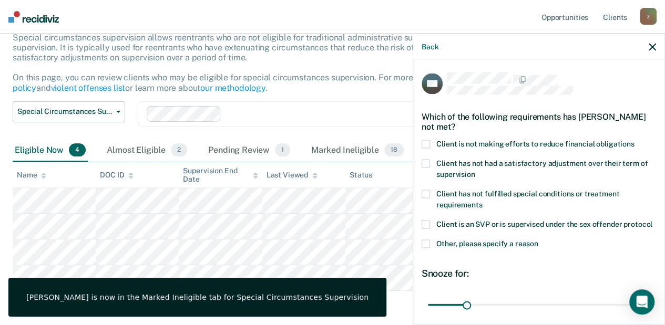
click at [444, 140] on span "Client is not making efforts to reduce financial obligations" at bounding box center [535, 144] width 198 height 8
click at [635, 140] on input "Client is not making efforts to reduce financial obligations" at bounding box center [635, 140] width 0 height 0
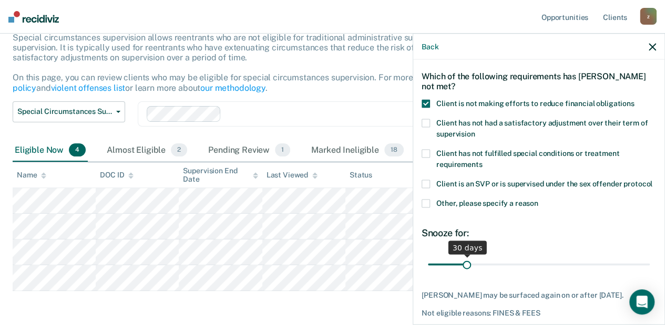
scroll to position [93, 0]
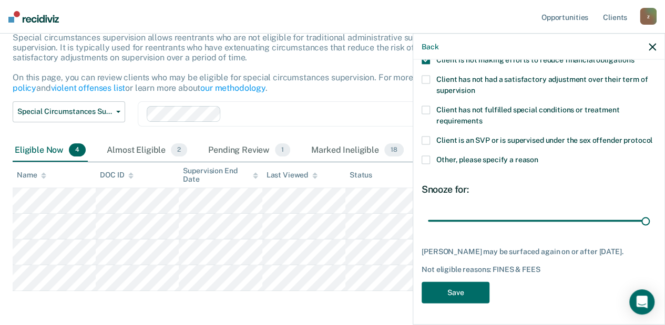
drag, startPoint x: 464, startPoint y: 222, endPoint x: 670, endPoint y: 233, distance: 205.9
type input "180"
click at [650, 230] on input "range" at bounding box center [539, 221] width 222 height 18
click at [463, 291] on button "Save" at bounding box center [456, 293] width 68 height 22
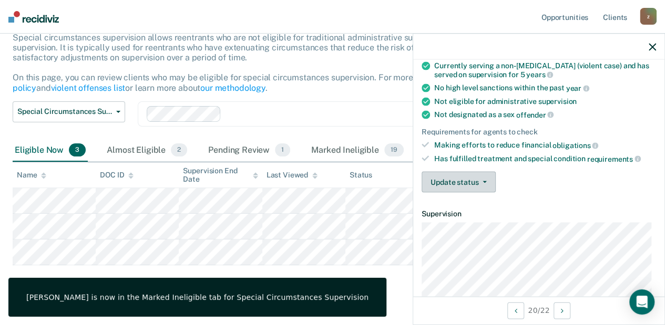
click at [491, 172] on button "Update status" at bounding box center [459, 182] width 74 height 21
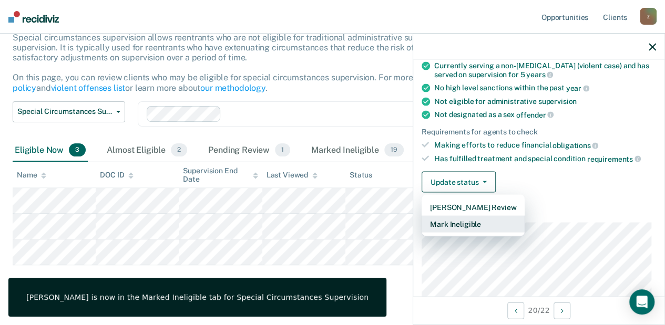
click at [482, 220] on button "Mark Ineligible" at bounding box center [473, 224] width 103 height 17
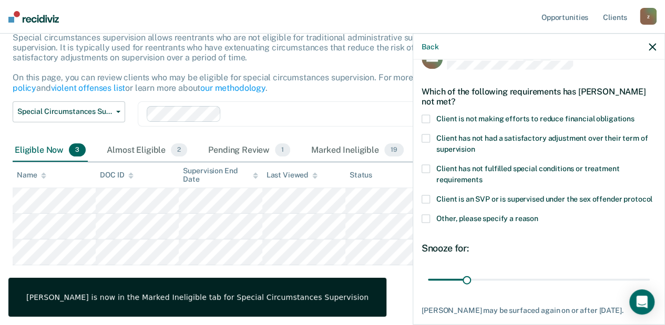
scroll to position [23, 0]
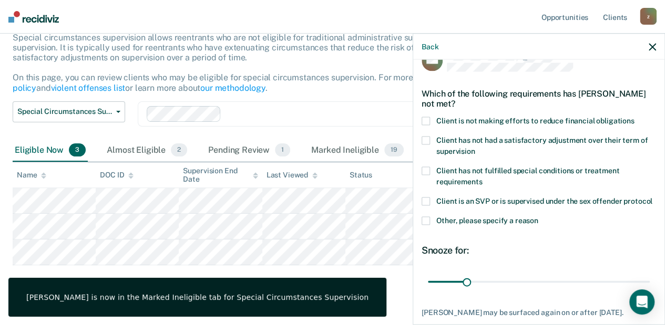
click at [472, 117] on span "Client is not making efforts to reduce financial obligations" at bounding box center [535, 121] width 198 height 8
click at [635, 117] on input "Client is not making efforts to reduce financial obligations" at bounding box center [635, 117] width 0 height 0
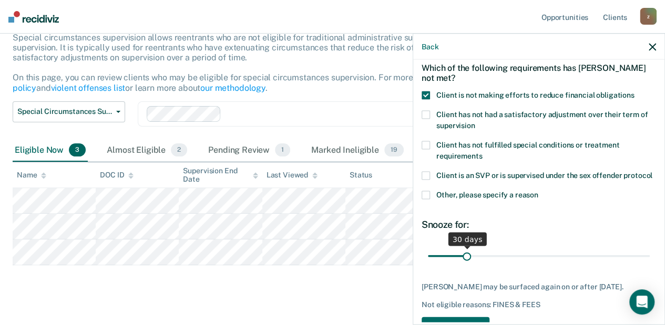
scroll to position [93, 0]
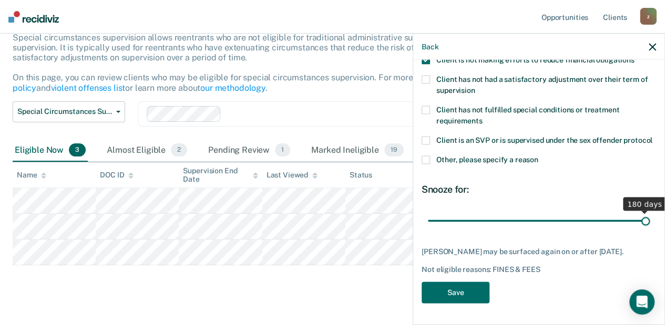
drag, startPoint x: 465, startPoint y: 222, endPoint x: 671, endPoint y: 224, distance: 206.1
type input "180"
click at [650, 224] on input "range" at bounding box center [539, 221] width 222 height 18
click at [463, 294] on button "Save" at bounding box center [456, 293] width 68 height 22
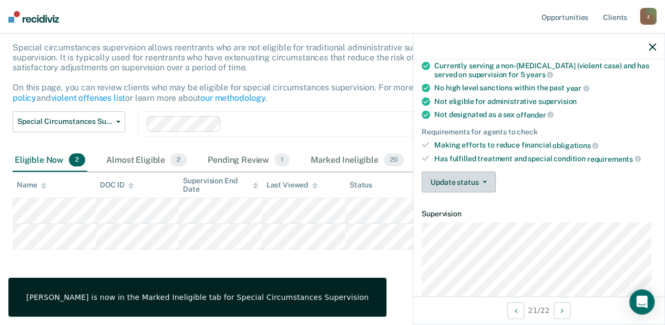
click at [478, 185] on button "Update status" at bounding box center [459, 182] width 74 height 21
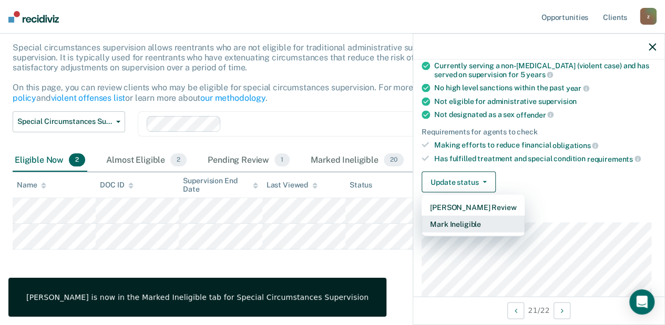
click at [475, 220] on button "Mark Ineligible" at bounding box center [473, 224] width 103 height 17
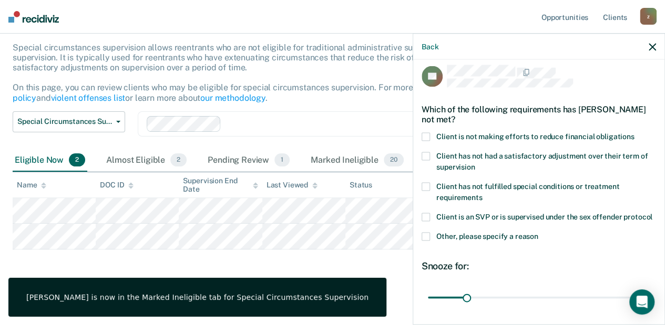
scroll to position [0, 0]
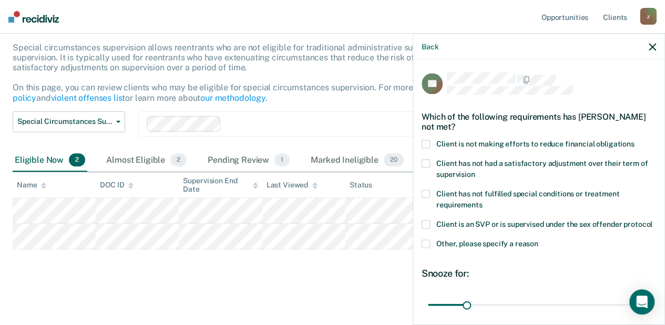
click at [467, 144] on span "Client is not making efforts to reduce financial obligations" at bounding box center [535, 144] width 198 height 8
click at [635, 140] on input "Client is not making efforts to reduce financial obligations" at bounding box center [635, 140] width 0 height 0
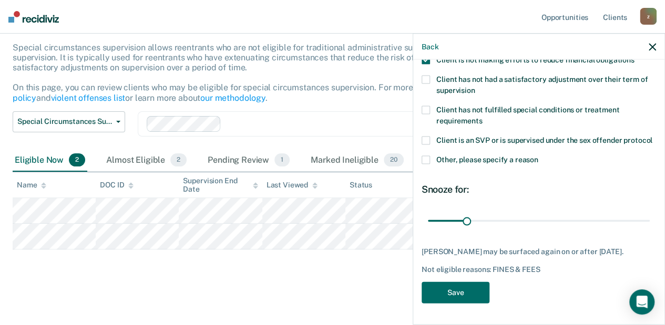
scroll to position [93, 0]
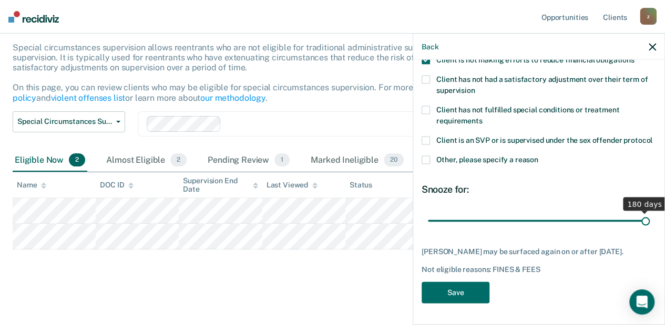
drag, startPoint x: 466, startPoint y: 223, endPoint x: 671, endPoint y: 228, distance: 204.5
type input "180"
click at [650, 228] on input "range" at bounding box center [539, 221] width 222 height 18
click at [472, 287] on button "Save" at bounding box center [456, 293] width 68 height 22
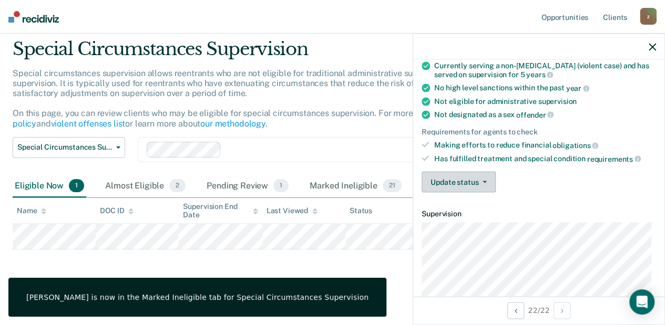
click at [478, 181] on span "button" at bounding box center [482, 182] width 8 height 2
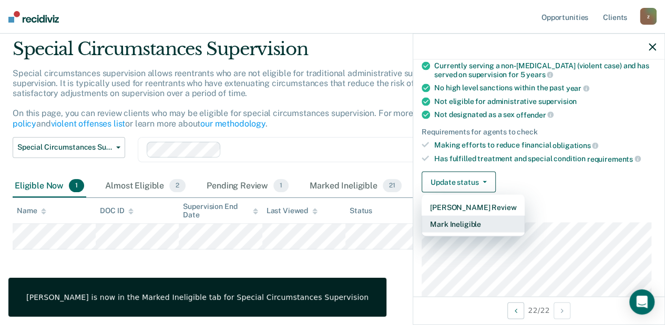
click at [475, 221] on button "Mark Ineligible" at bounding box center [473, 224] width 103 height 17
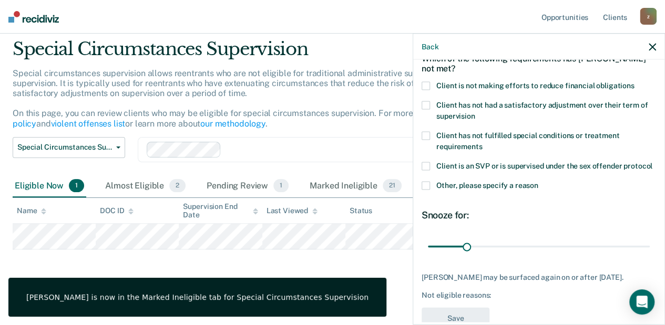
scroll to position [58, 0]
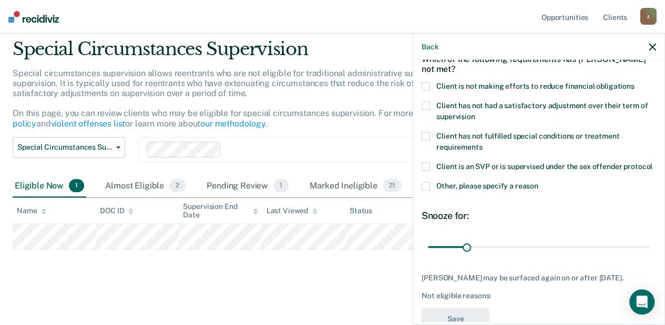
click at [446, 86] on span "Client is not making efforts to reduce financial obligations" at bounding box center [535, 86] width 198 height 8
click at [635, 83] on input "Client is not making efforts to reduce financial obligations" at bounding box center [635, 83] width 0 height 0
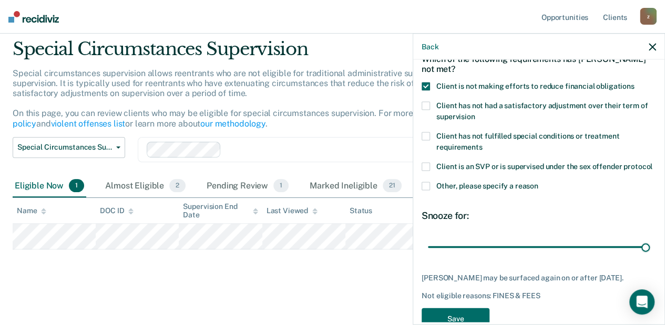
drag, startPoint x: 463, startPoint y: 255, endPoint x: 670, endPoint y: 268, distance: 207.5
type input "180"
click at [650, 257] on input "range" at bounding box center [539, 247] width 222 height 18
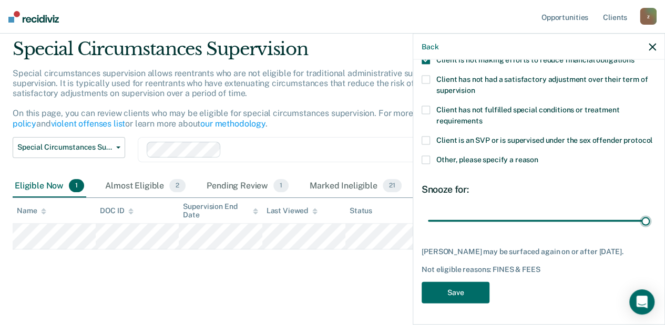
scroll to position [93, 0]
click at [457, 293] on button "Save" at bounding box center [456, 293] width 68 height 22
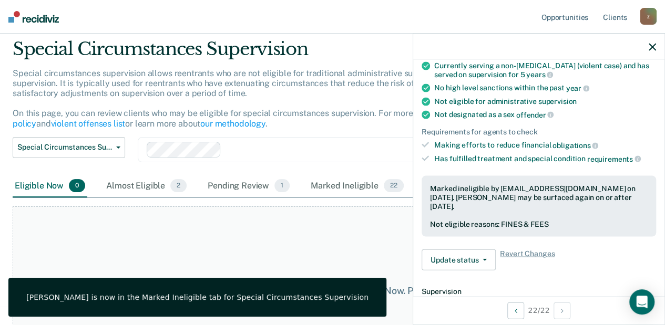
click at [651, 47] on icon "button" at bounding box center [652, 46] width 7 height 7
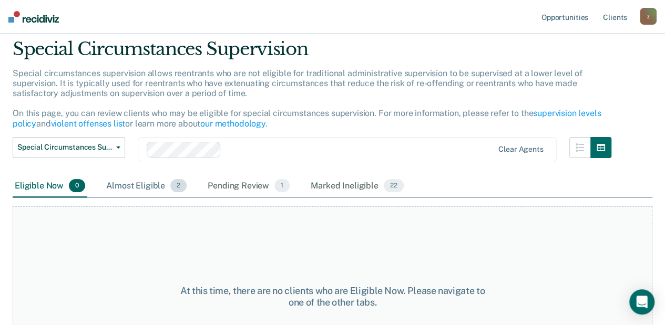
click at [147, 189] on div "Almost Eligible 2" at bounding box center [146, 186] width 85 height 23
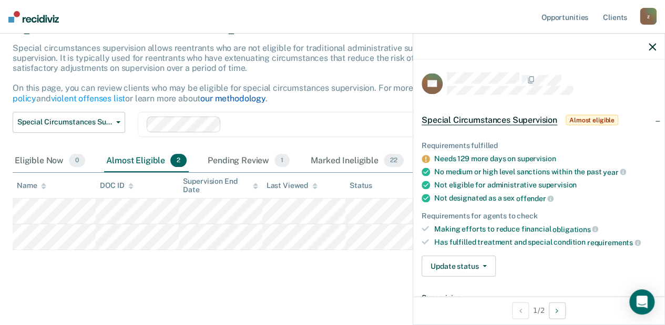
scroll to position [60, 0]
click at [231, 57] on p "Special circumstances supervision allows reentrants who are not eligible for tr…" at bounding box center [307, 73] width 588 height 60
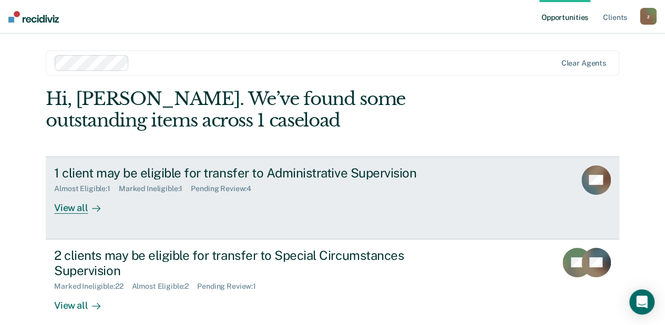
click at [260, 173] on div "1 client may be eligible for transfer to Administrative Supervision" at bounding box center [238, 173] width 369 height 15
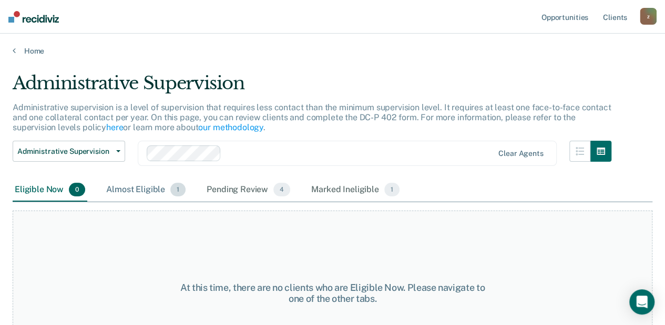
click at [140, 191] on div "Almost Eligible 1" at bounding box center [146, 190] width 84 height 23
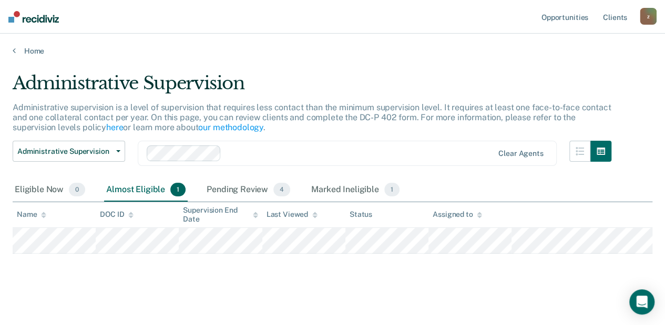
click at [36, 21] on img at bounding box center [33, 17] width 50 height 12
